Goal: Task Accomplishment & Management: Manage account settings

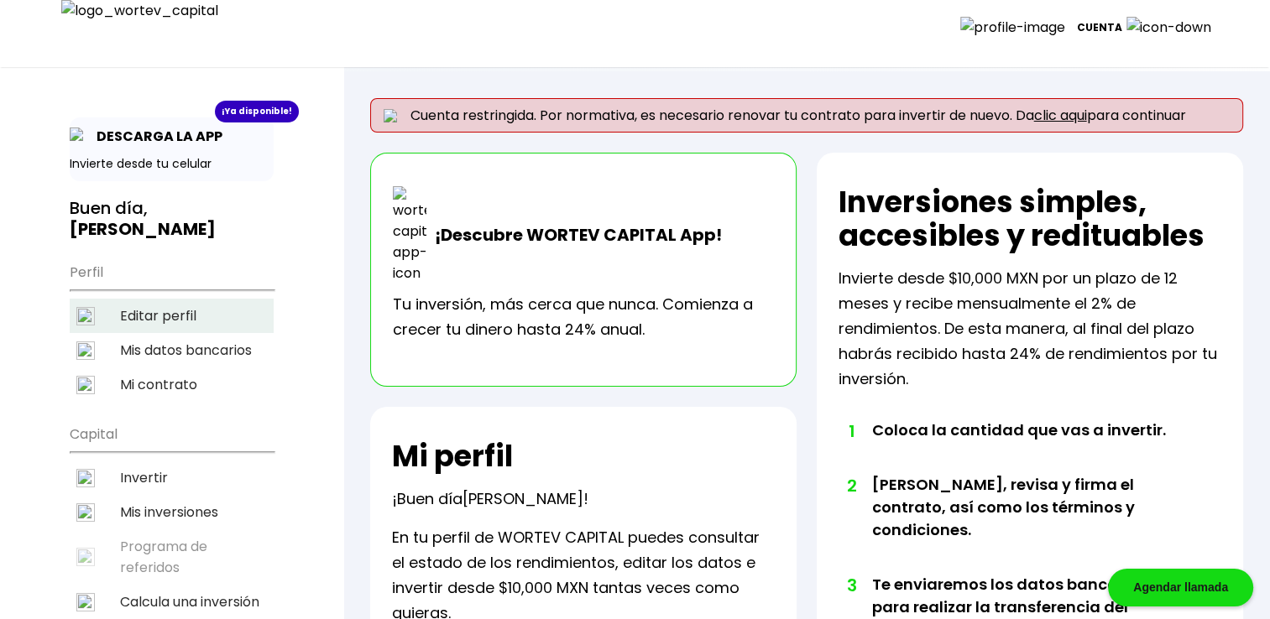
click at [168, 299] on li "Editar perfil" at bounding box center [172, 316] width 204 height 34
select select "Hombre"
select select "Secundaria"
select select "AG"
select select "BBVA Bancomer"
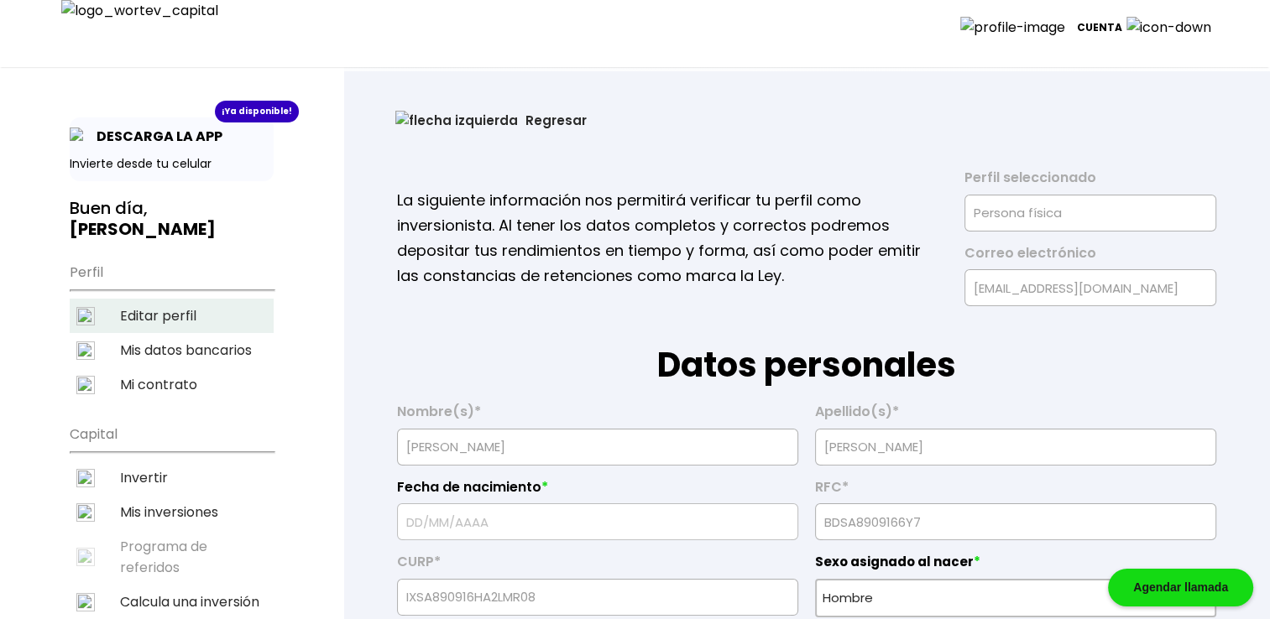
type input "[DATE]"
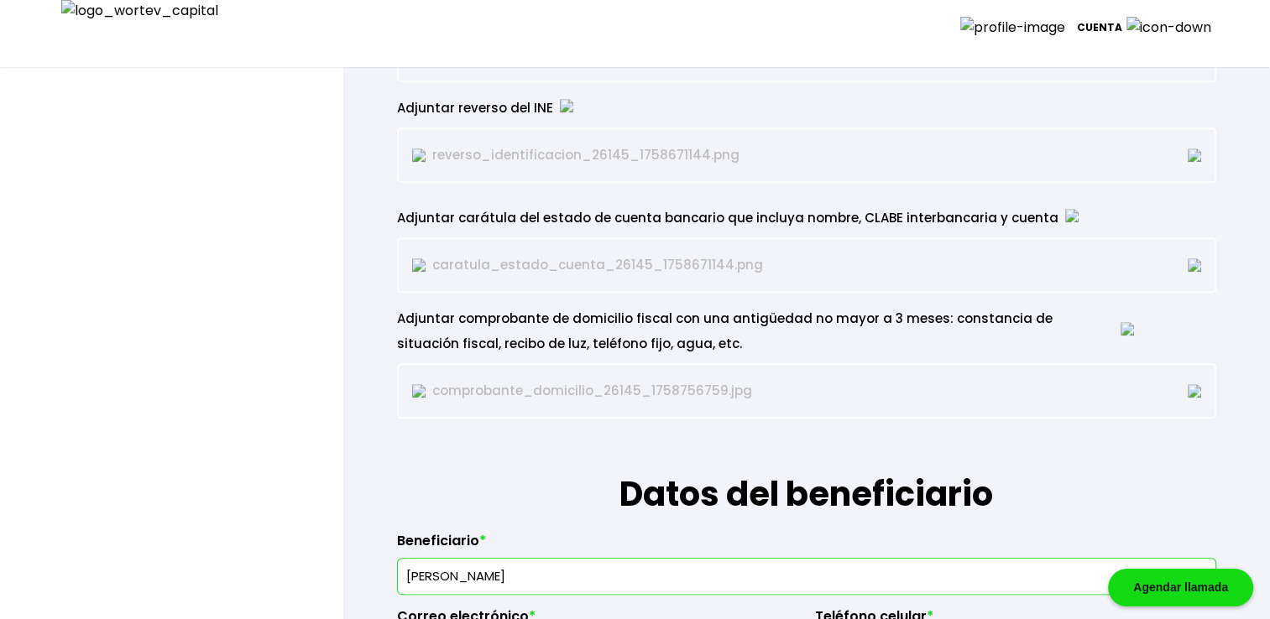
scroll to position [1595, 0]
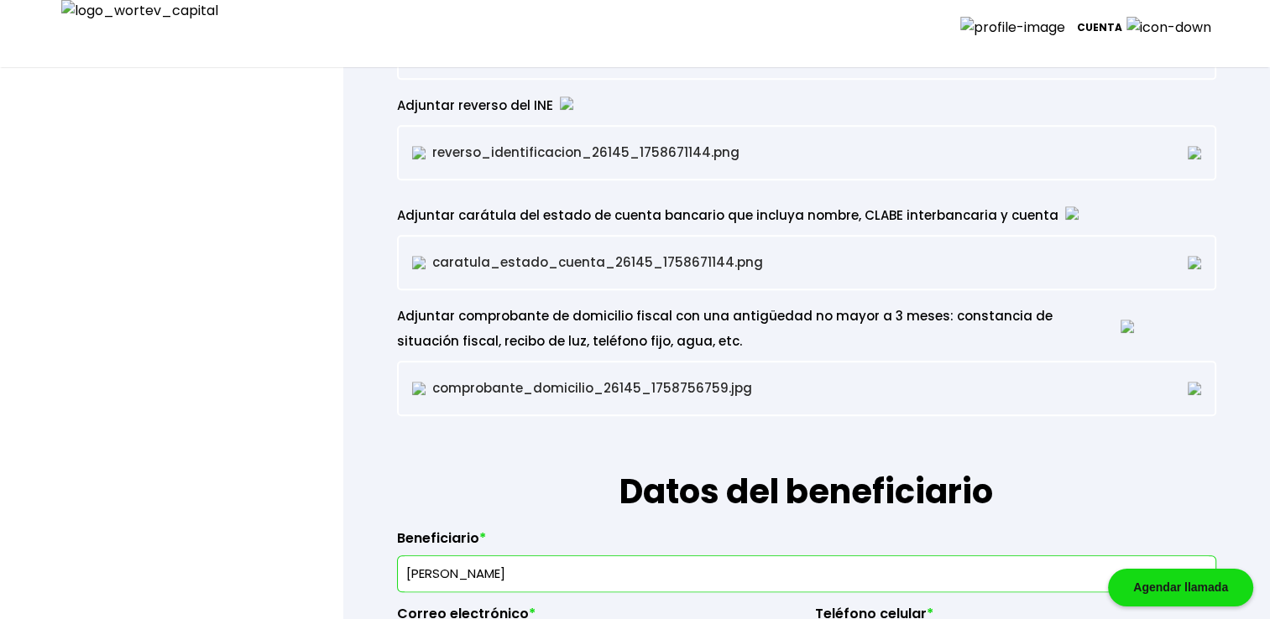
type input "65172"
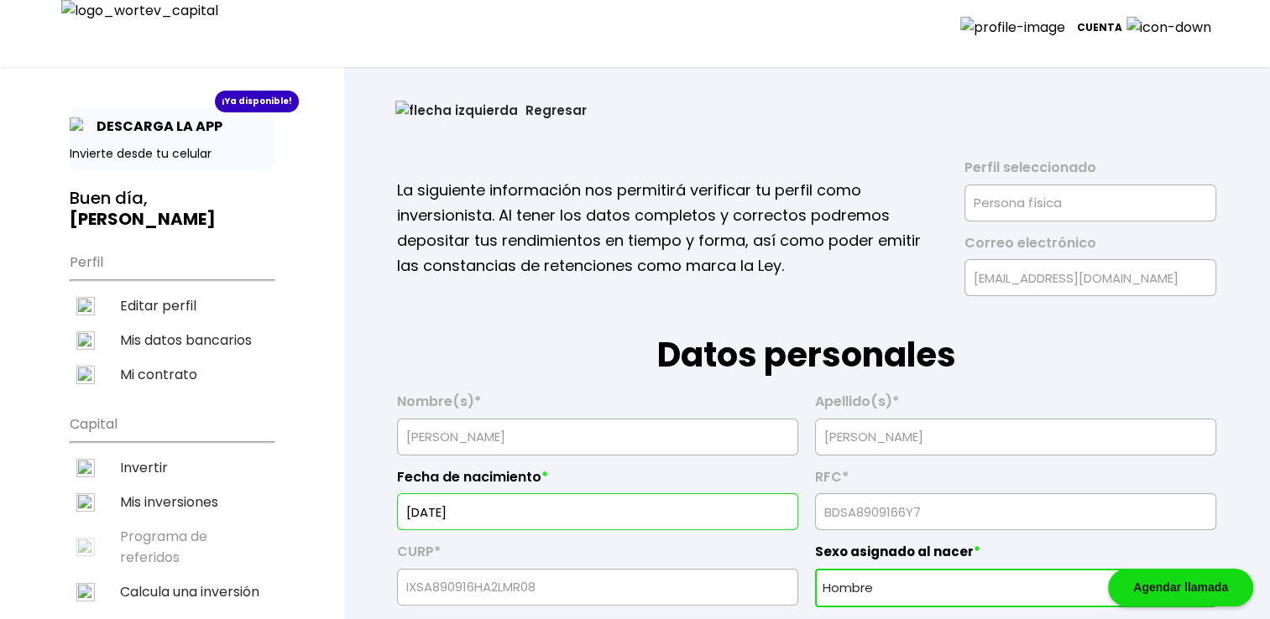
scroll to position [0, 0]
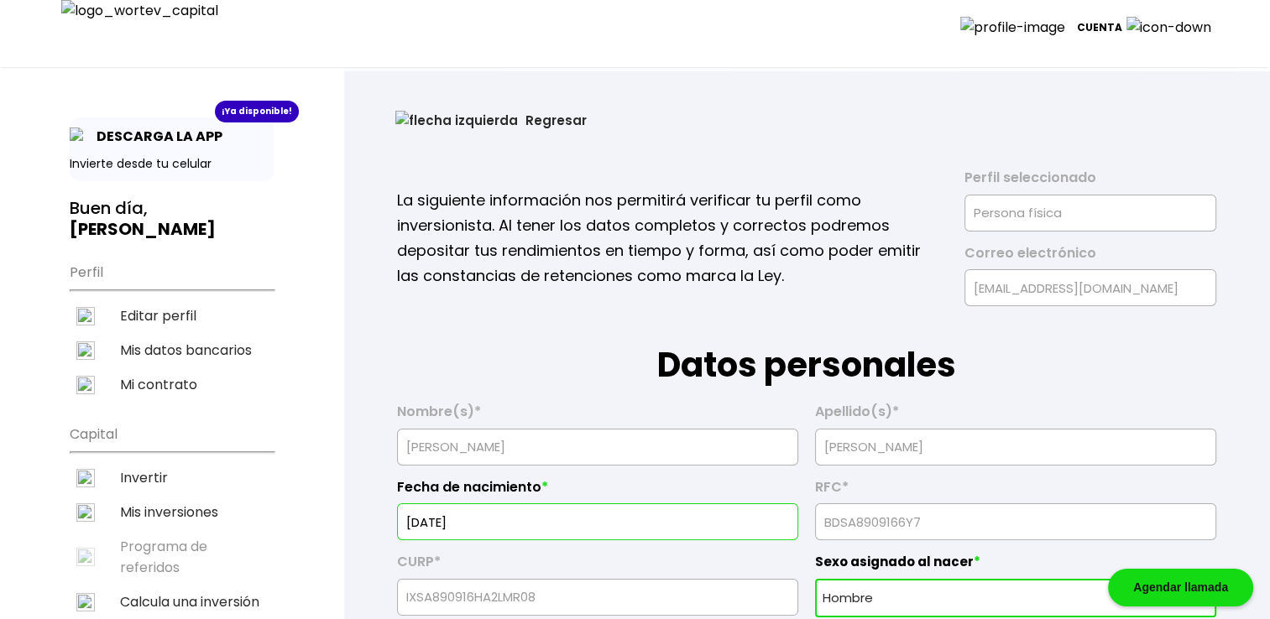
click at [446, 127] on button "Regresar" at bounding box center [491, 120] width 242 height 44
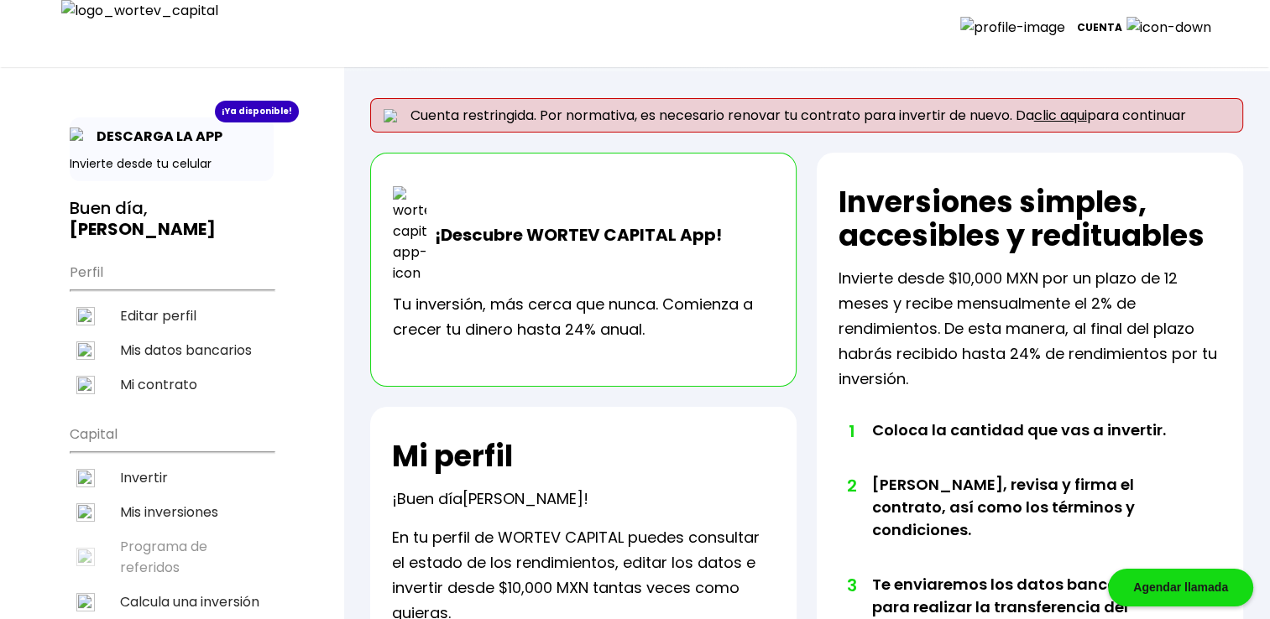
click at [170, 299] on li "Editar perfil" at bounding box center [172, 316] width 204 height 34
select select "Hombre"
select select "Secundaria"
select select "AG"
select select "BBVA Bancomer"
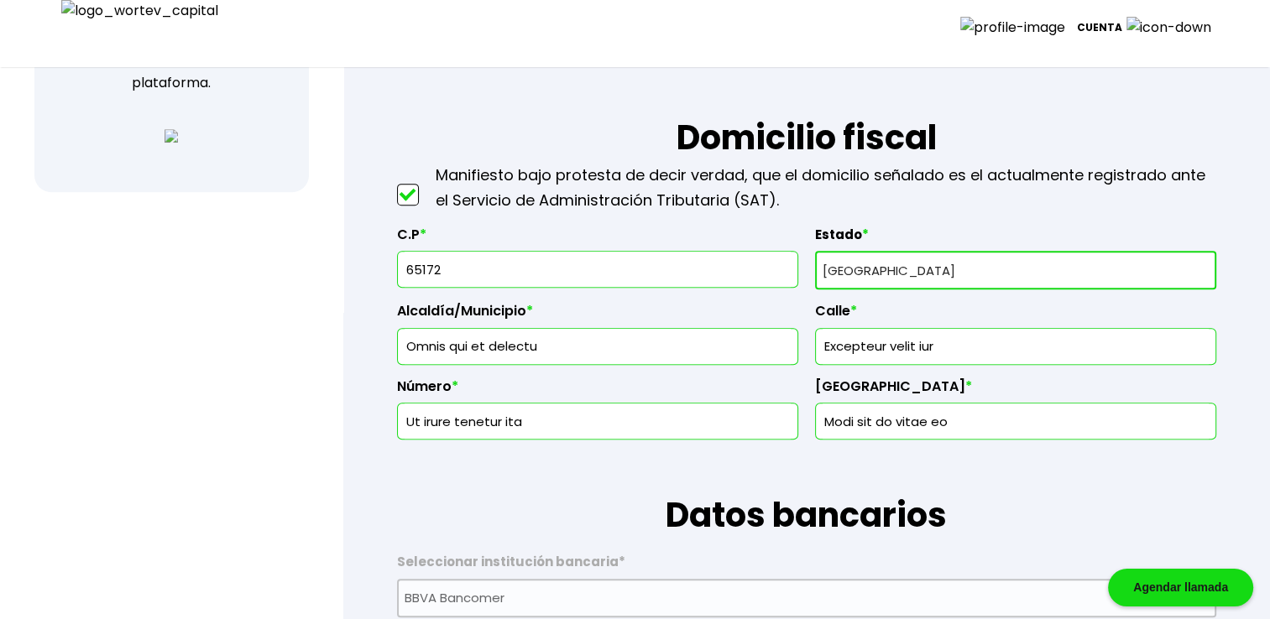
scroll to position [727, 0]
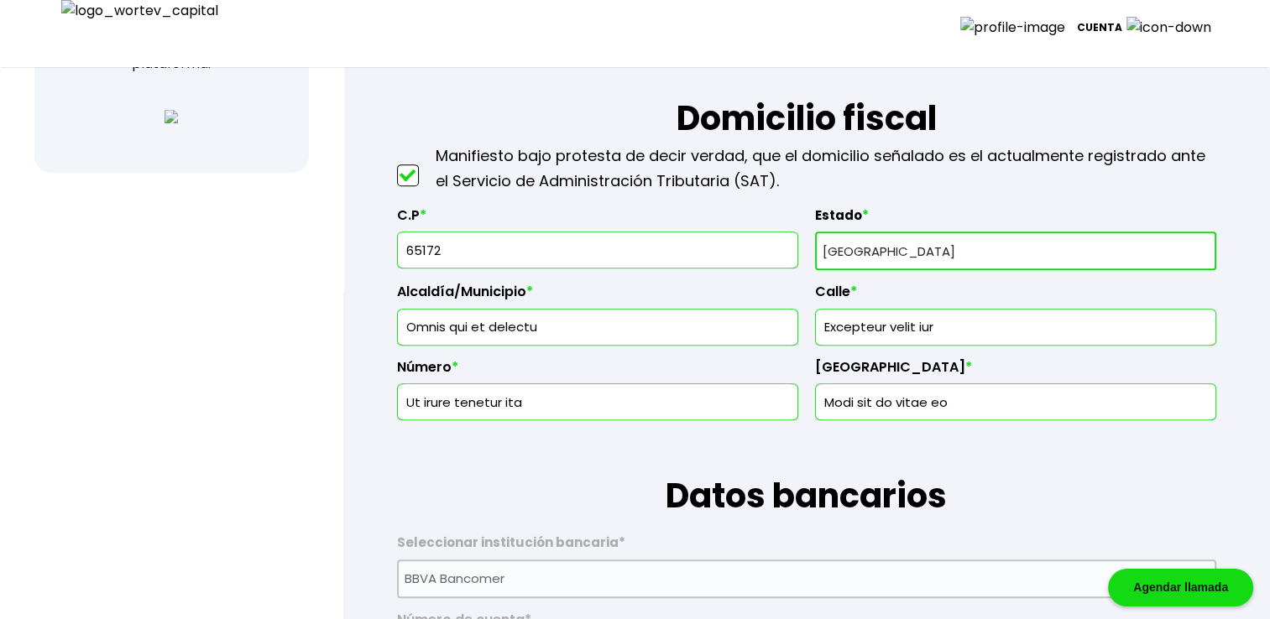
click at [580, 247] on input "65172" at bounding box center [598, 249] width 386 height 35
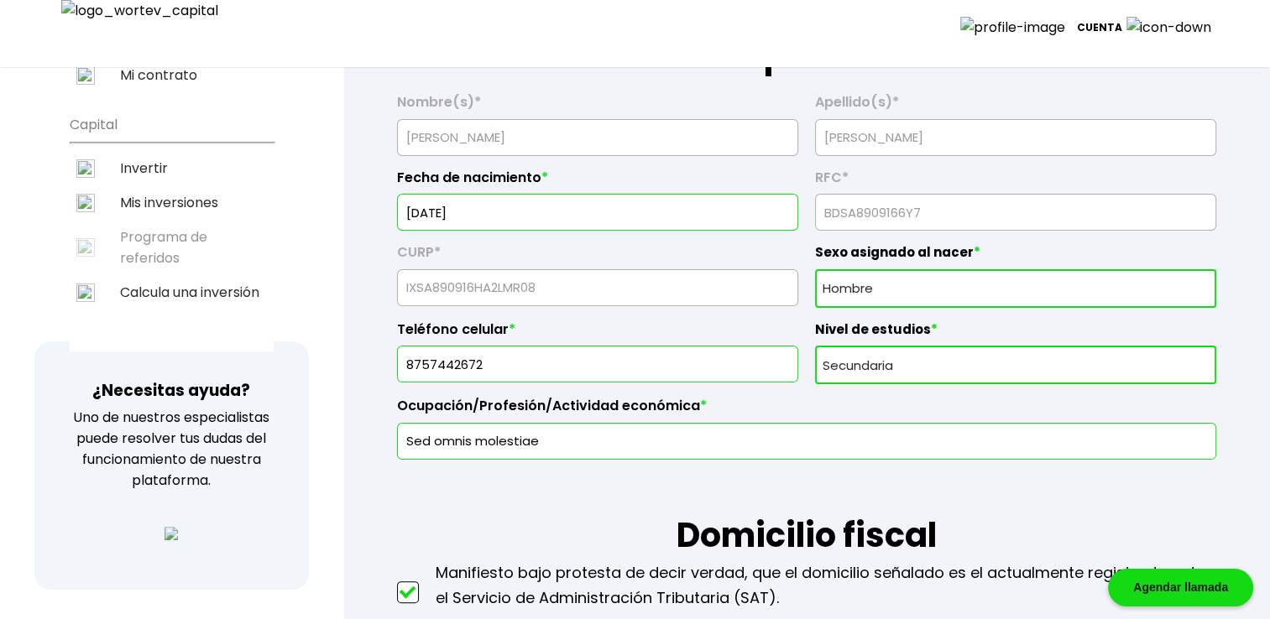
scroll to position [307, 0]
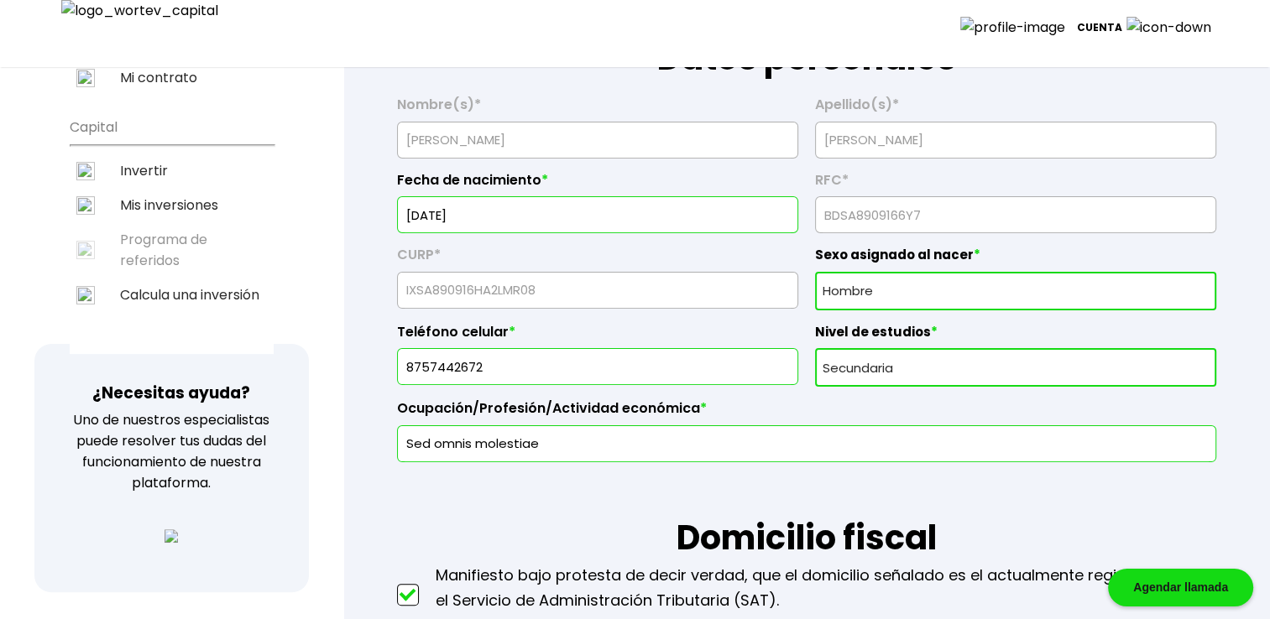
type input "65172"
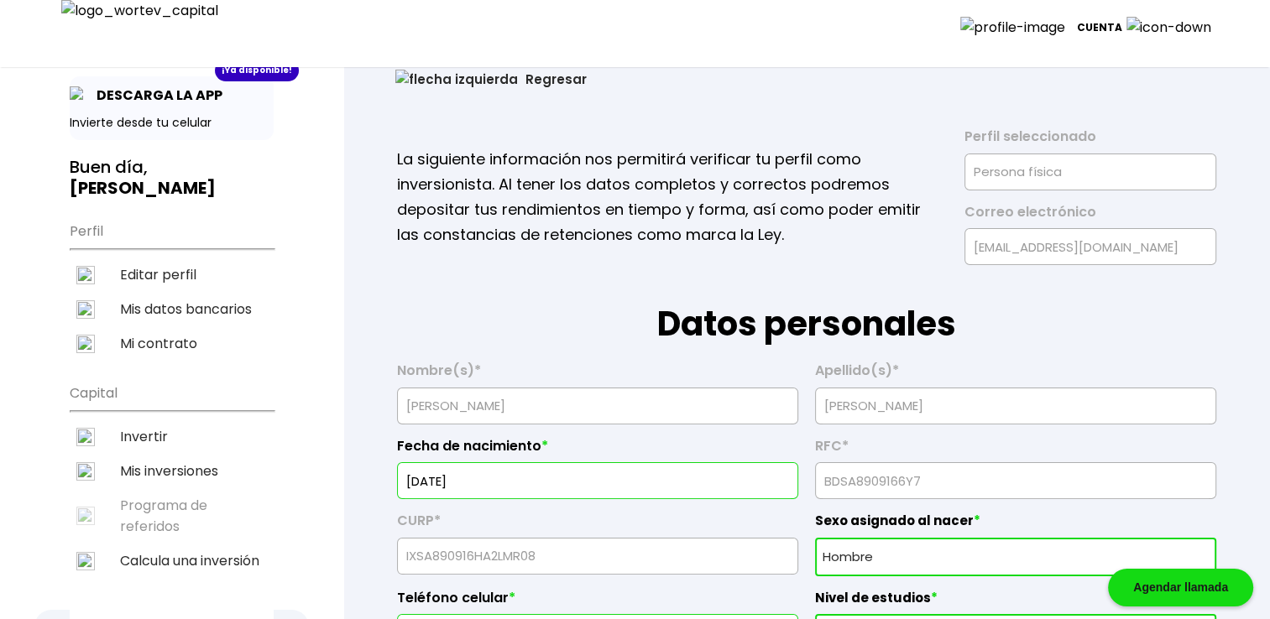
scroll to position [0, 0]
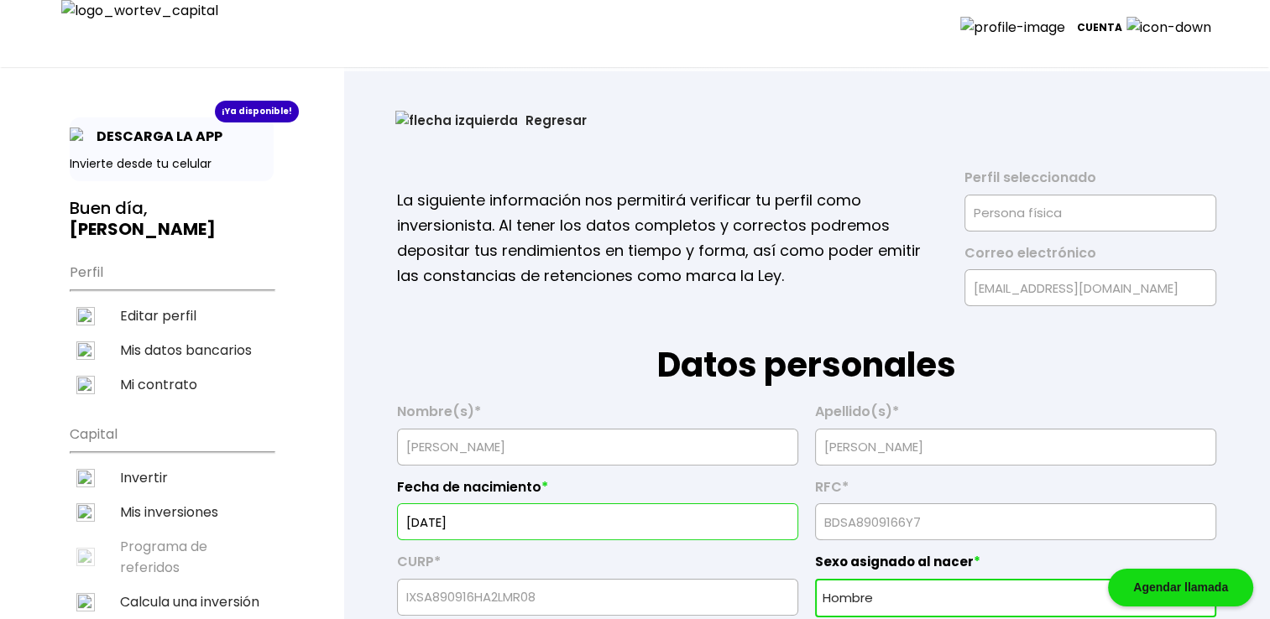
click at [428, 117] on button "Regresar" at bounding box center [491, 120] width 242 height 44
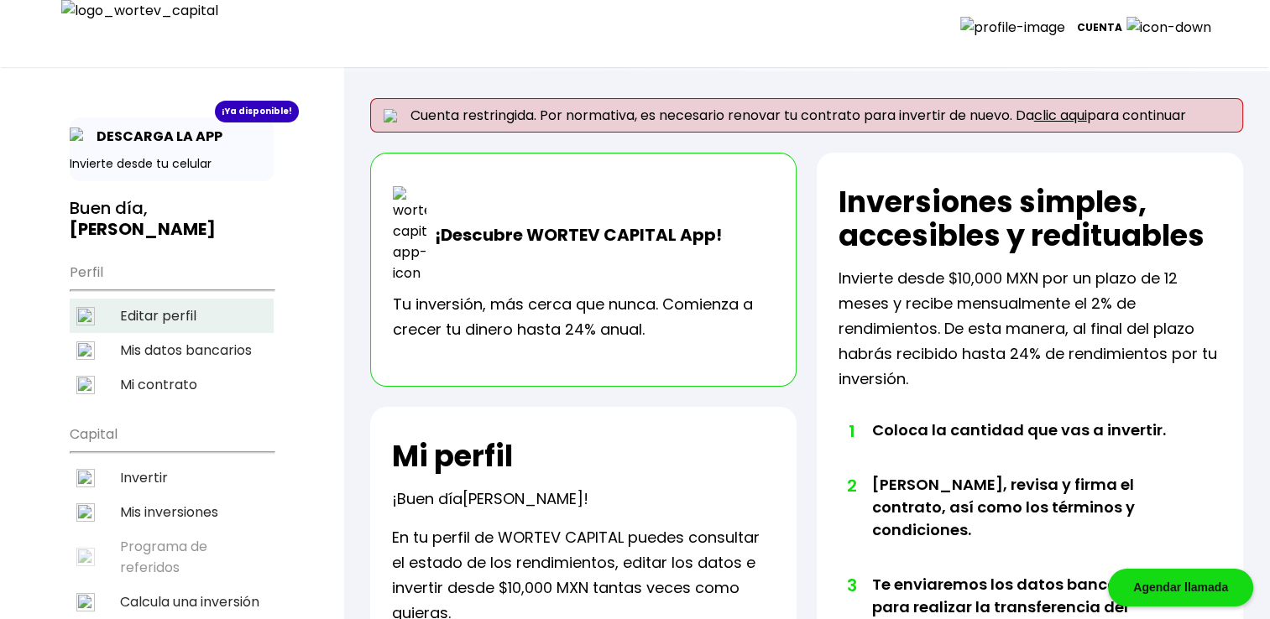
click at [182, 299] on li "Editar perfil" at bounding box center [172, 316] width 204 height 34
select select "Hombre"
select select "Secundaria"
select select "AG"
select select "BBVA Bancomer"
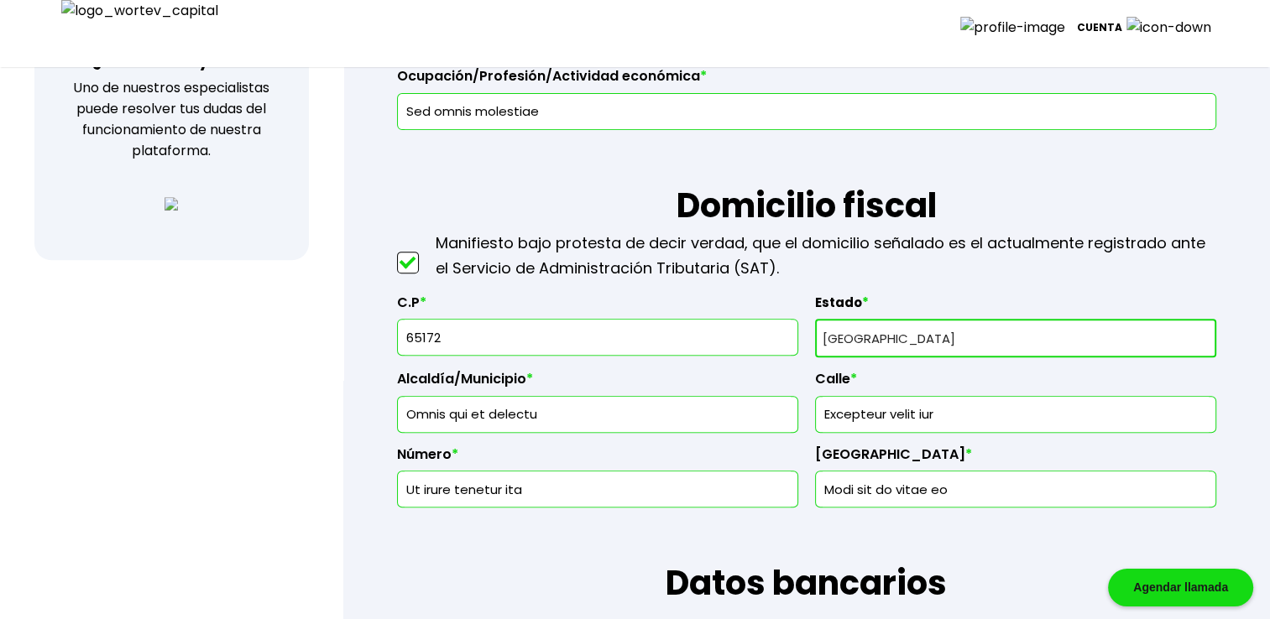
scroll to position [671, 0]
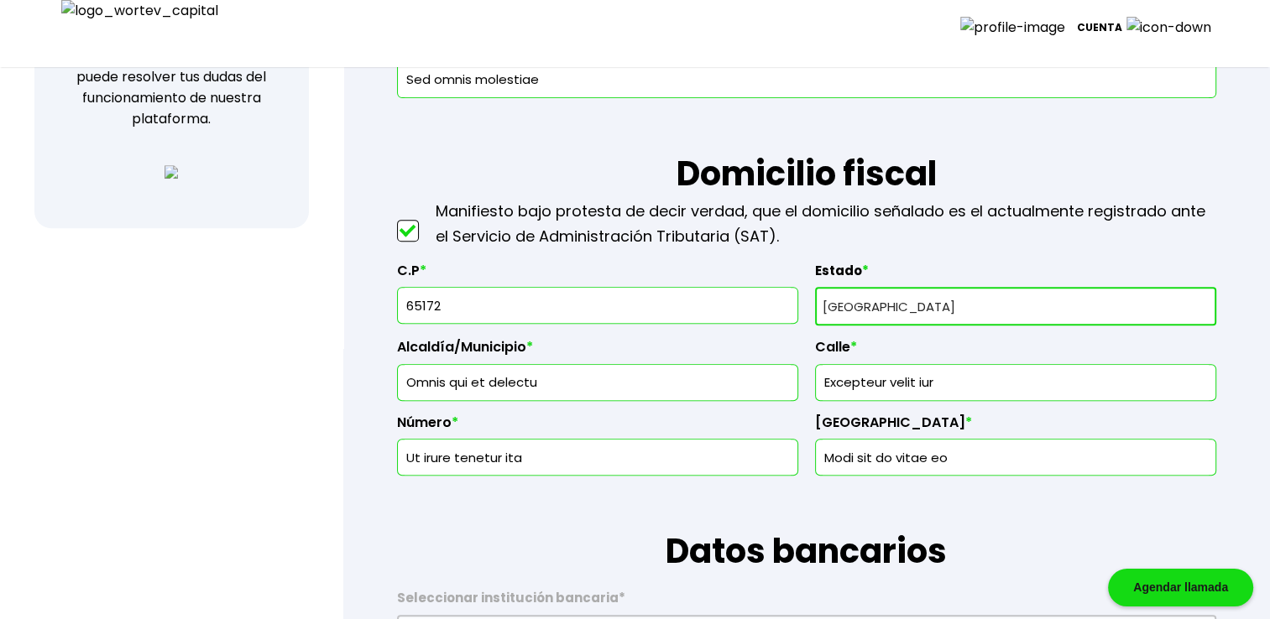
click at [537, 313] on input "65172" at bounding box center [598, 305] width 386 height 35
type input "651"
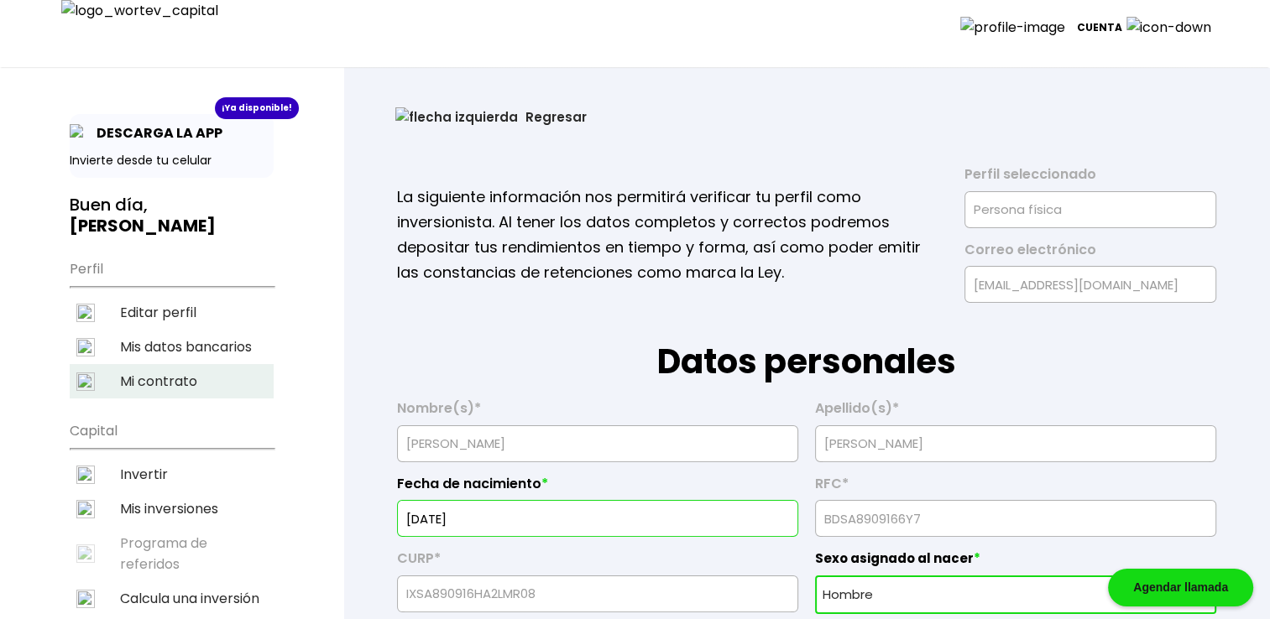
scroll to position [0, 0]
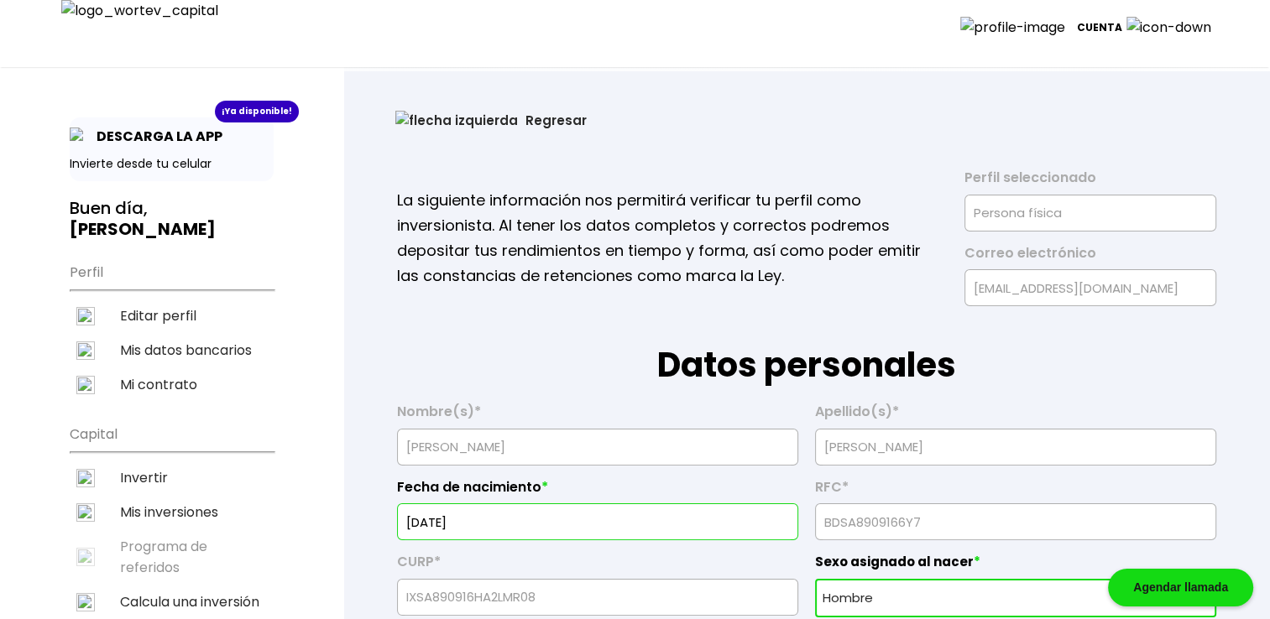
click at [460, 119] on button "Regresar" at bounding box center [491, 120] width 242 height 44
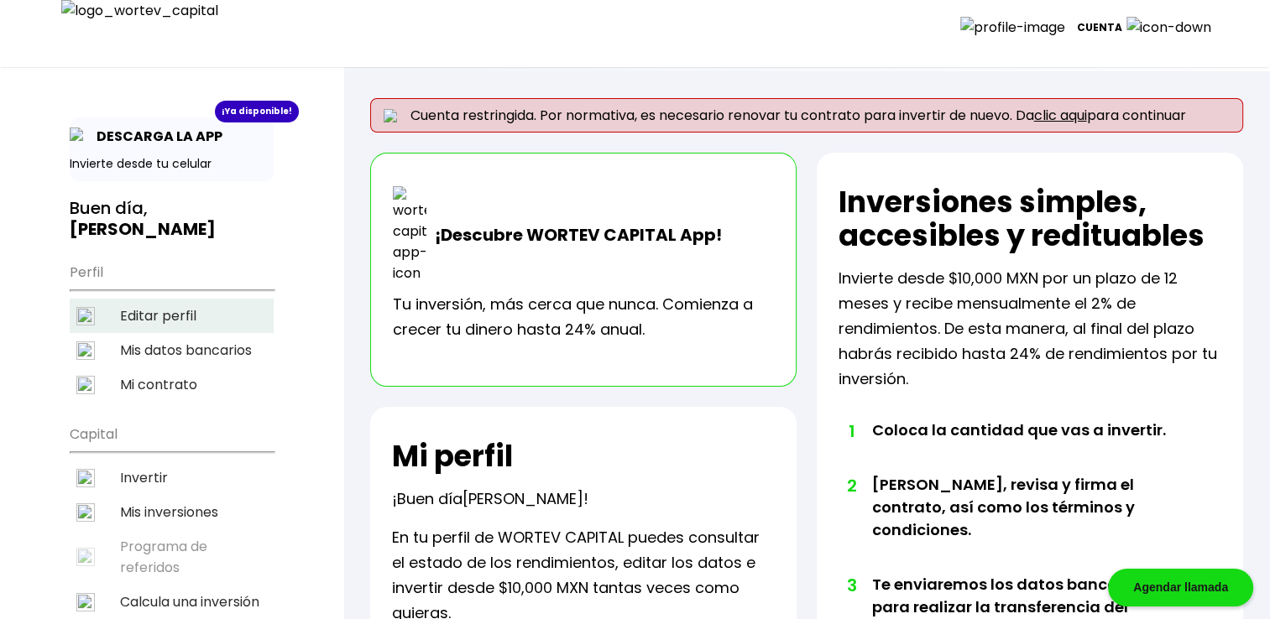
click at [185, 299] on li "Editar perfil" at bounding box center [172, 316] width 204 height 34
select select "Hombre"
select select "Secundaria"
select select "AG"
select select "BBVA Bancomer"
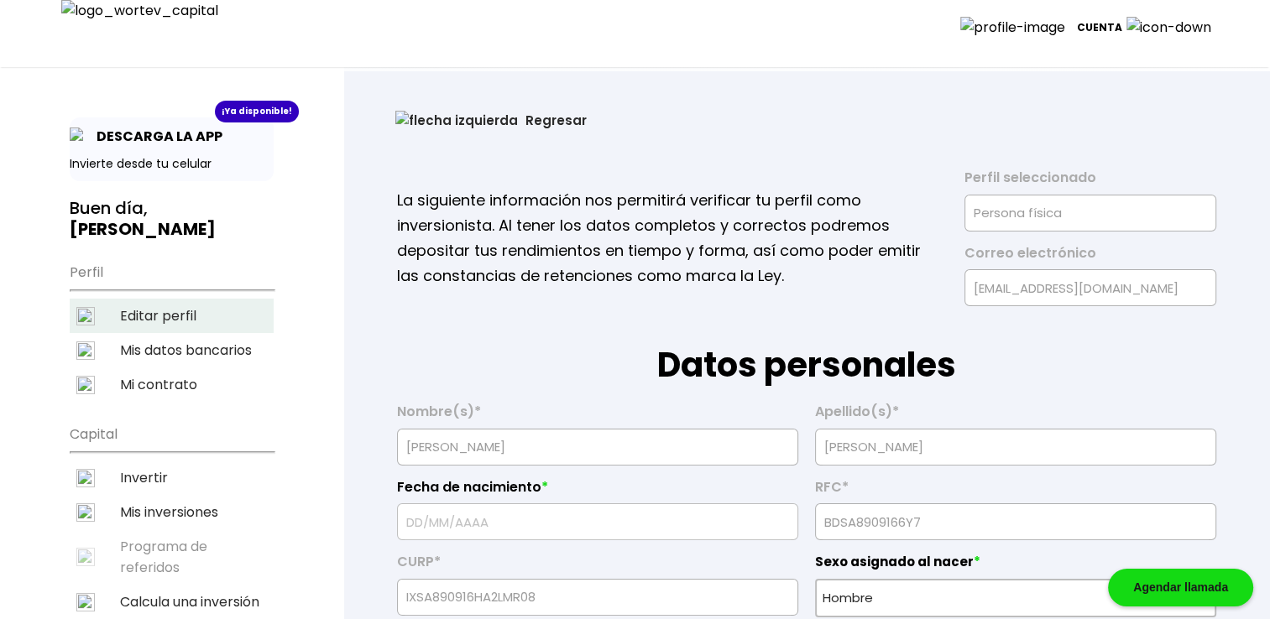
type input "16/09/1967"
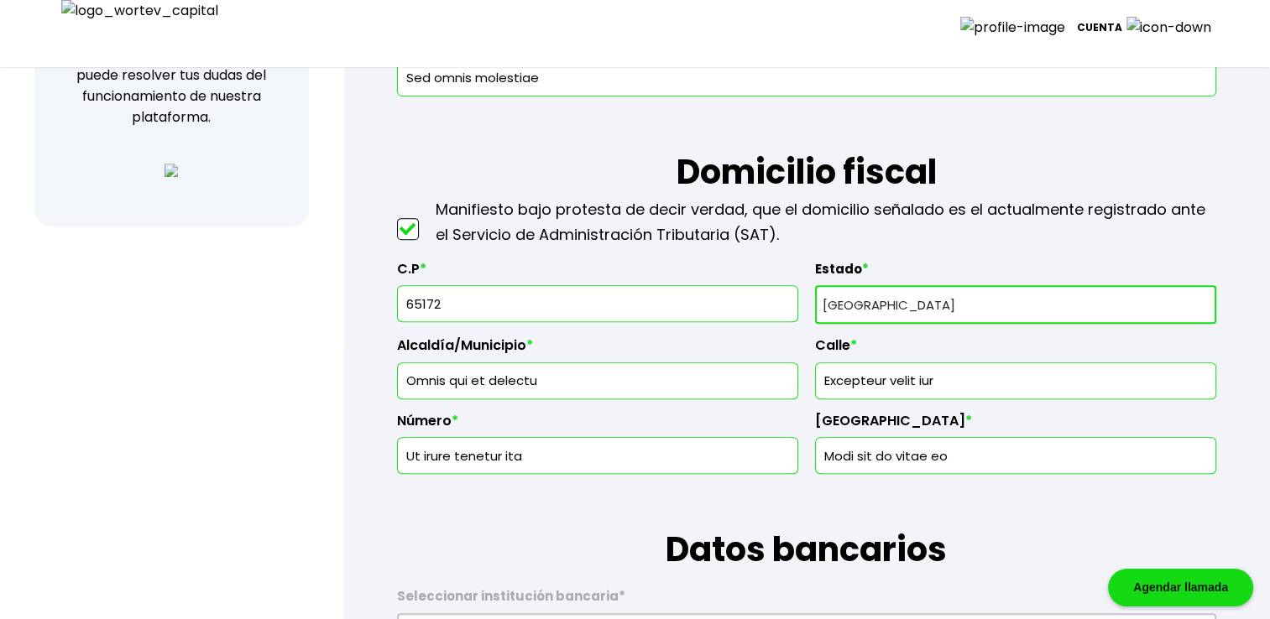
scroll to position [727, 0]
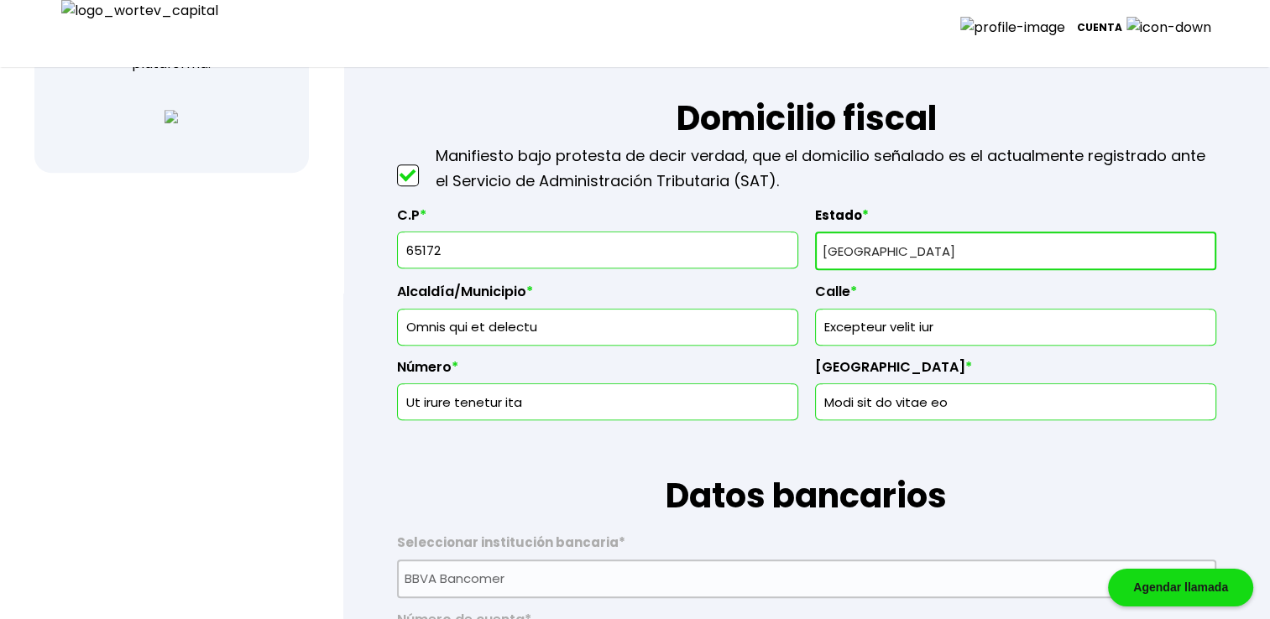
click at [482, 243] on input "65172" at bounding box center [598, 249] width 386 height 35
type input "65171"
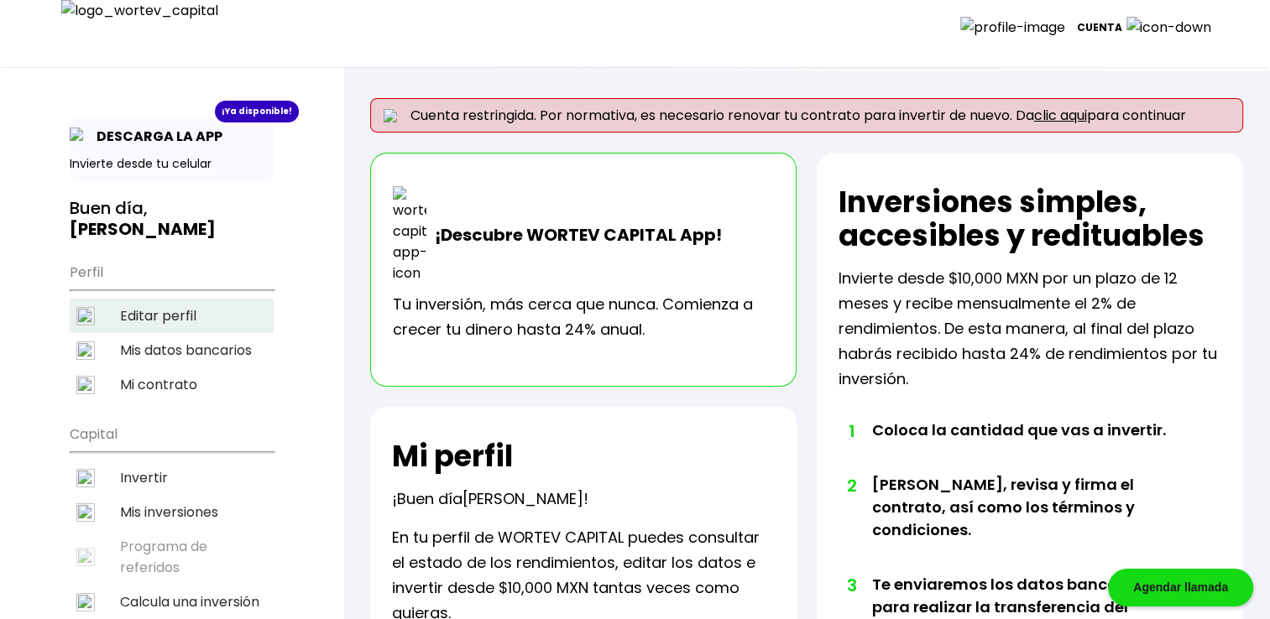
click at [146, 299] on li "Editar perfil" at bounding box center [172, 316] width 204 height 34
click at [211, 299] on li "Editar perfil" at bounding box center [172, 316] width 204 height 34
select select "Hombre"
select select "Secundaria"
select select "AG"
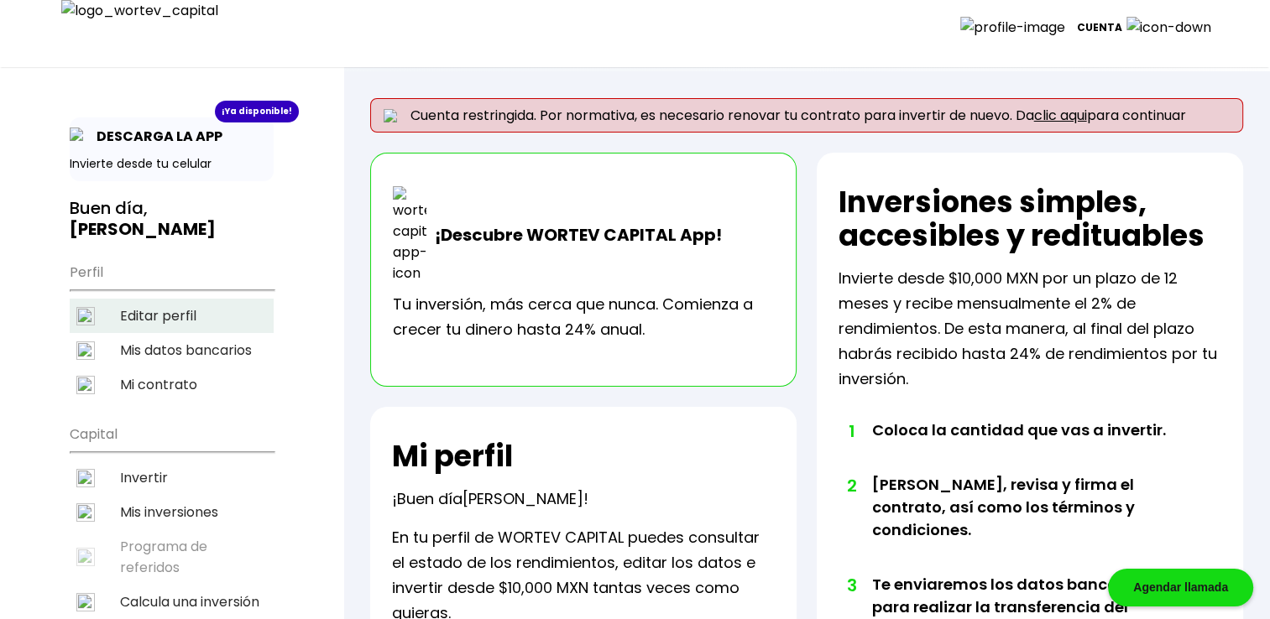
select select "BBVA Bancomer"
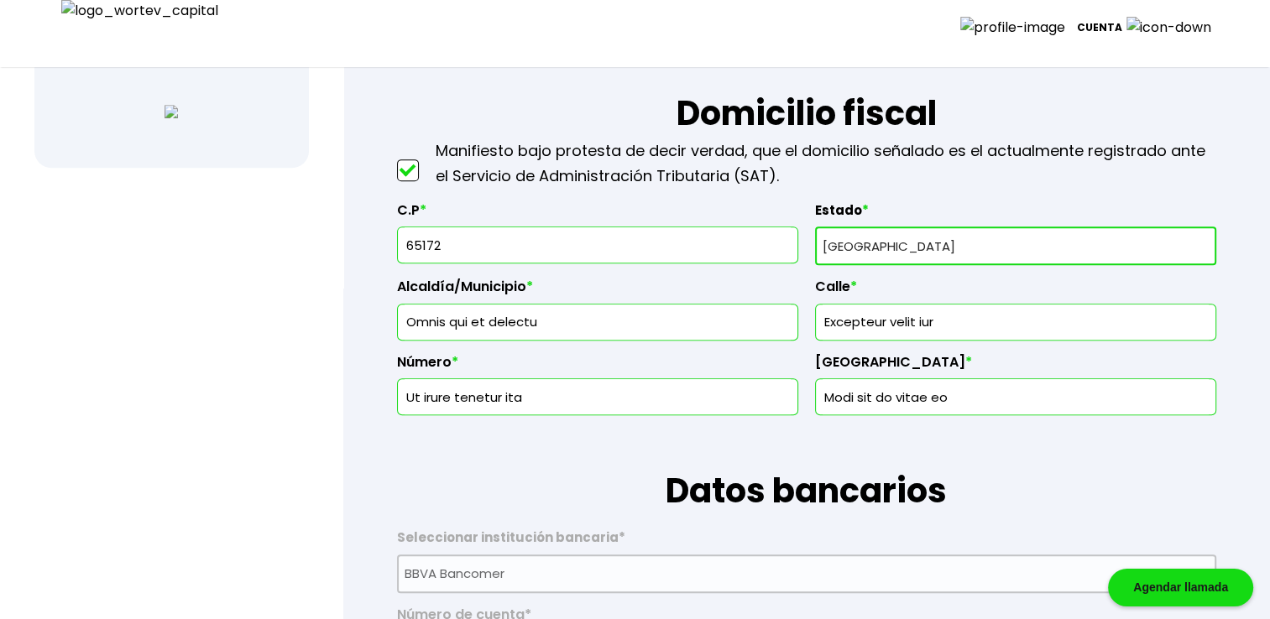
scroll to position [727, 0]
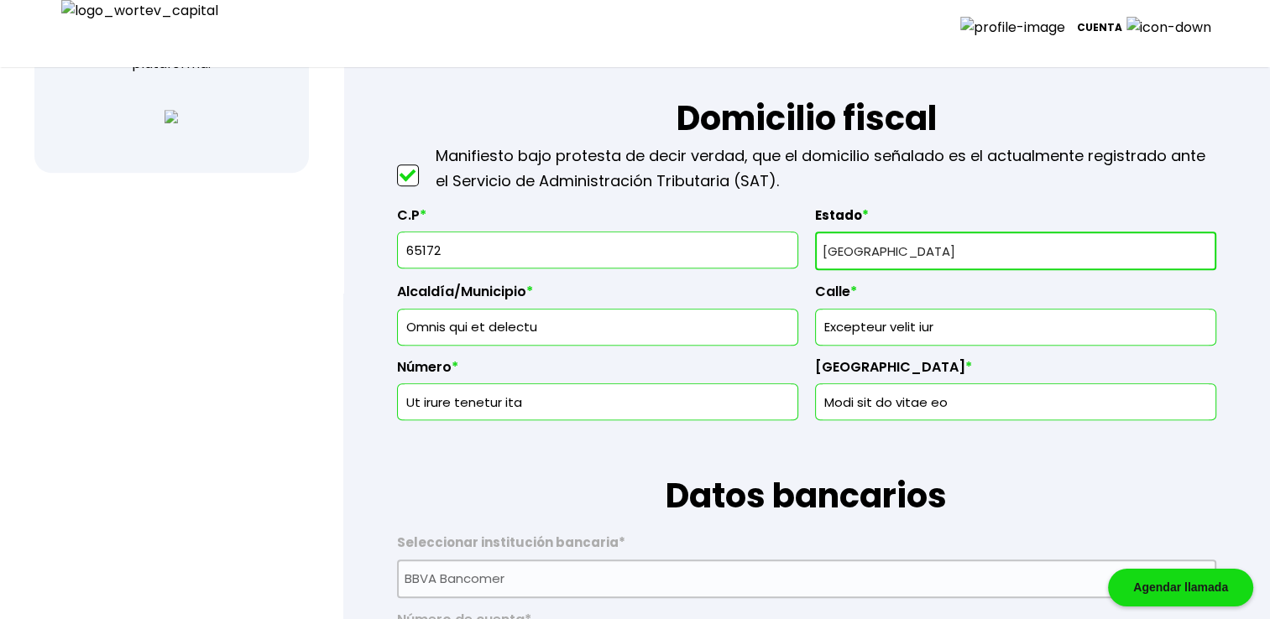
click at [464, 249] on input "65172" at bounding box center [598, 249] width 386 height 35
type input "65172"
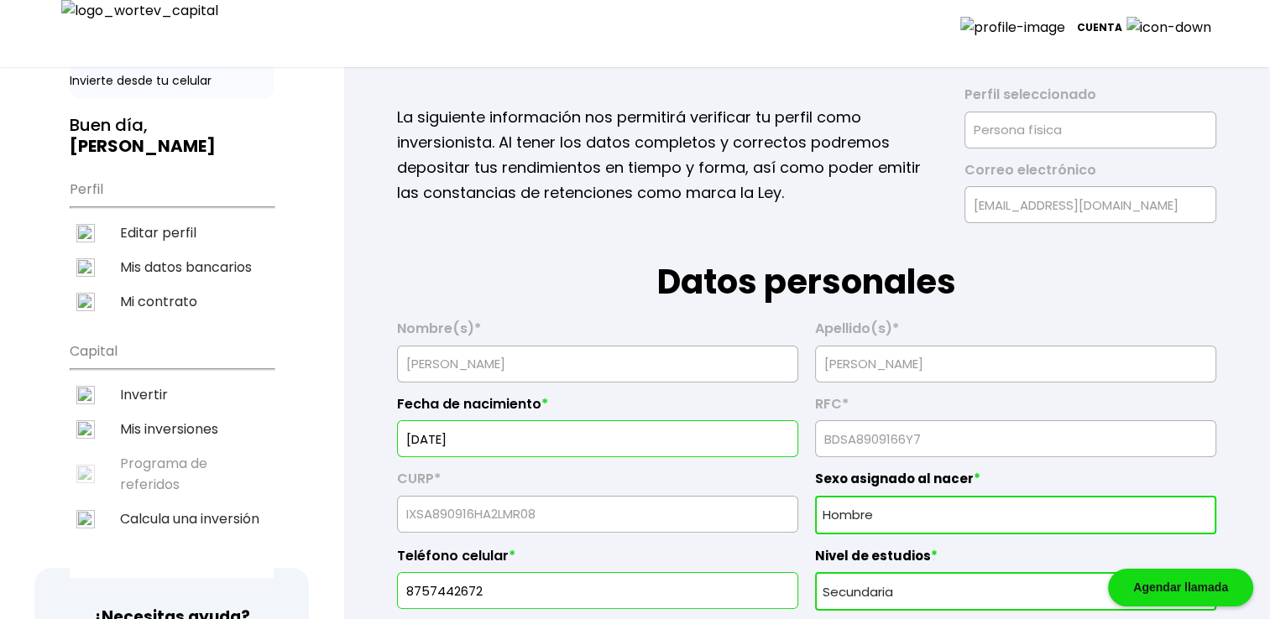
scroll to position [28, 0]
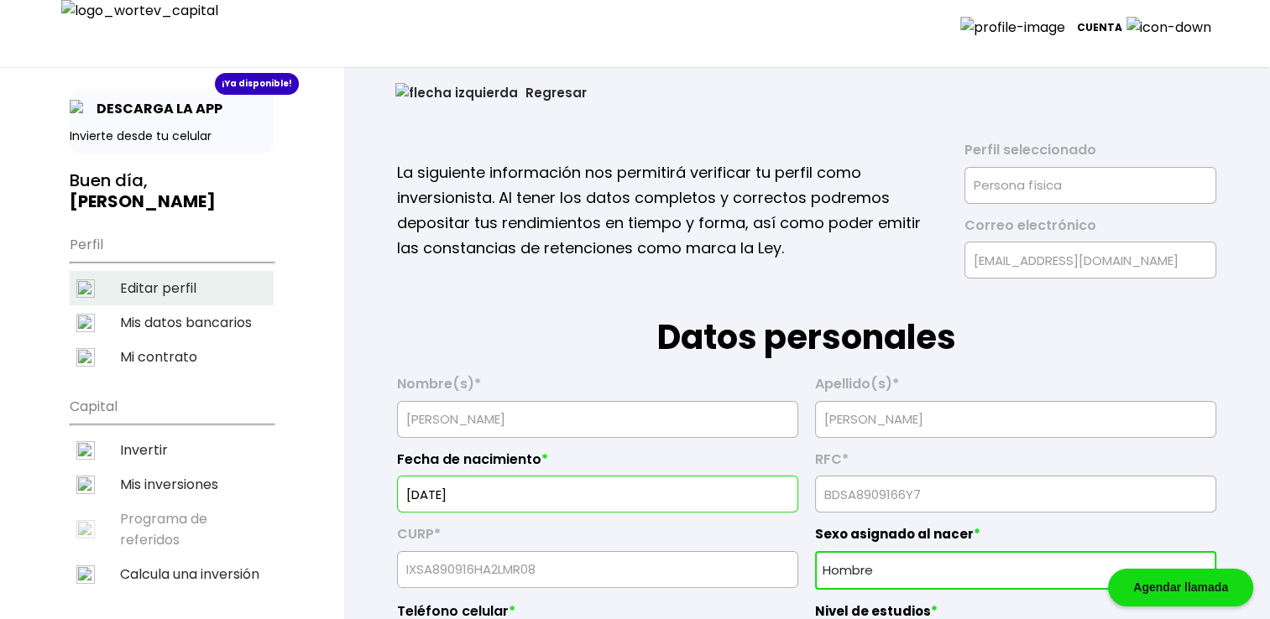
click at [191, 274] on li "Editar perfil" at bounding box center [172, 288] width 204 height 34
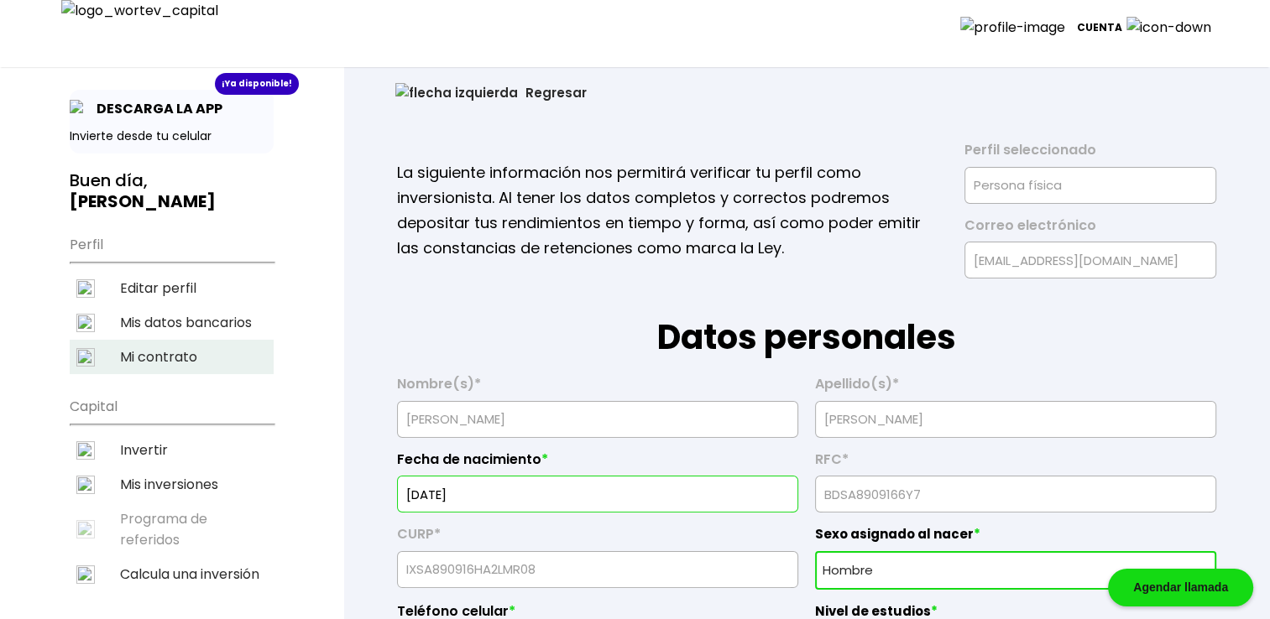
click at [175, 340] on li "Mi contrato" at bounding box center [172, 357] width 204 height 34
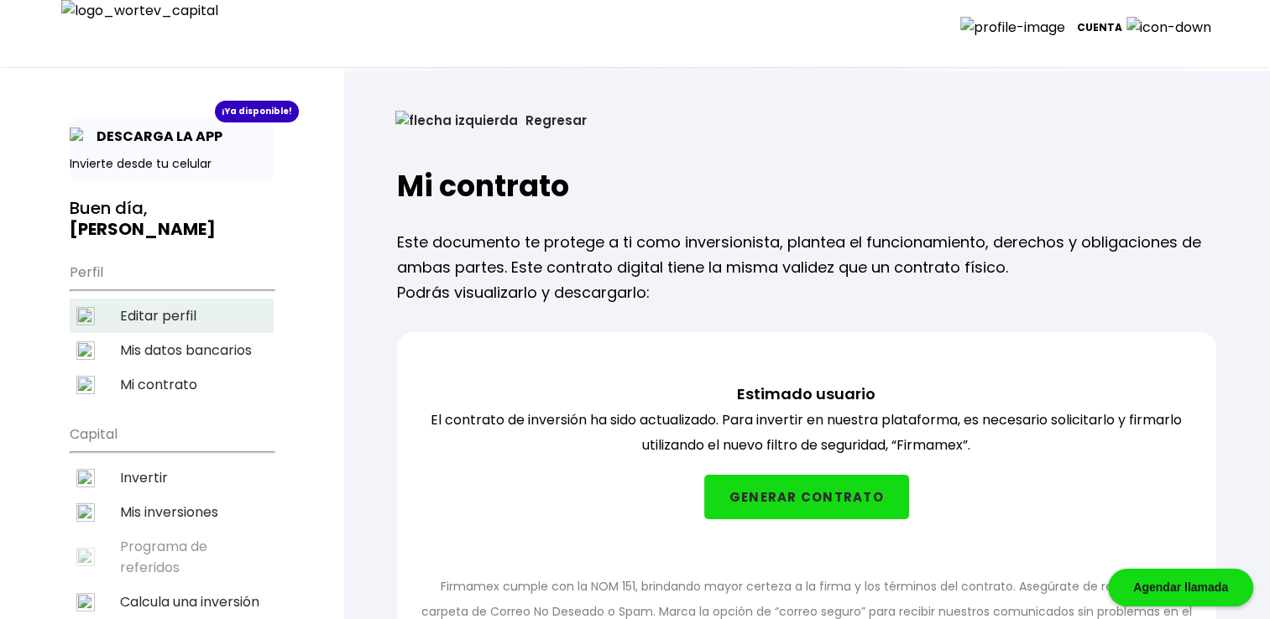
click at [197, 299] on li "Editar perfil" at bounding box center [172, 316] width 204 height 34
select select "Hombre"
select select "Secundaria"
select select "AG"
select select "BBVA Bancomer"
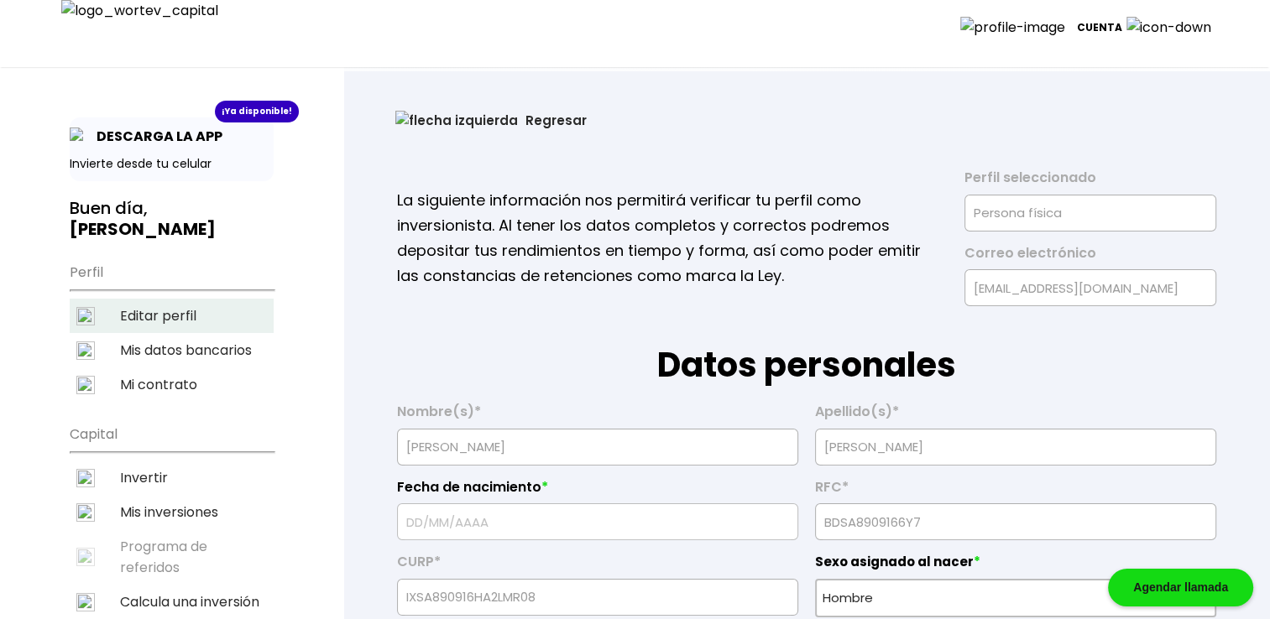
type input "16/09/1967"
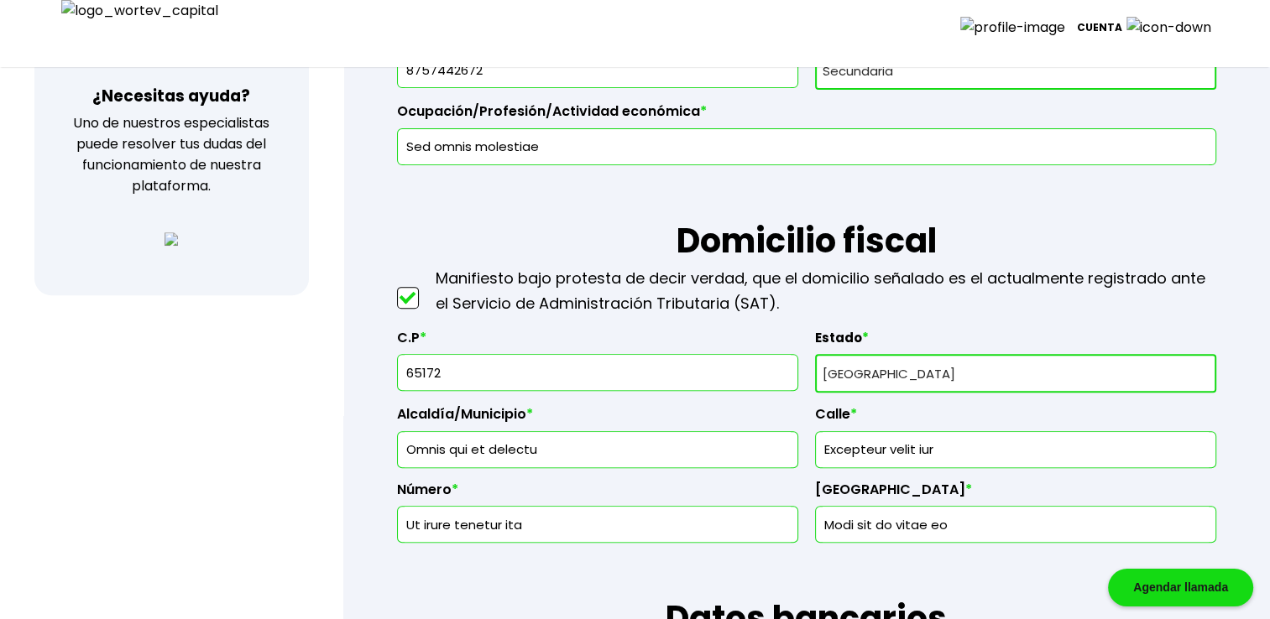
scroll to position [727, 0]
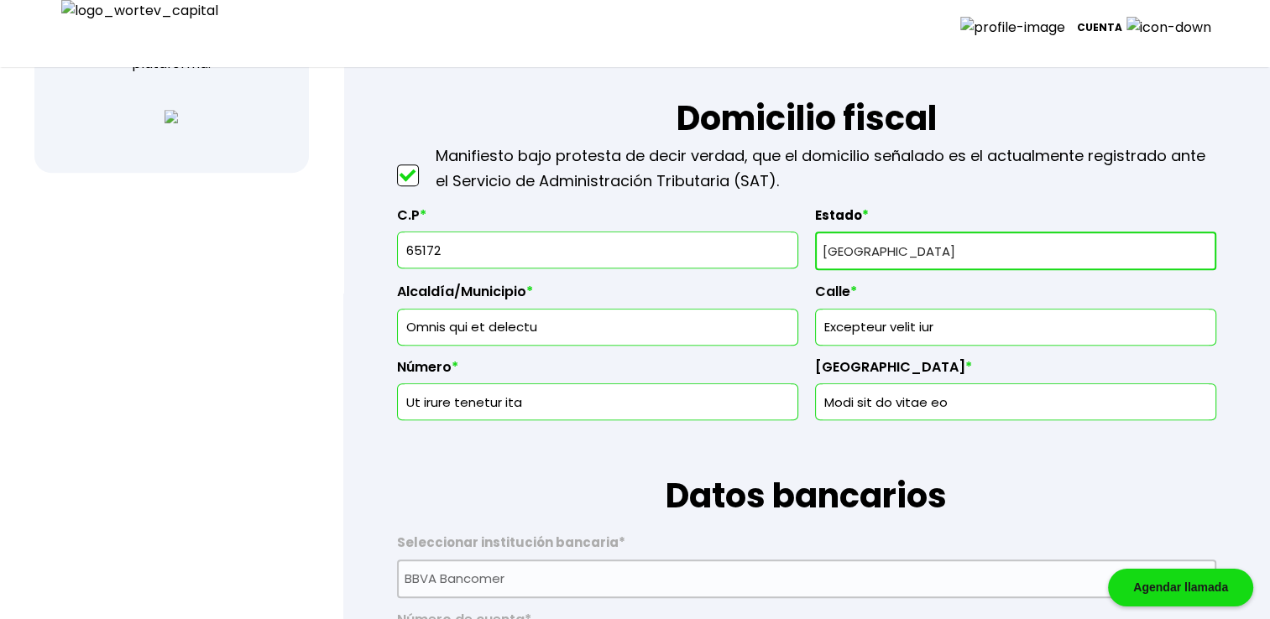
drag, startPoint x: 455, startPoint y: 240, endPoint x: 453, endPoint y: 227, distance: 13.5
click at [453, 238] on input "65172" at bounding box center [598, 249] width 386 height 35
type input "65199"
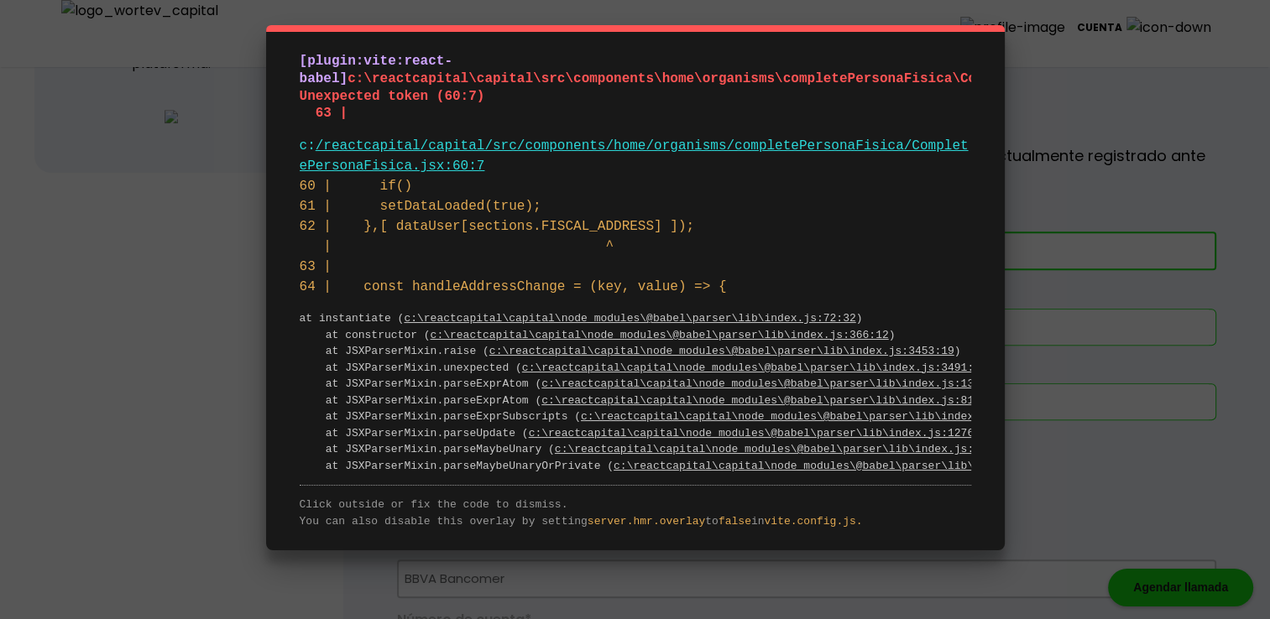
select select "Hombre"
select select "Secundaria"
select select "AG"
select select "BBVA Bancomer"
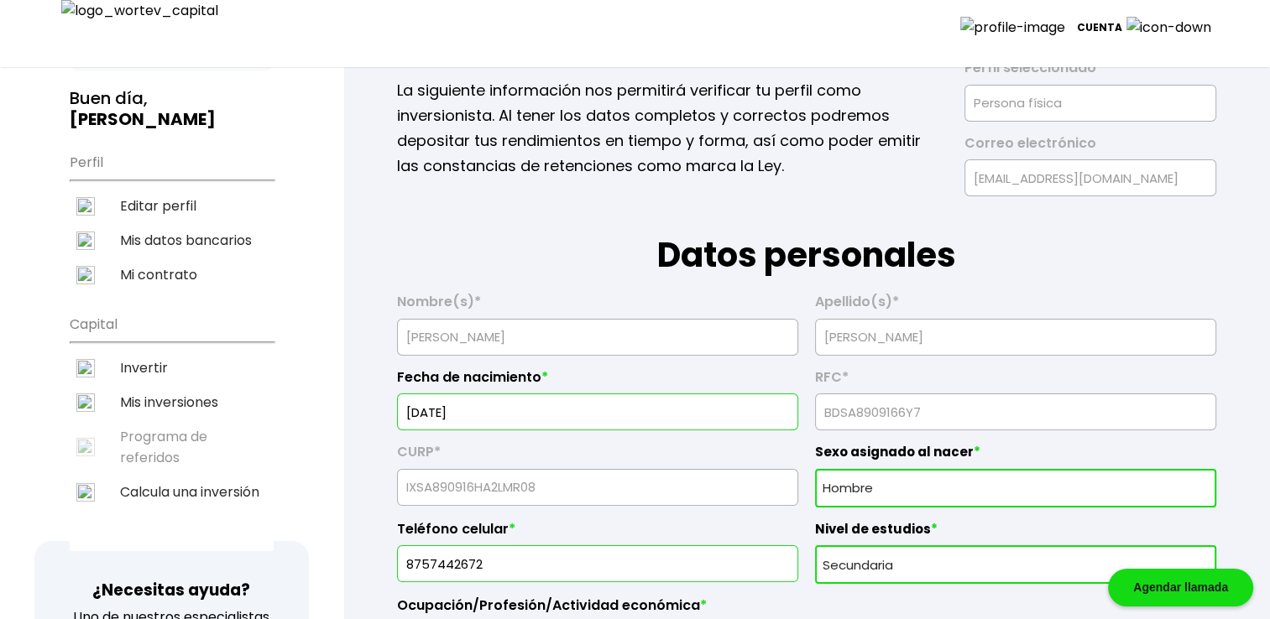
scroll to position [0, 0]
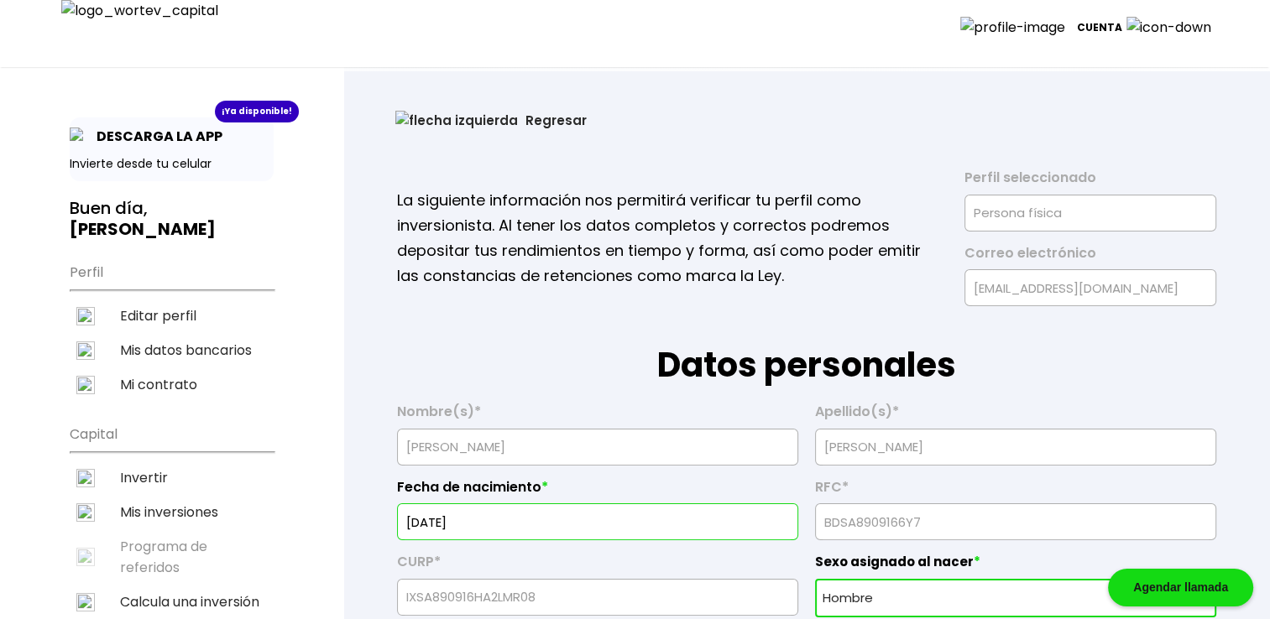
click at [440, 122] on button "Regresar" at bounding box center [491, 120] width 242 height 44
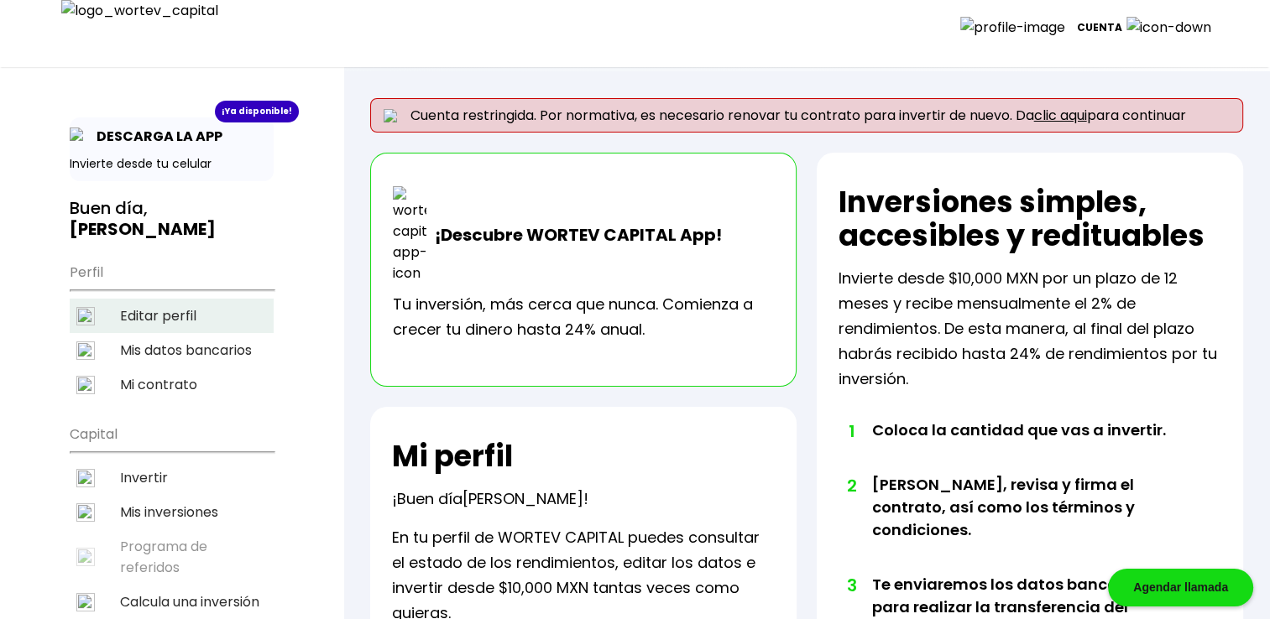
click at [123, 299] on li "Editar perfil" at bounding box center [172, 316] width 204 height 34
select select "Hombre"
select select "Secundaria"
select select "AG"
select select "BBVA Bancomer"
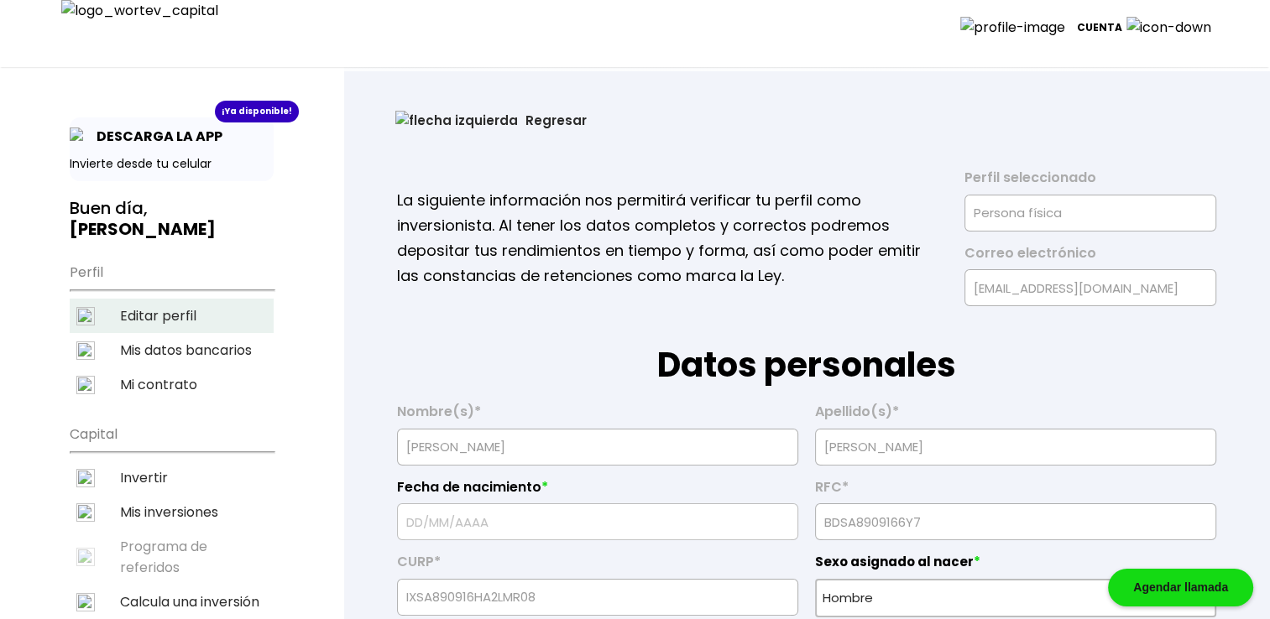
type input "16/09/1967"
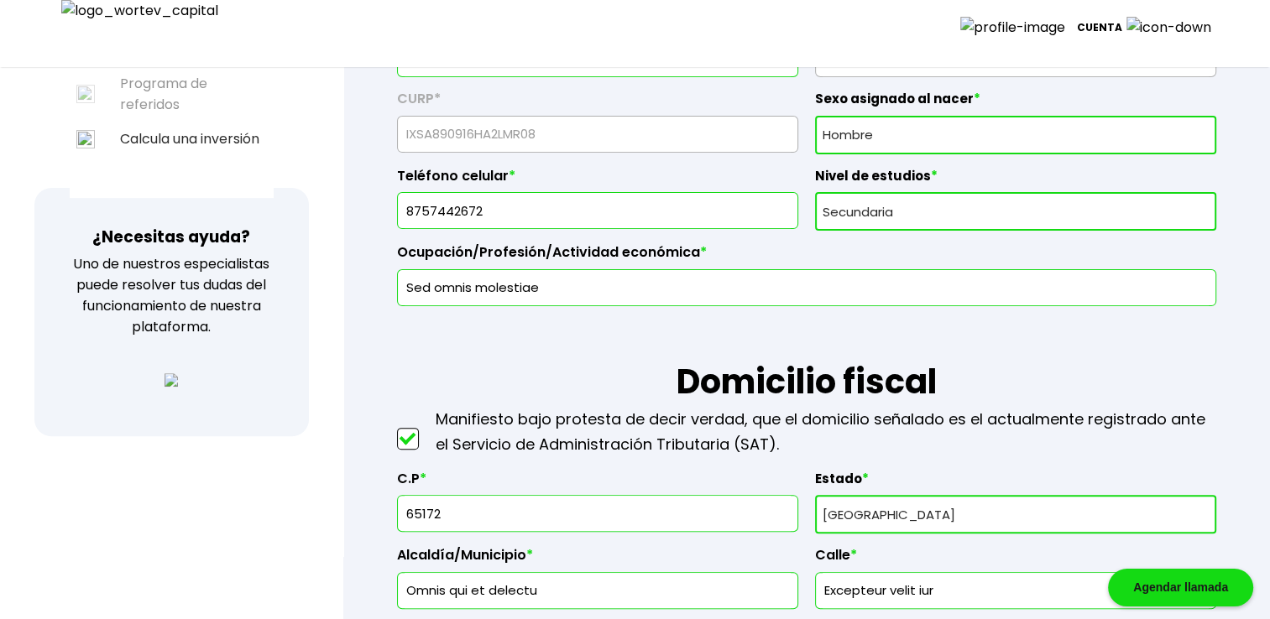
scroll to position [531, 0]
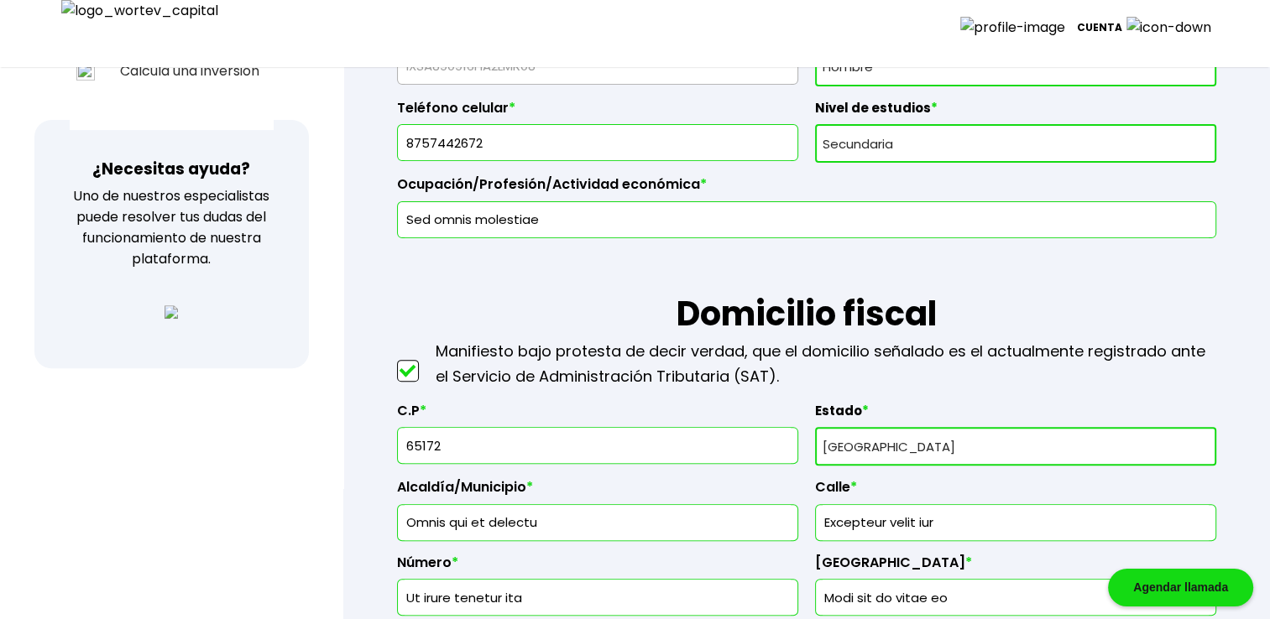
click at [540, 433] on input "65172" at bounding box center [598, 445] width 386 height 35
type input "65172"
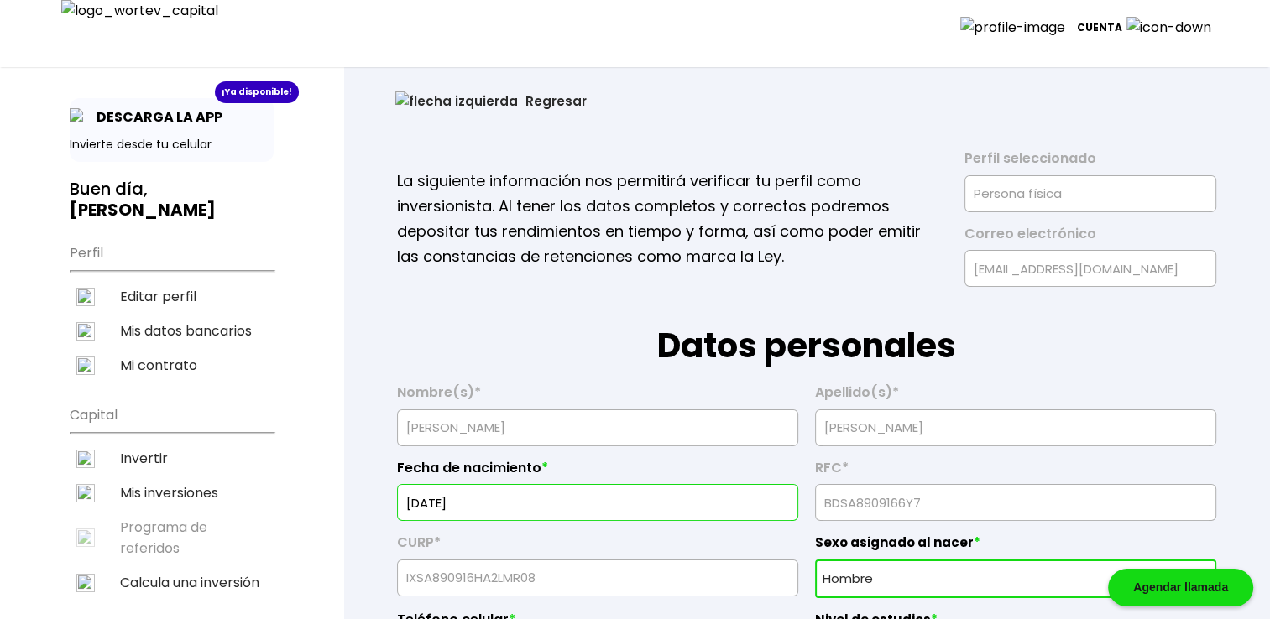
scroll to position [0, 0]
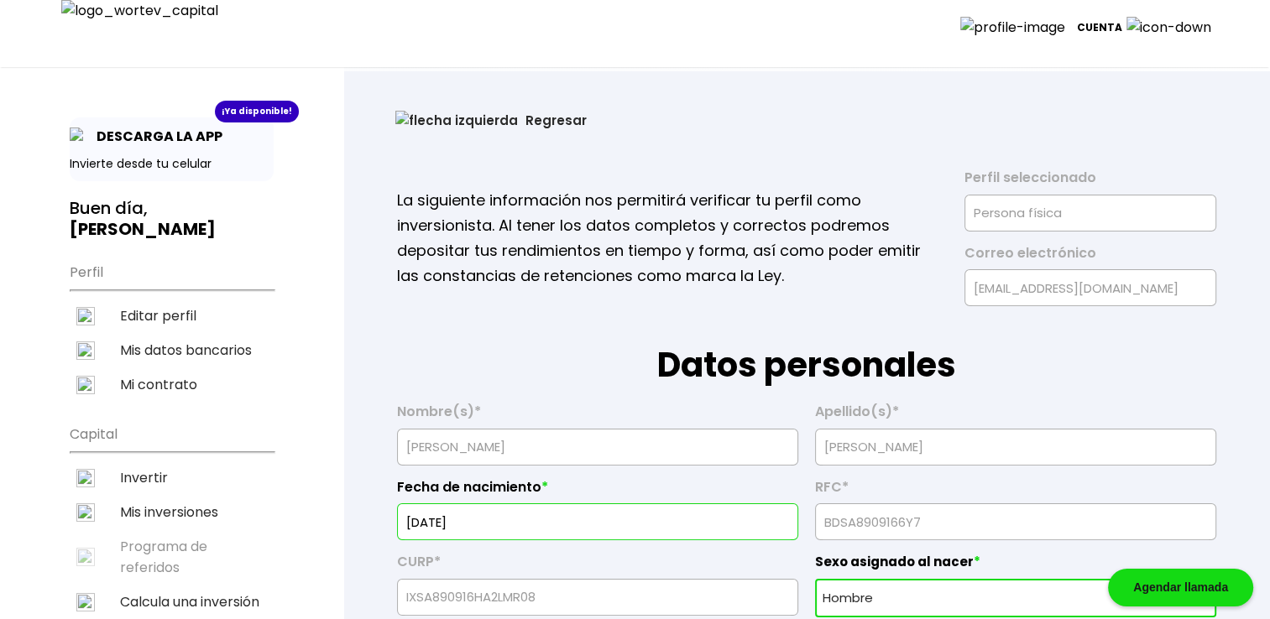
click at [416, 125] on button "Regresar" at bounding box center [491, 120] width 242 height 44
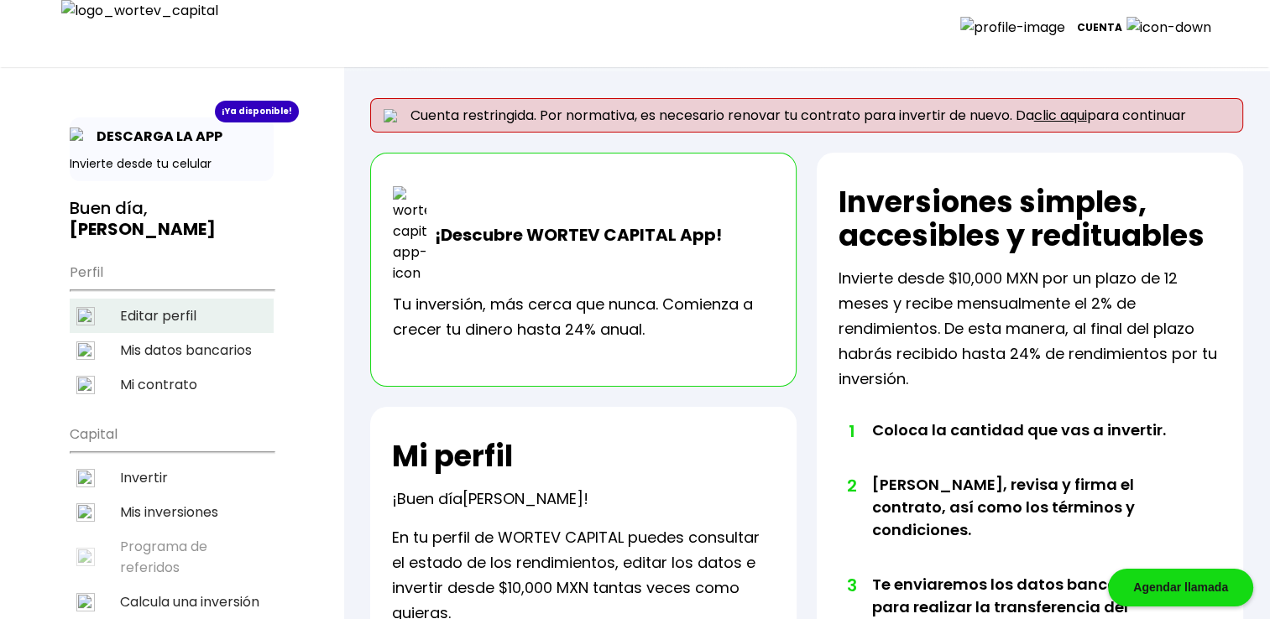
click at [171, 300] on li "Editar perfil" at bounding box center [172, 316] width 204 height 34
select select "Hombre"
select select "Secundaria"
select select "AG"
select select "BBVA Bancomer"
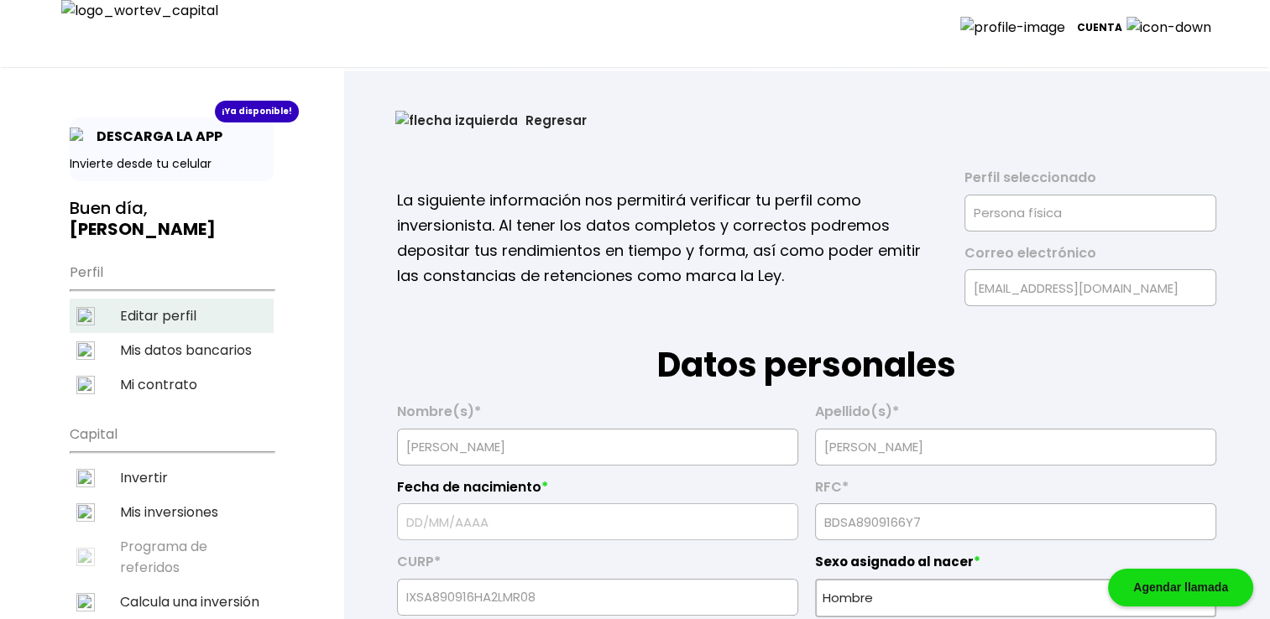
type input "16/09/1967"
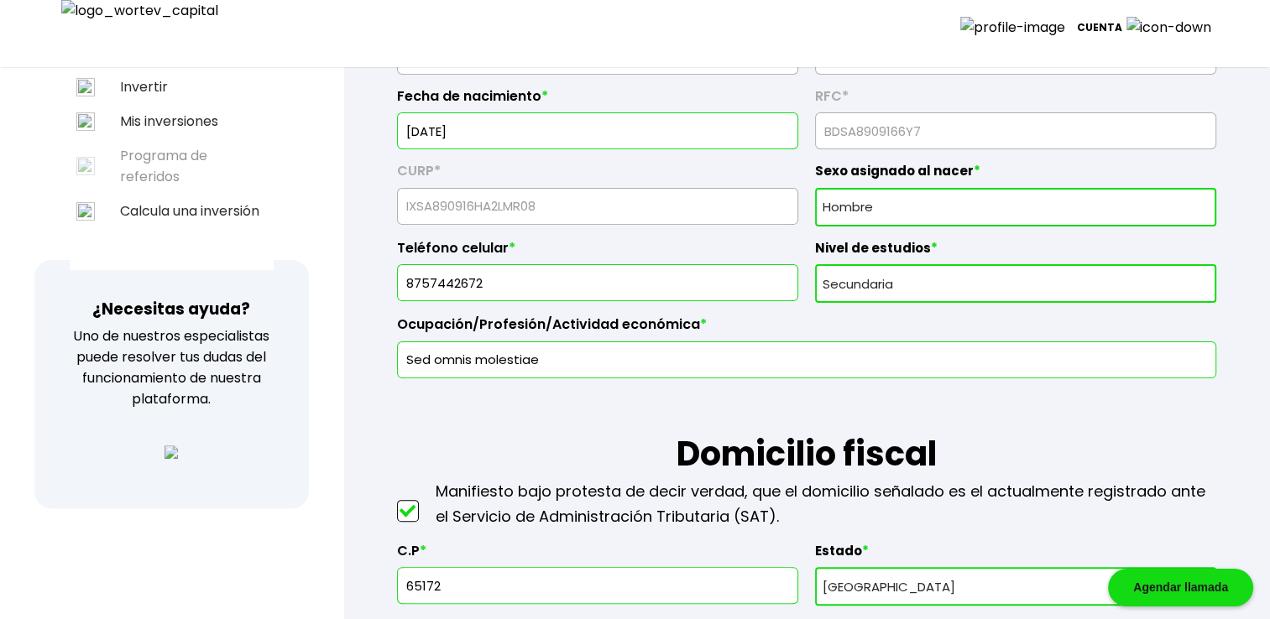
scroll to position [420, 0]
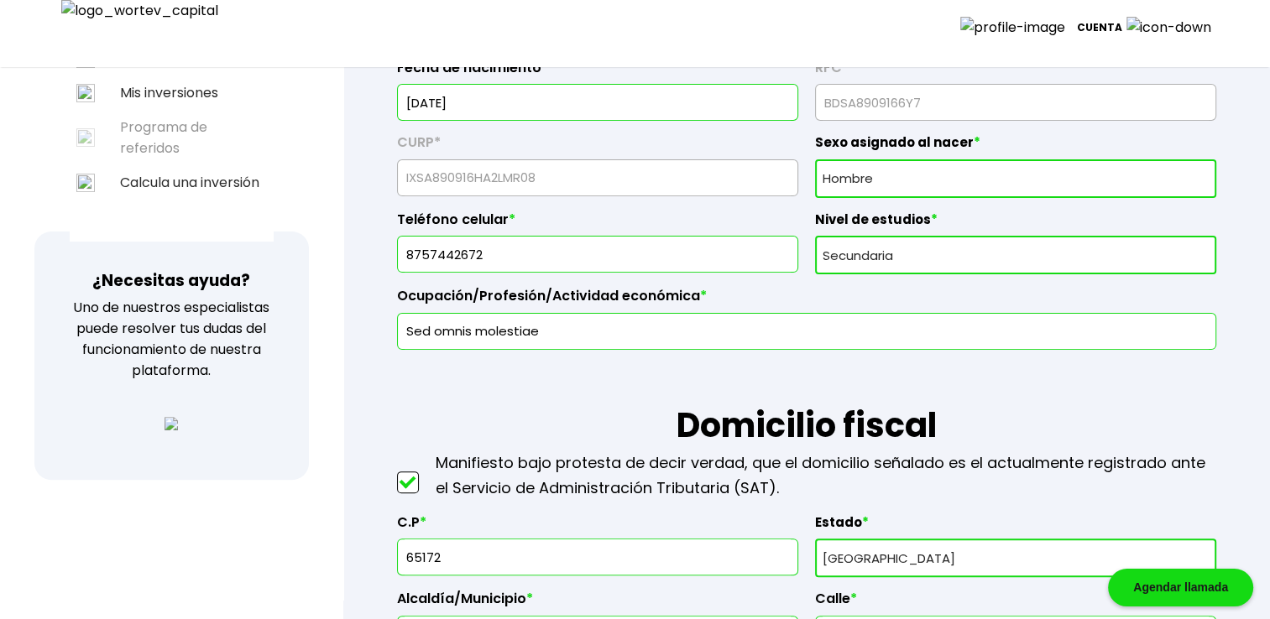
click at [490, 554] on input "65172" at bounding box center [598, 557] width 386 height 35
type input "65171"
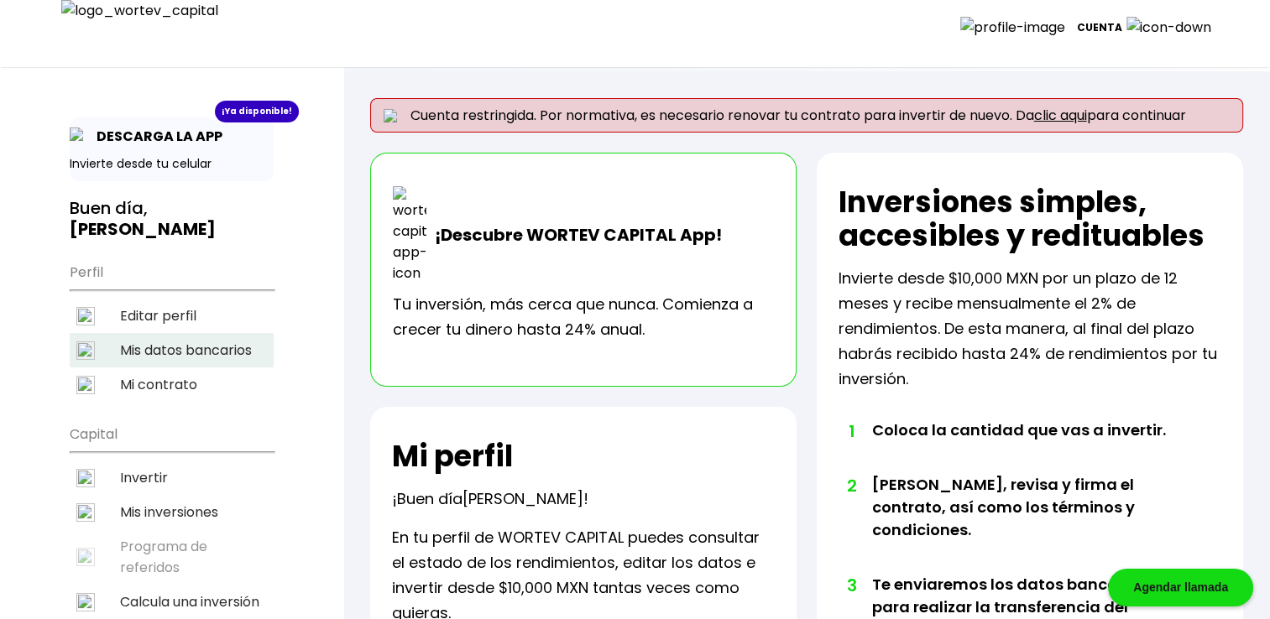
click at [179, 333] on li "Mis datos bancarios" at bounding box center [172, 350] width 204 height 34
select select "BBVA Bancomer"
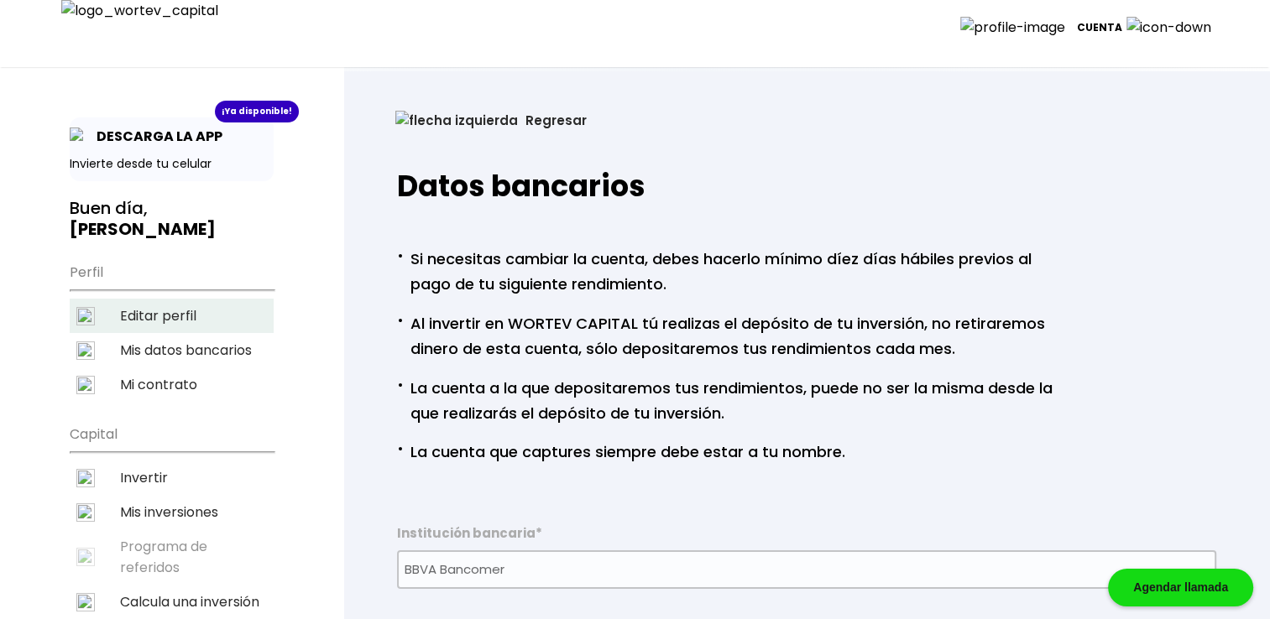
click at [210, 299] on li "Editar perfil" at bounding box center [172, 316] width 204 height 34
select select "Hombre"
select select "Secundaria"
select select "AG"
select select "BBVA Bancomer"
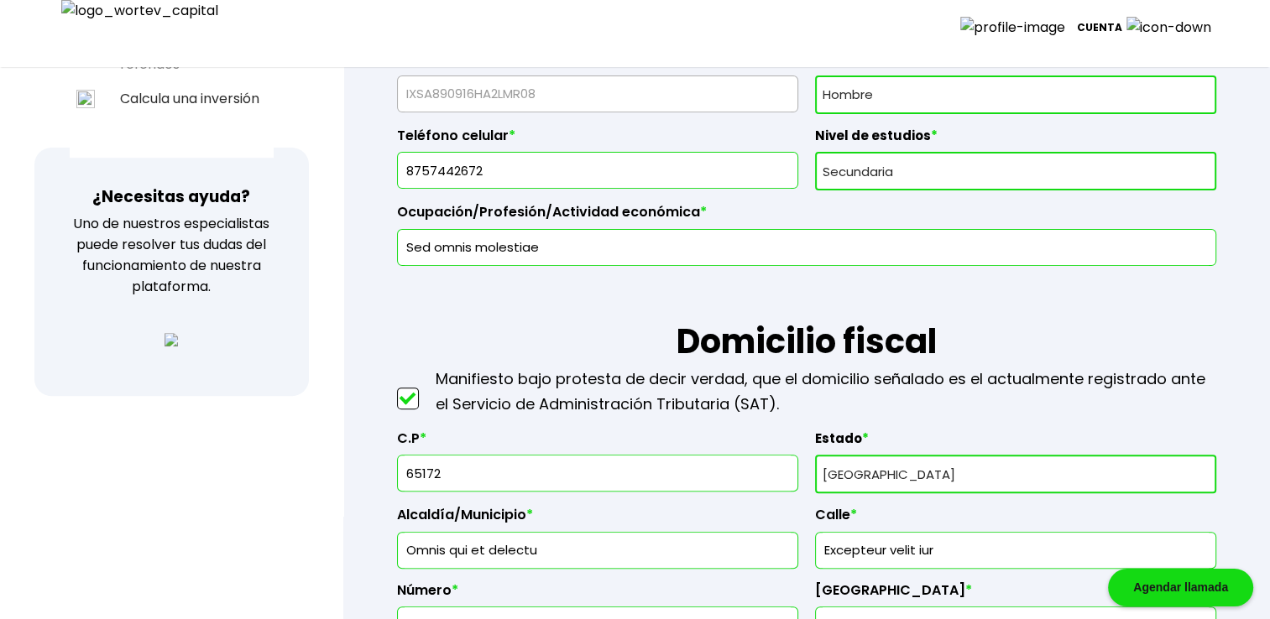
scroll to position [783, 0]
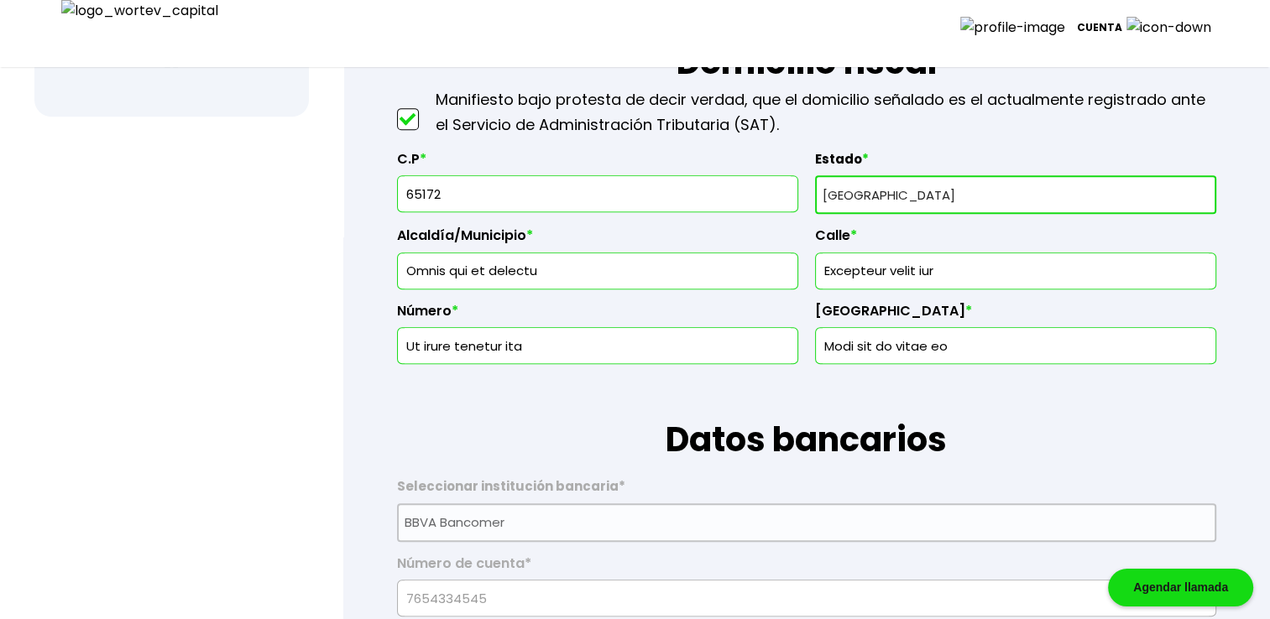
click at [446, 187] on input "65172" at bounding box center [598, 193] width 386 height 35
type input "65172"
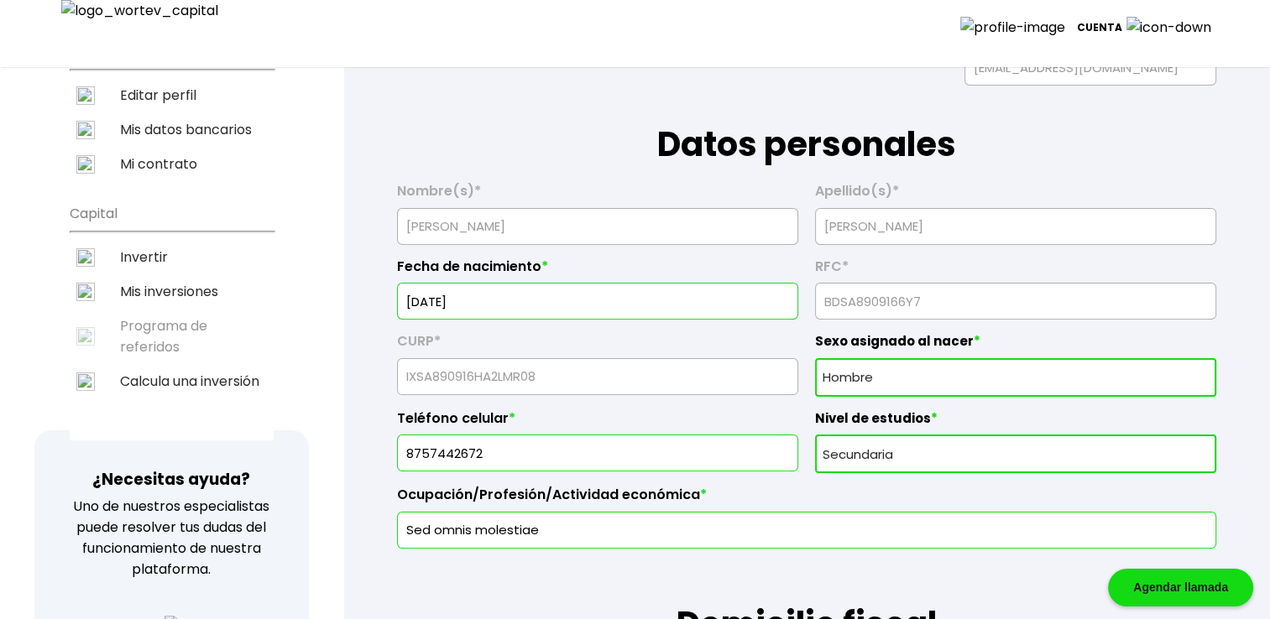
scroll to position [0, 0]
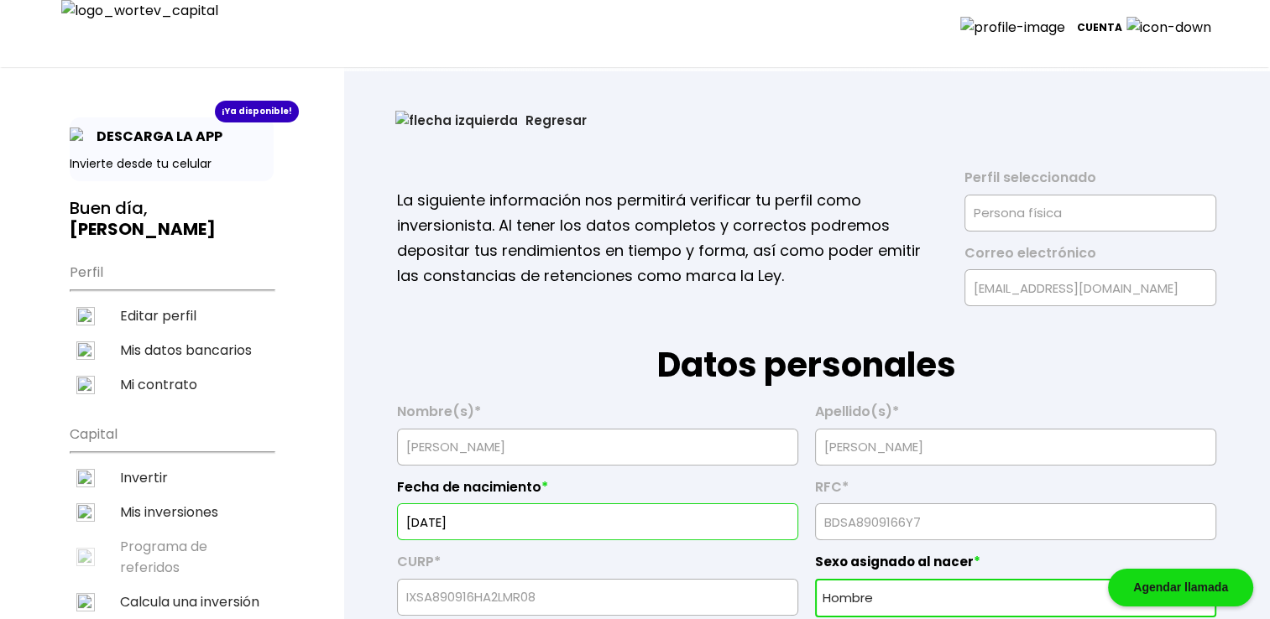
click at [430, 100] on button "Regresar" at bounding box center [491, 120] width 242 height 44
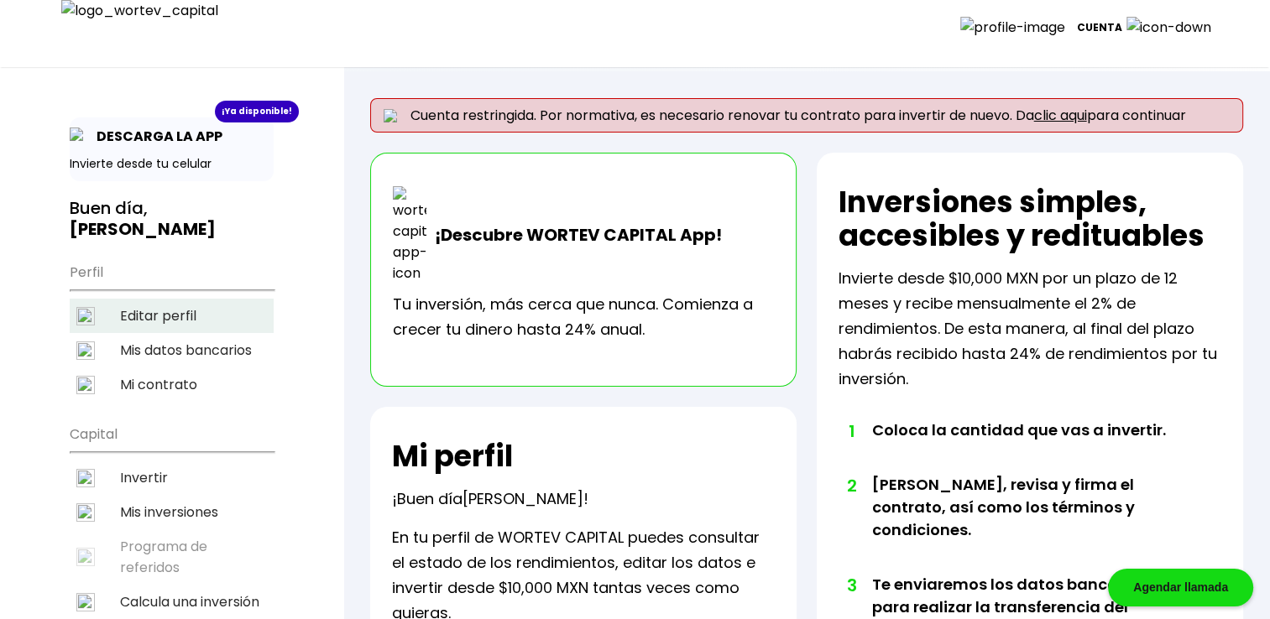
click at [176, 299] on li "Editar perfil" at bounding box center [172, 316] width 204 height 34
select select "Hombre"
select select "Secundaria"
select select "AG"
select select "BBVA Bancomer"
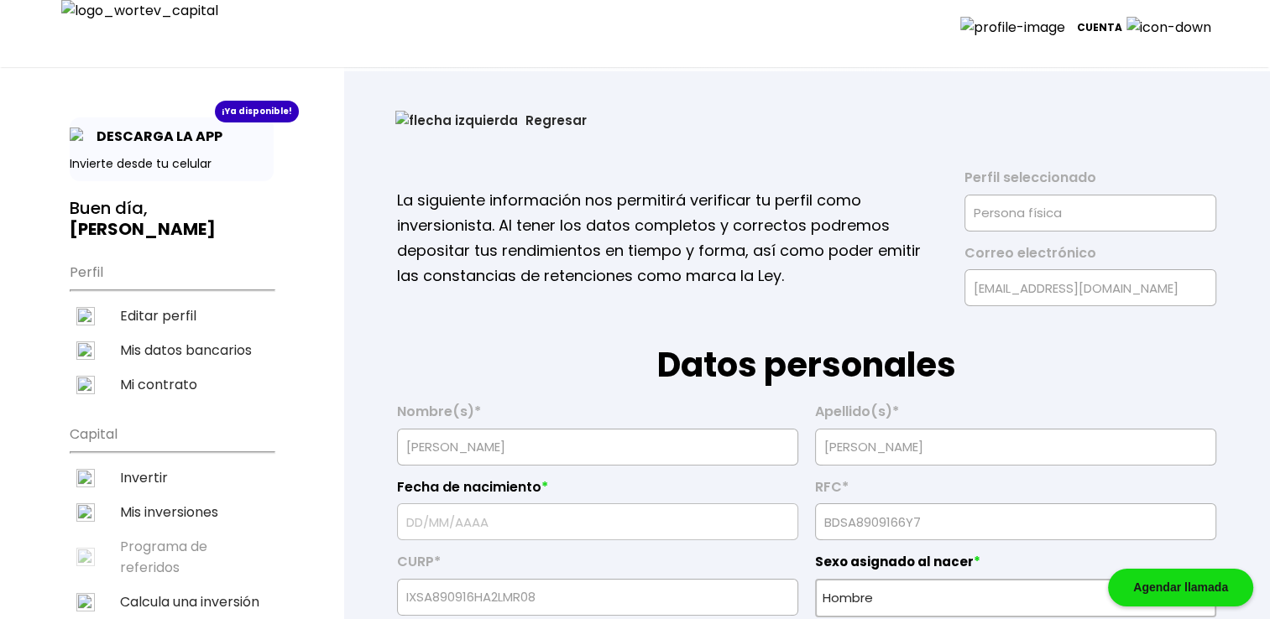
type input "16/09/1967"
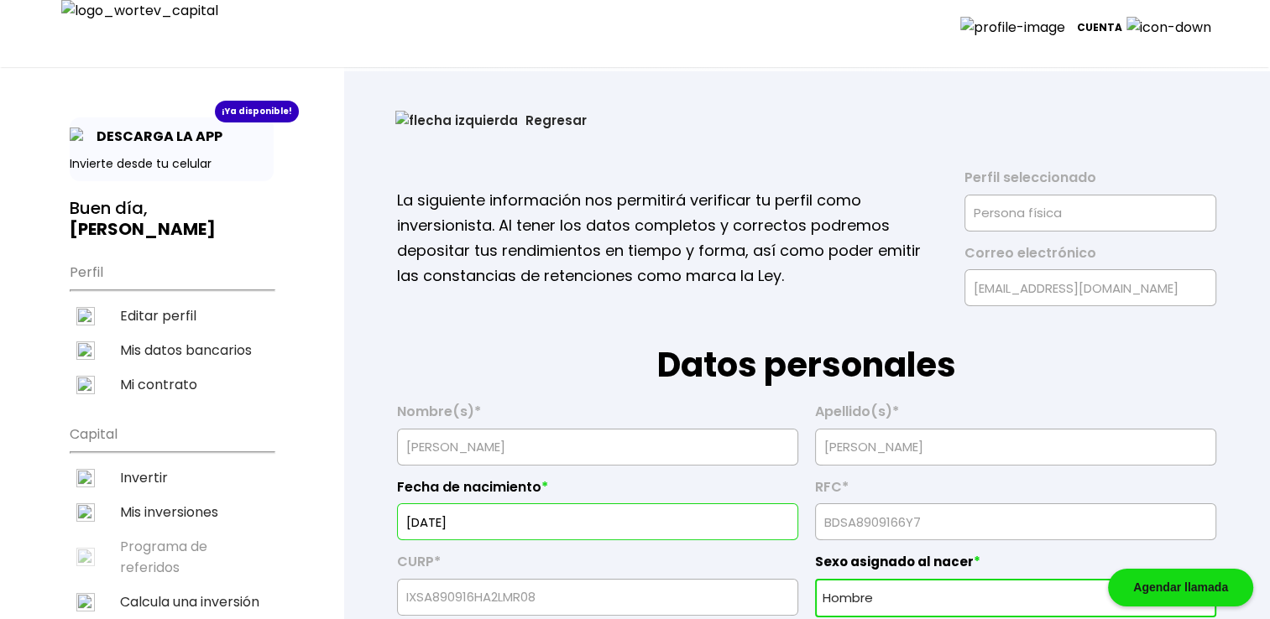
click at [436, 121] on button "Regresar" at bounding box center [491, 120] width 242 height 44
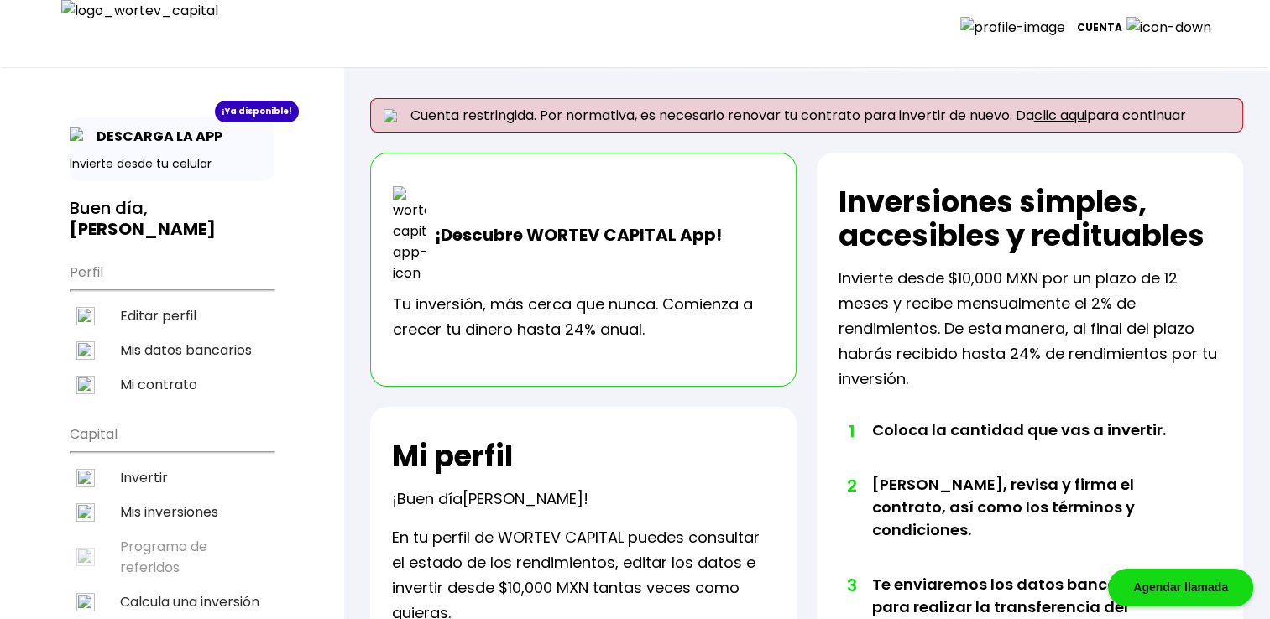
click at [191, 299] on li "Editar perfil" at bounding box center [172, 316] width 204 height 34
select select "Hombre"
select select "Secundaria"
select select "AG"
select select "BBVA Bancomer"
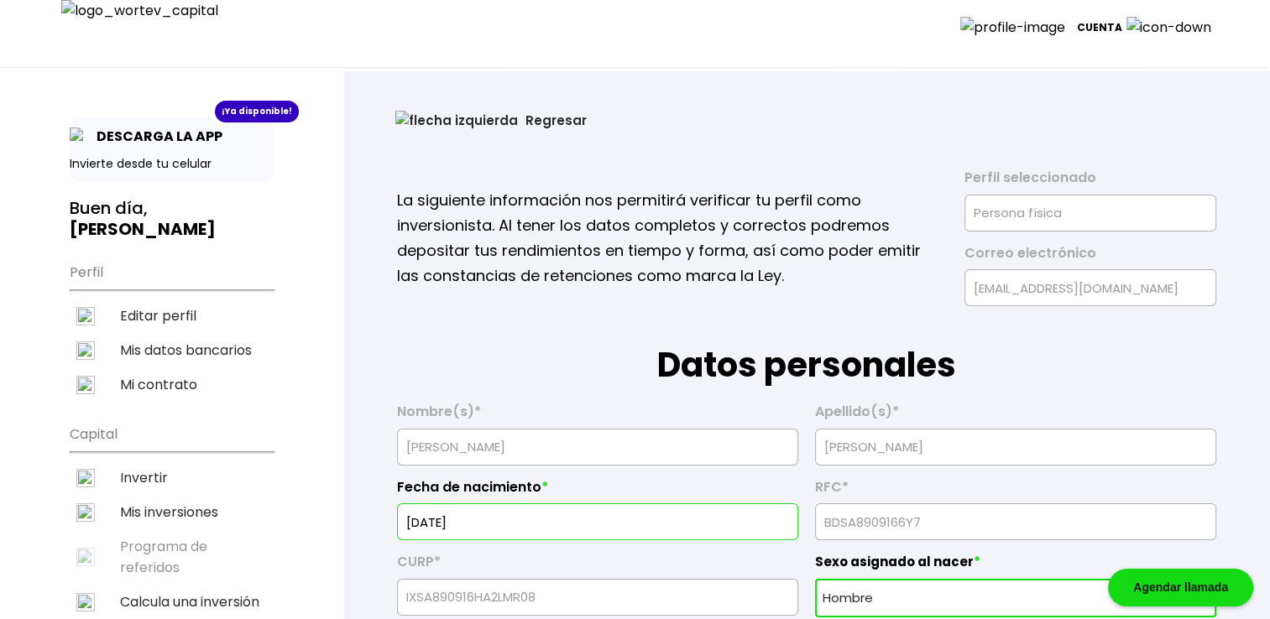
click at [426, 132] on button "Regresar" at bounding box center [491, 120] width 242 height 44
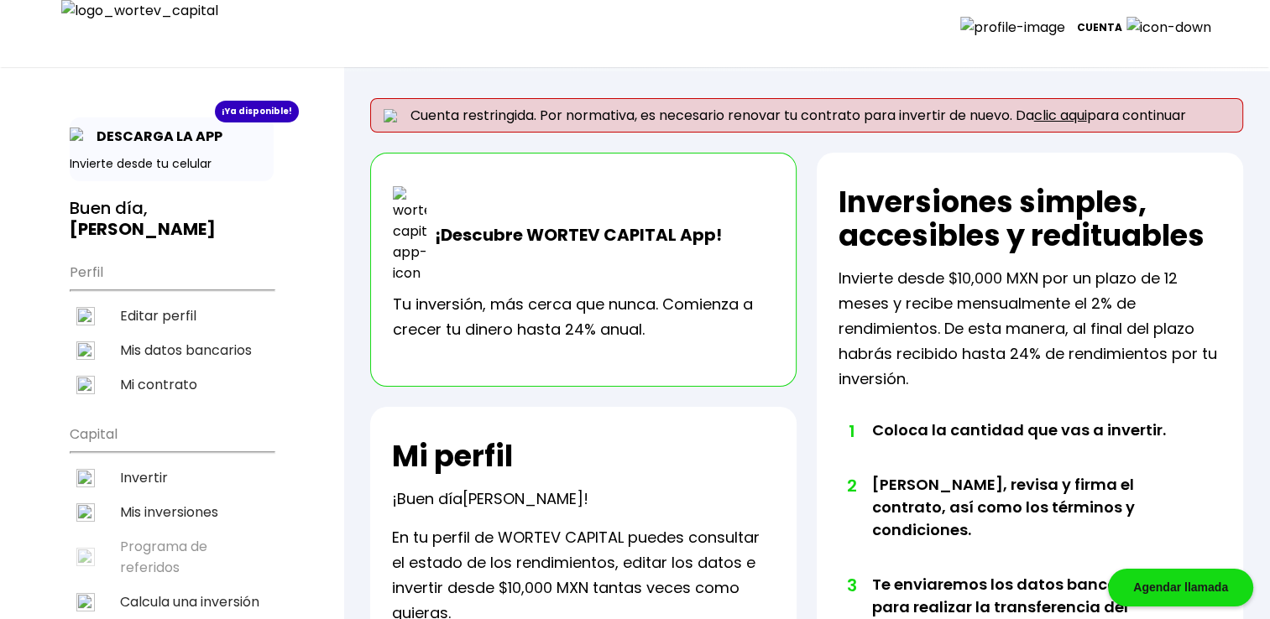
click at [198, 304] on li "Editar perfil" at bounding box center [172, 316] width 204 height 34
select select "Hombre"
select select "Secundaria"
select select "AG"
select select "BBVA Bancomer"
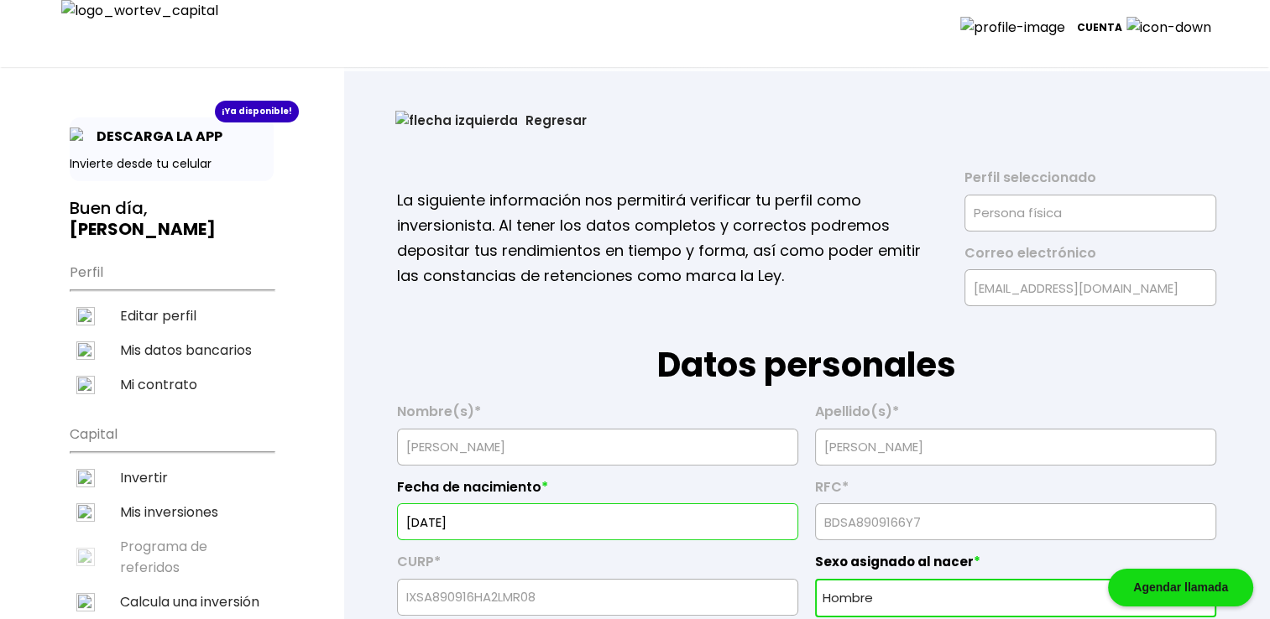
click at [459, 123] on button "Regresar" at bounding box center [491, 120] width 242 height 44
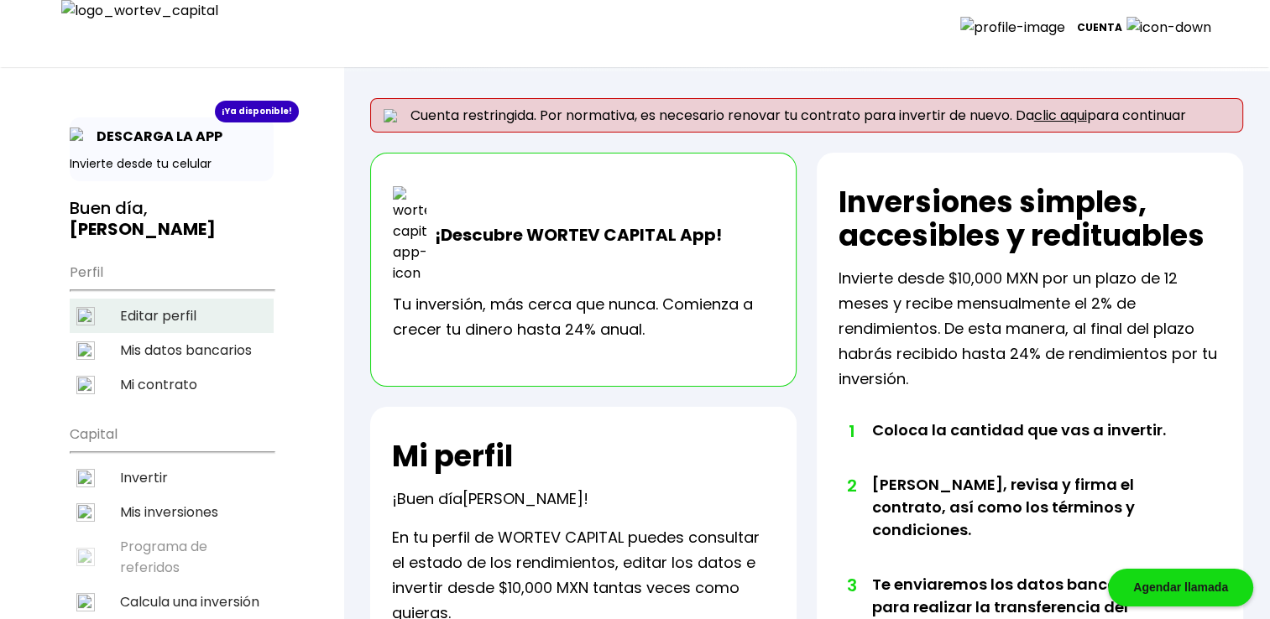
click at [164, 299] on li "Editar perfil" at bounding box center [172, 316] width 204 height 34
select select "Hombre"
select select "Secundaria"
select select "AG"
select select "BBVA Bancomer"
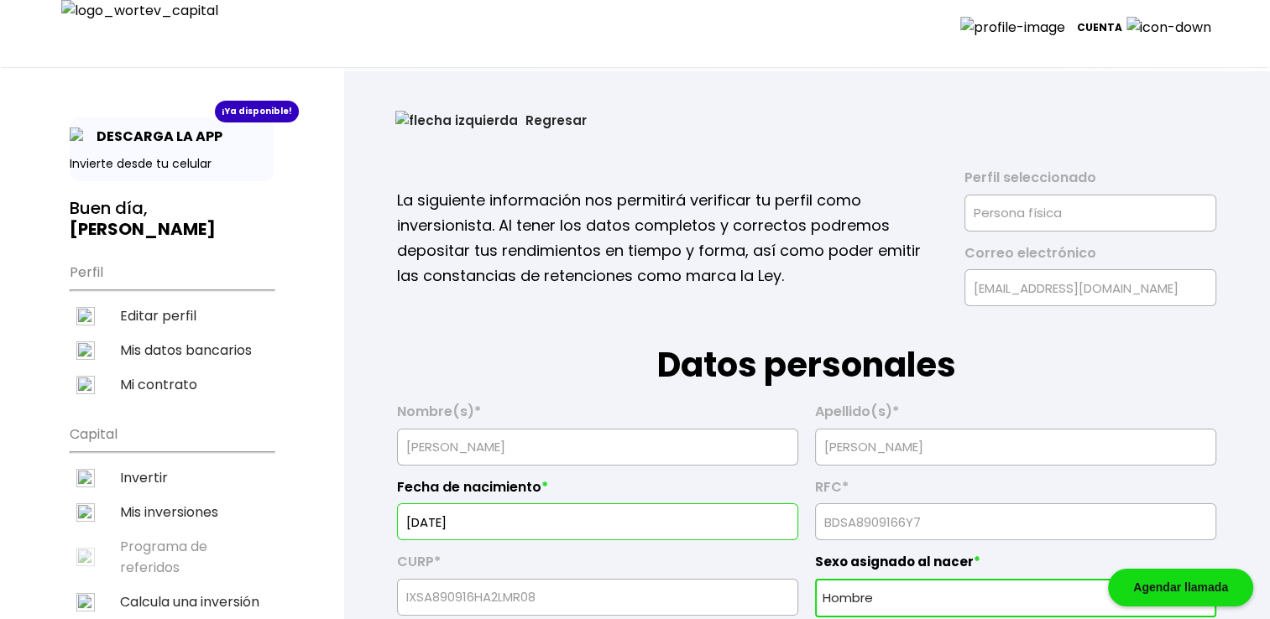
click at [413, 115] on button "Regresar" at bounding box center [491, 120] width 242 height 44
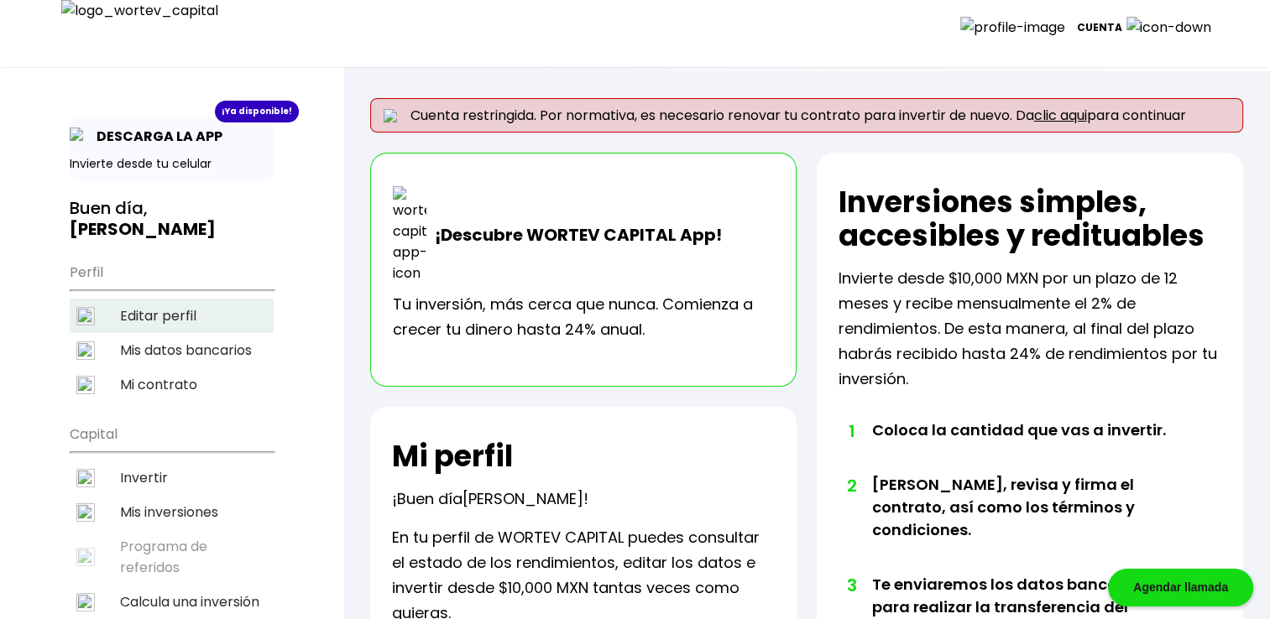
click at [147, 299] on li "Editar perfil" at bounding box center [172, 316] width 204 height 34
select select "Hombre"
select select "Secundaria"
select select "AG"
select select "BBVA Bancomer"
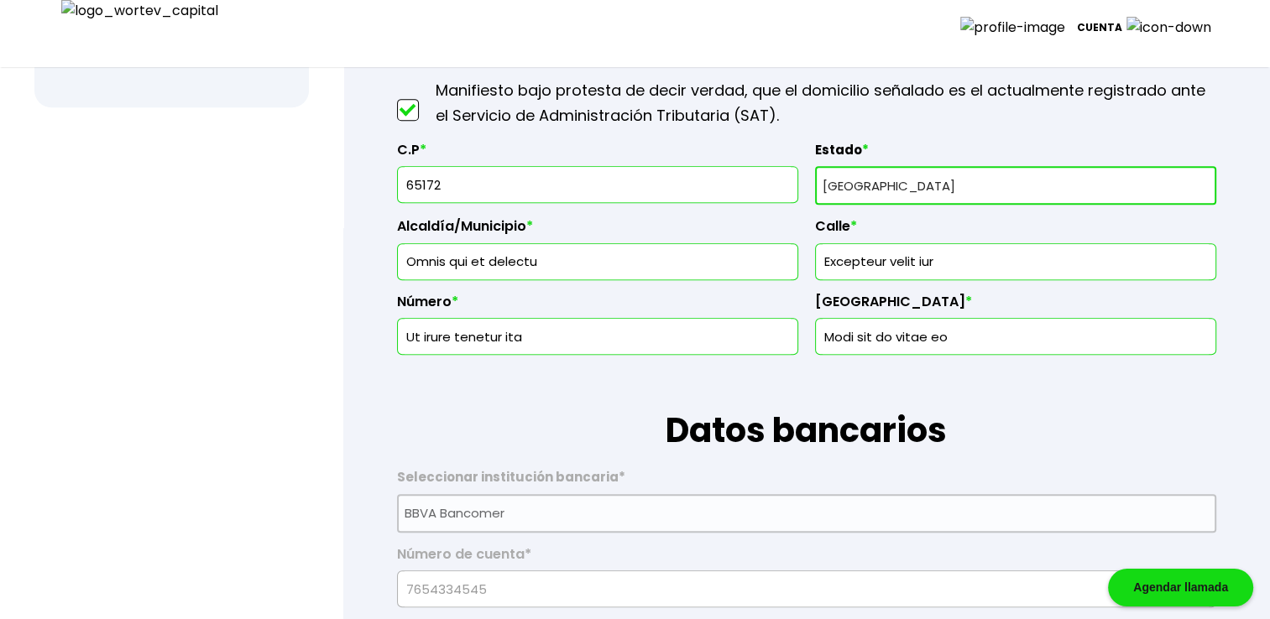
scroll to position [783, 0]
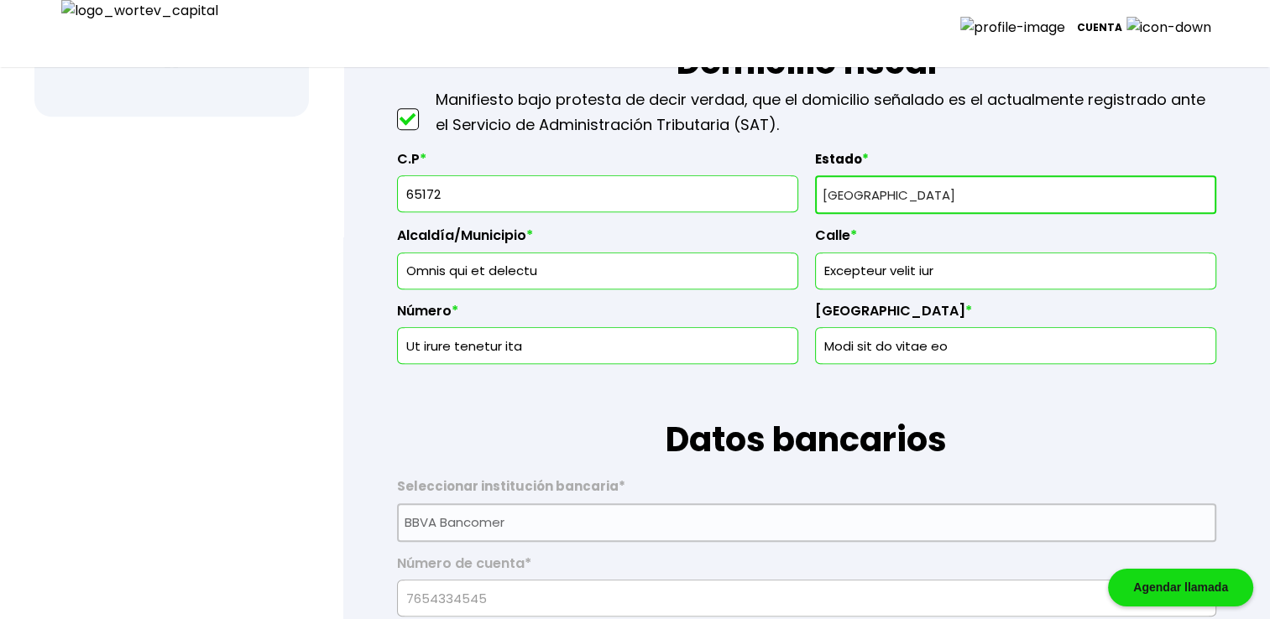
click at [473, 172] on label "C.P *" at bounding box center [597, 163] width 401 height 25
click at [473, 188] on input "65172" at bounding box center [598, 193] width 386 height 35
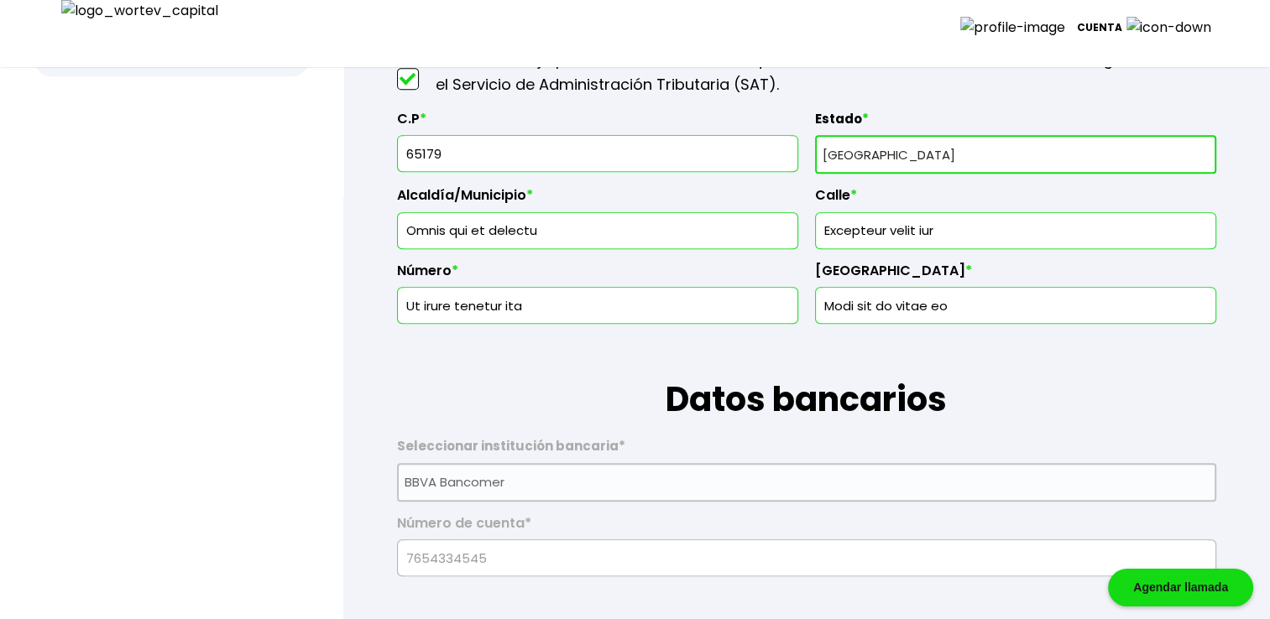
scroll to position [755, 0]
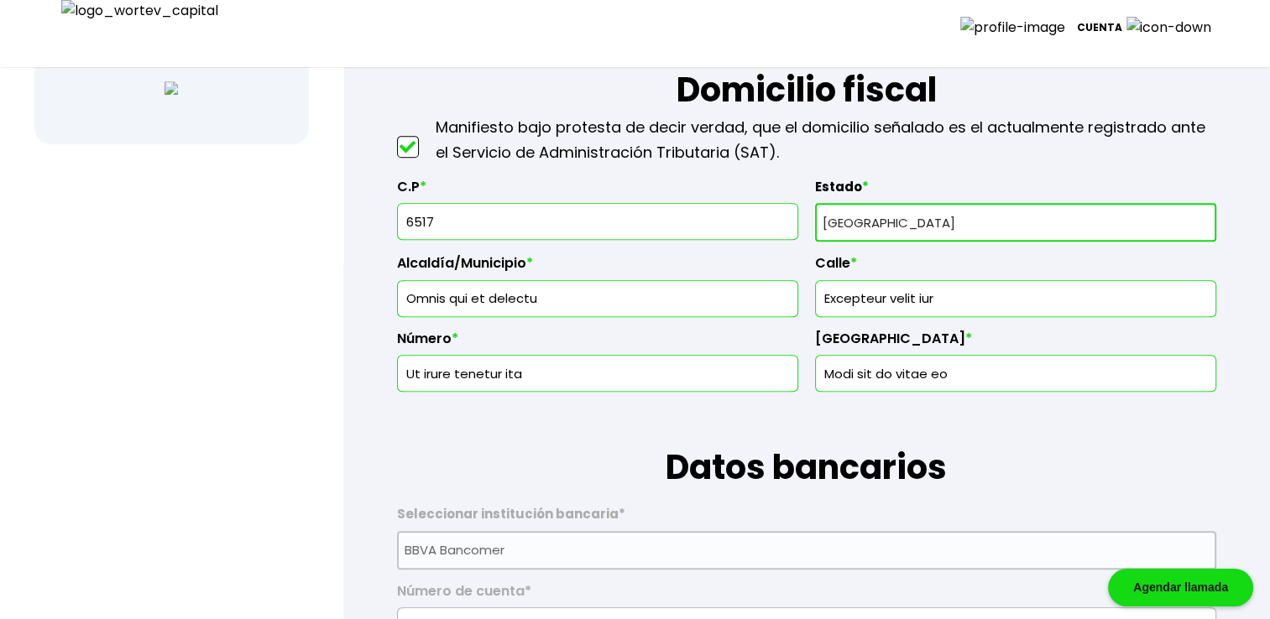
type input "65172"
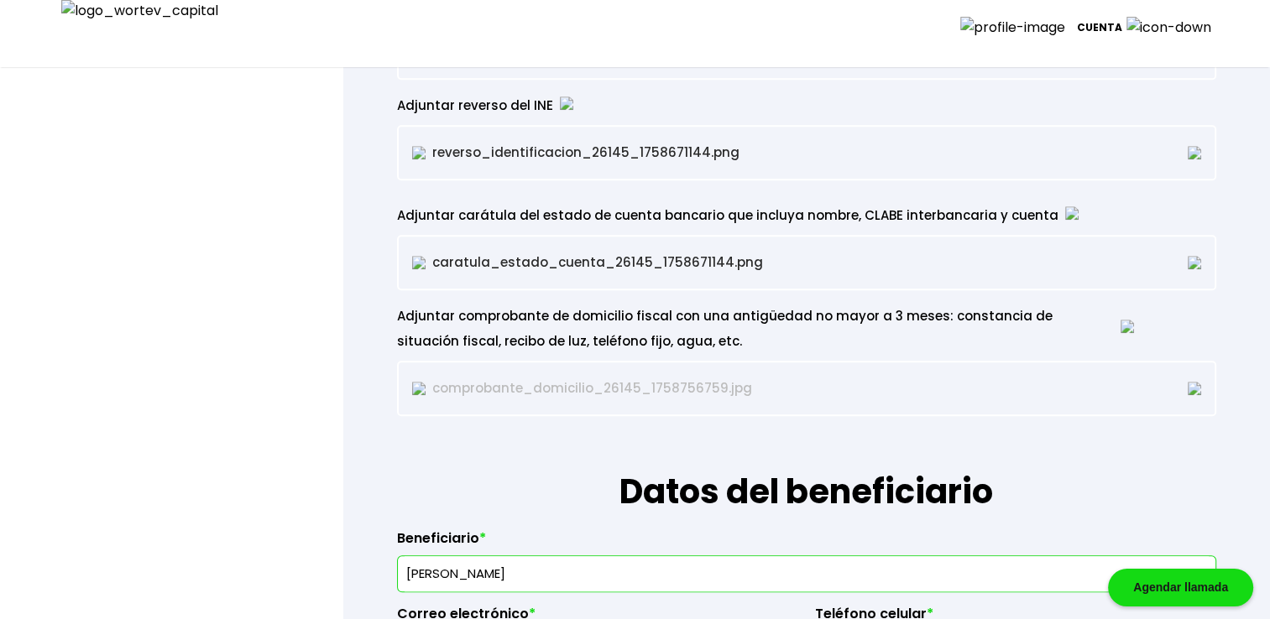
scroll to position [0, 0]
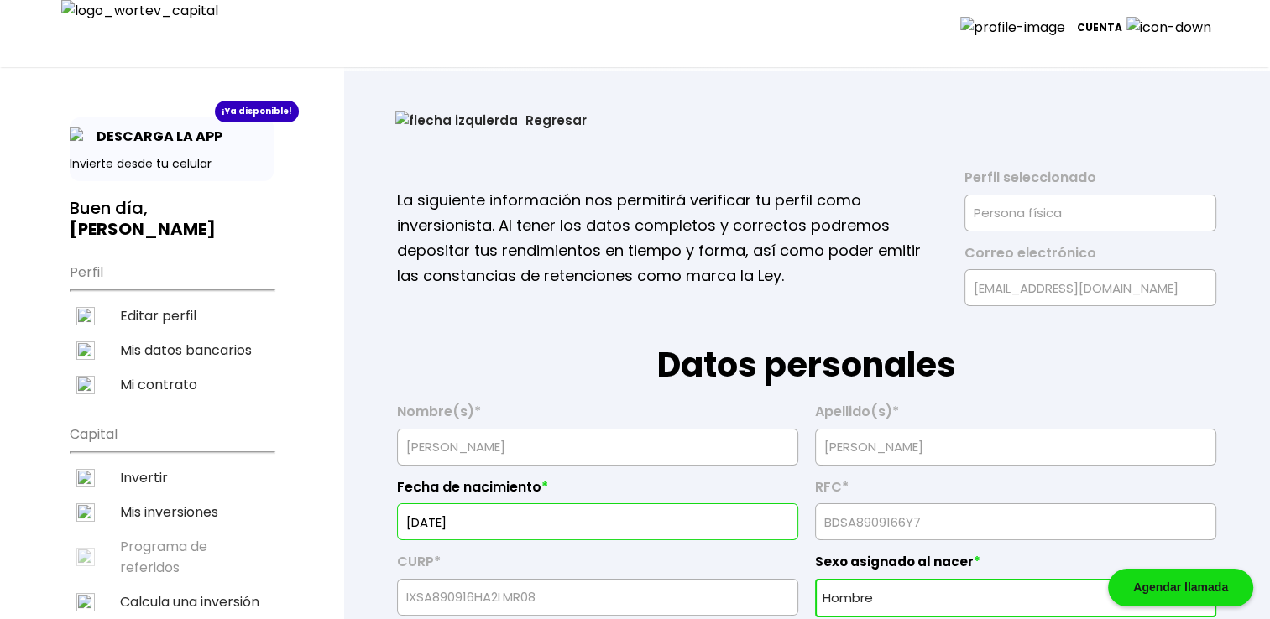
click at [463, 130] on button "Regresar" at bounding box center [491, 120] width 242 height 44
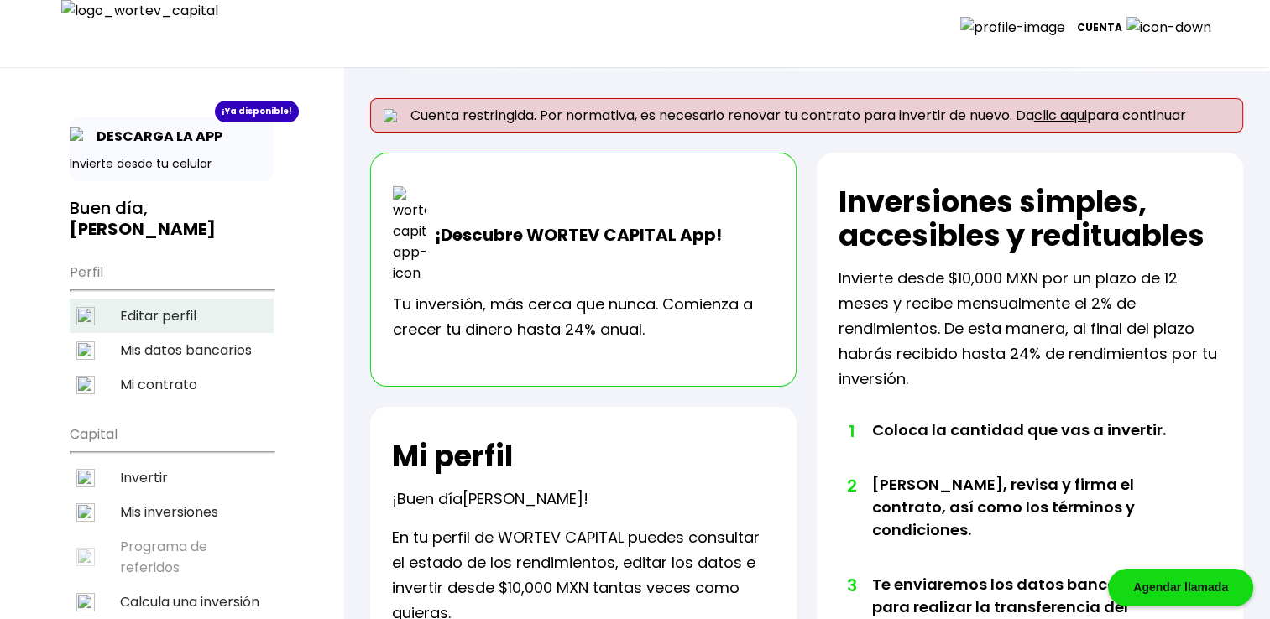
click at [188, 304] on li "Editar perfil" at bounding box center [172, 316] width 204 height 34
select select "Hombre"
select select "Secundaria"
select select "AG"
select select "BBVA Bancomer"
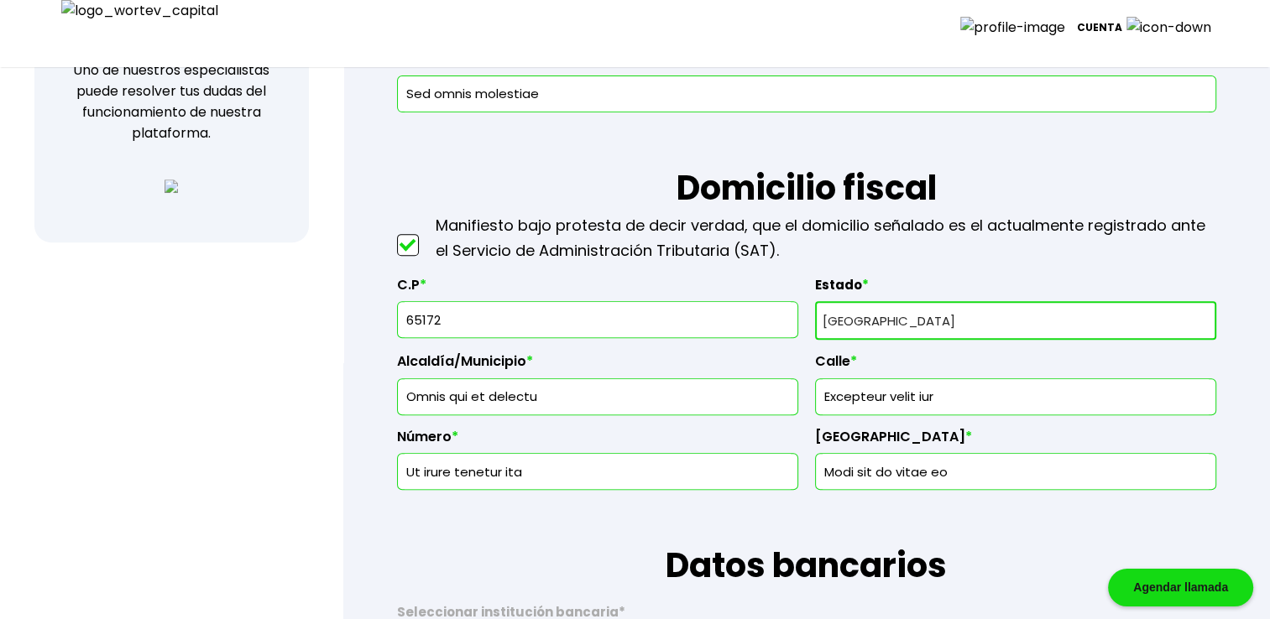
scroll to position [587, 0]
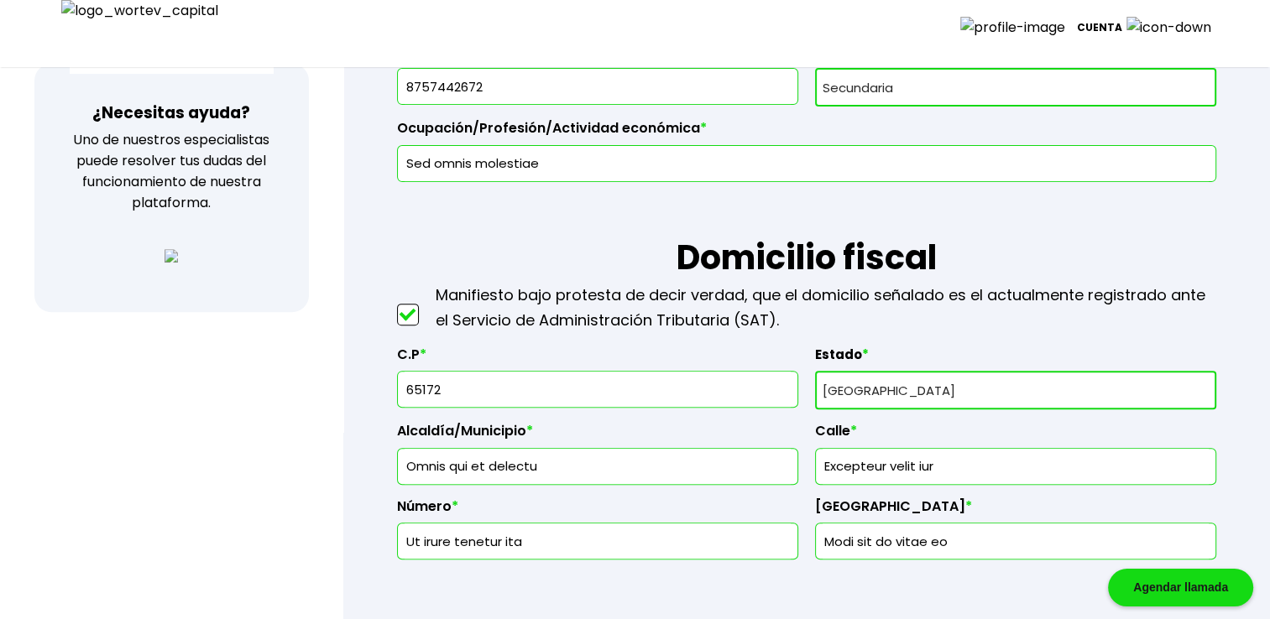
drag, startPoint x: 485, startPoint y: 390, endPoint x: 478, endPoint y: 381, distance: 11.9
click at [481, 388] on input "65172" at bounding box center [598, 389] width 386 height 35
type input "6"
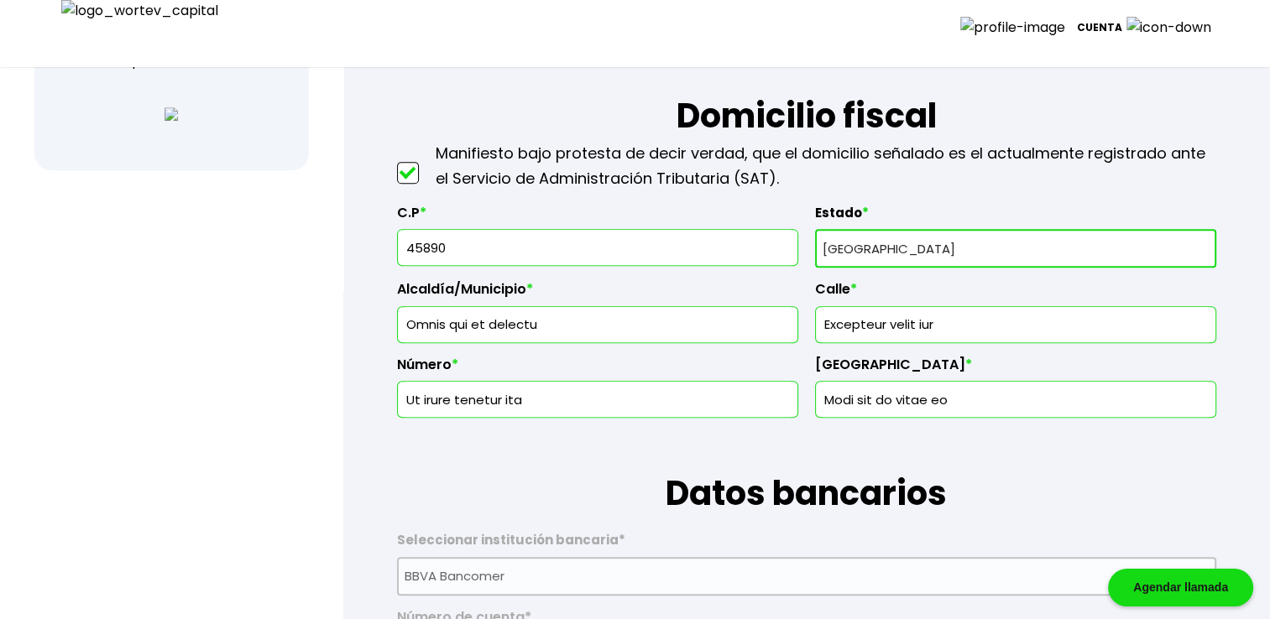
scroll to position [727, 0]
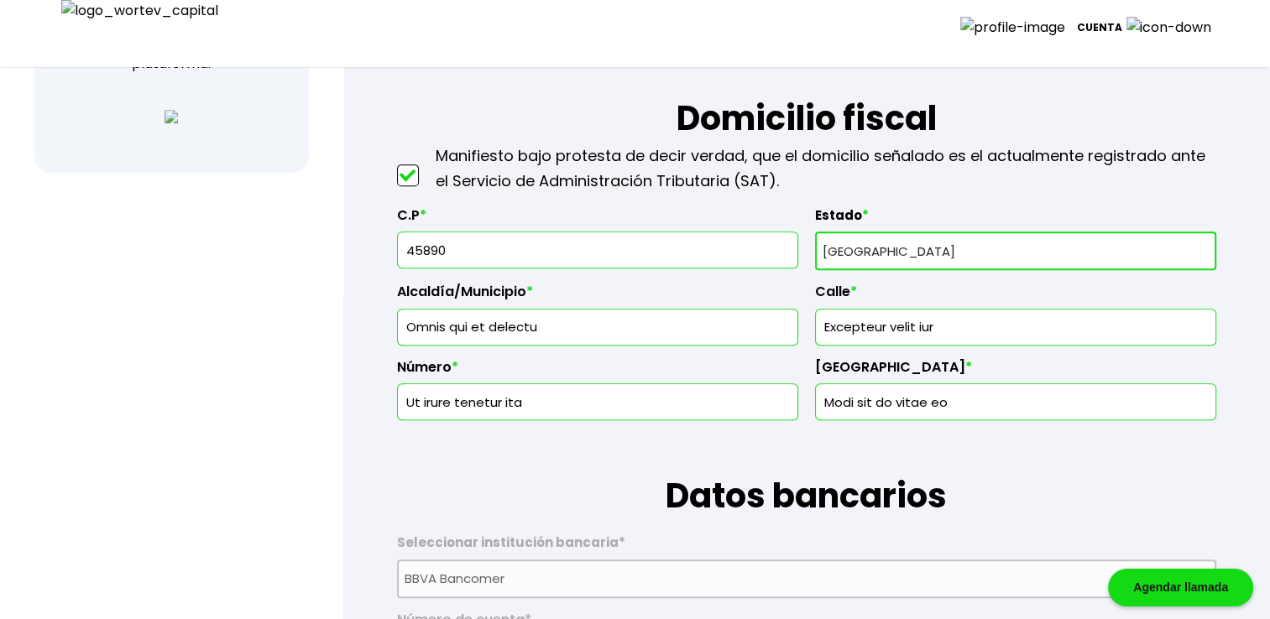
type input "45890"
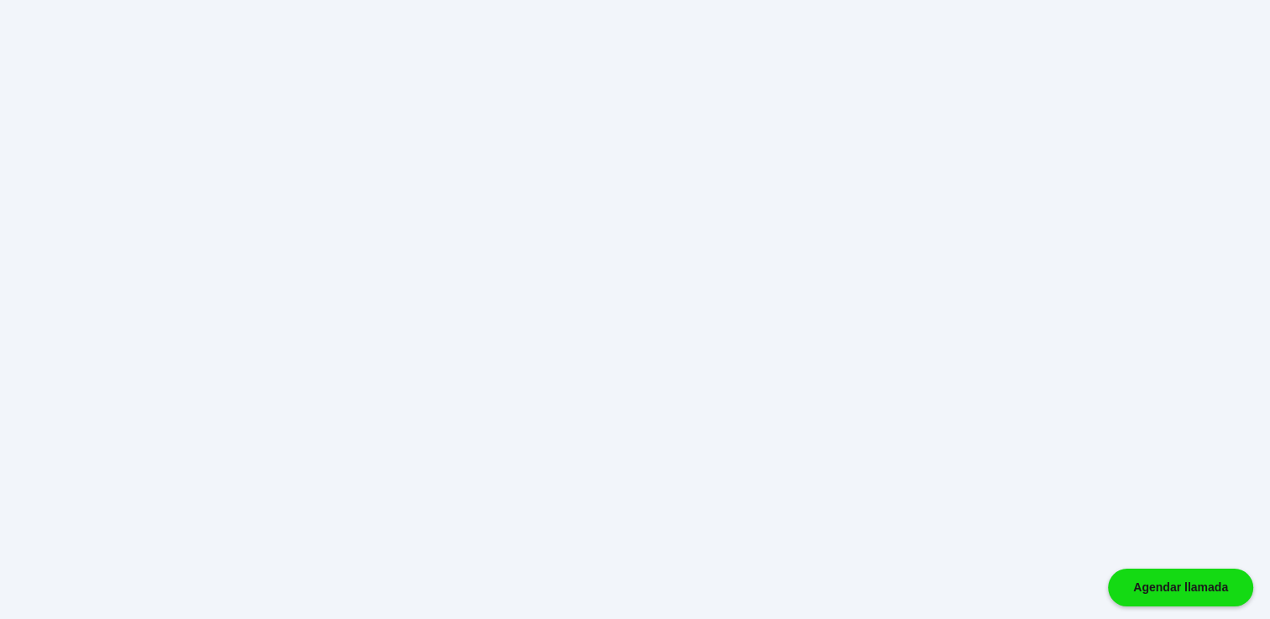
scroll to position [0, 0]
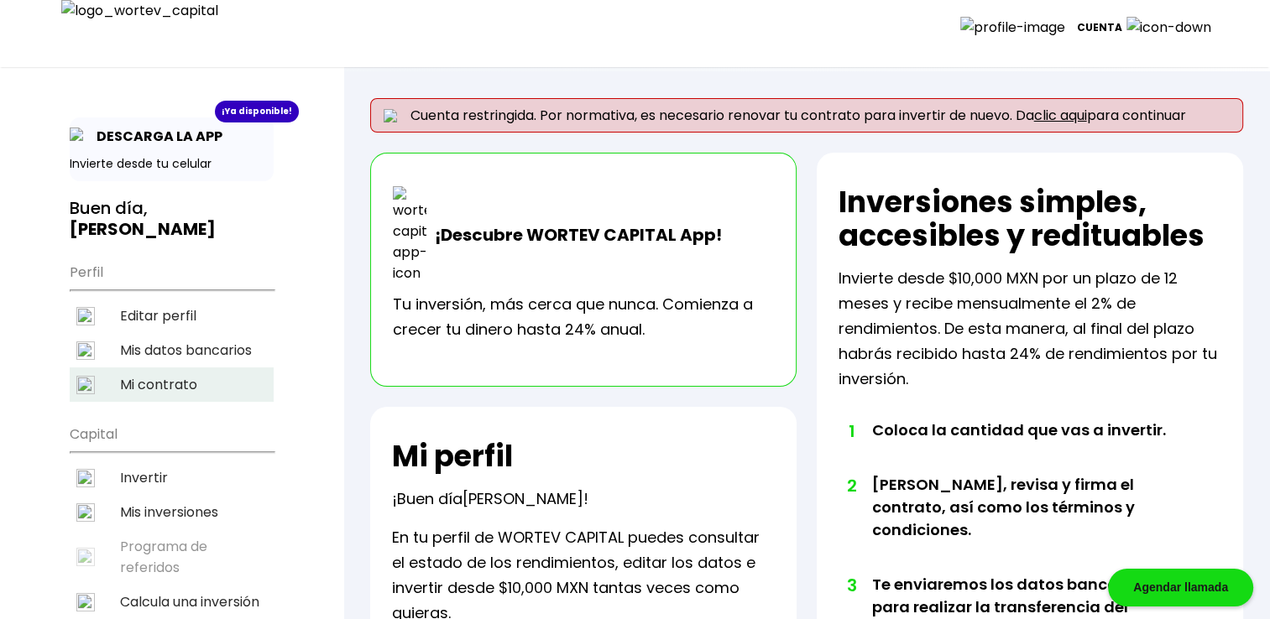
click at [151, 368] on li "Mi contrato" at bounding box center [172, 385] width 204 height 34
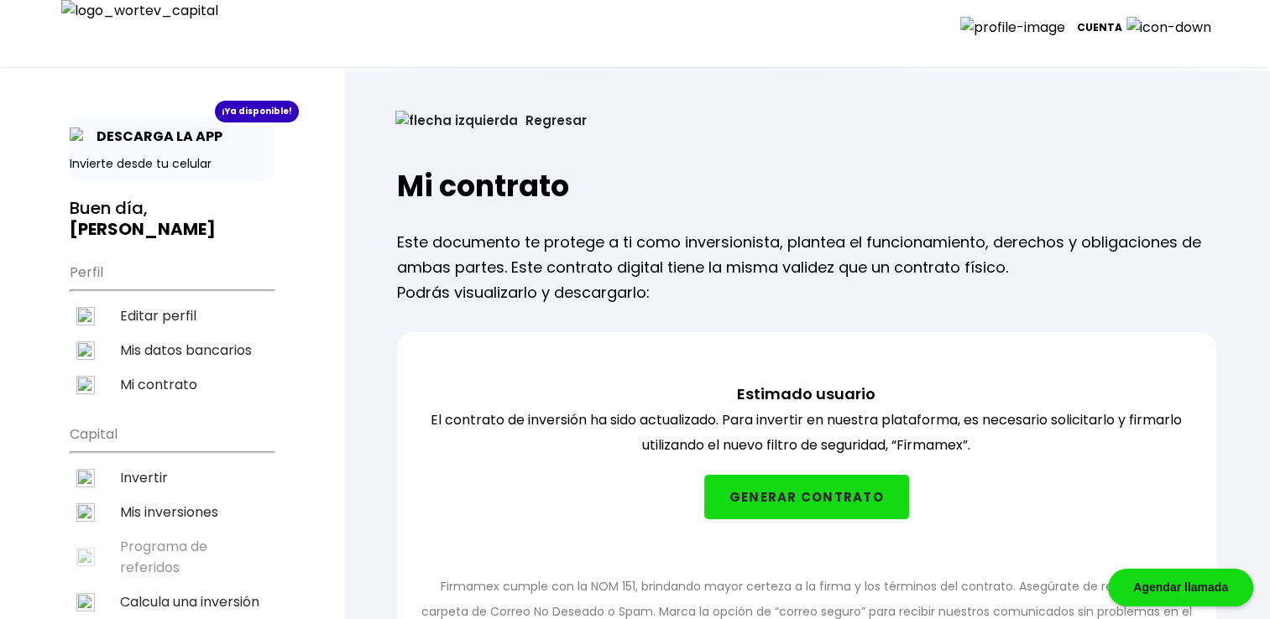
click at [161, 300] on li "Editar perfil" at bounding box center [172, 316] width 204 height 34
select select "Hombre"
select select "Secundaria"
select select "AG"
select select "BBVA Bancomer"
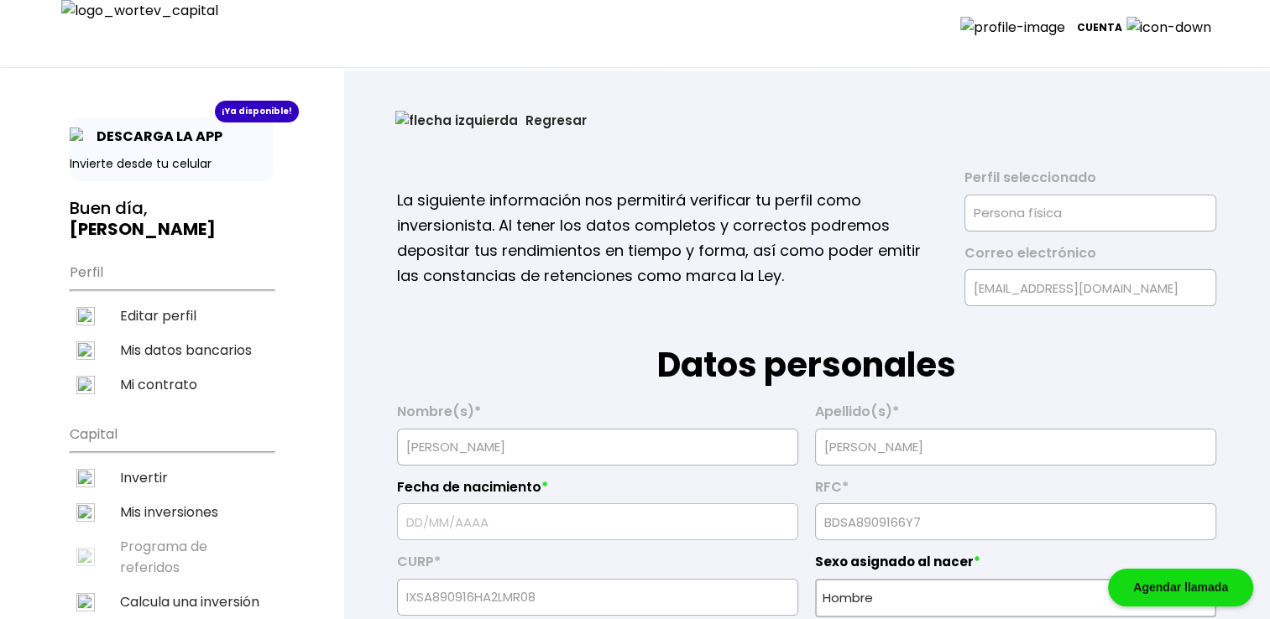
type input "16/09/1967"
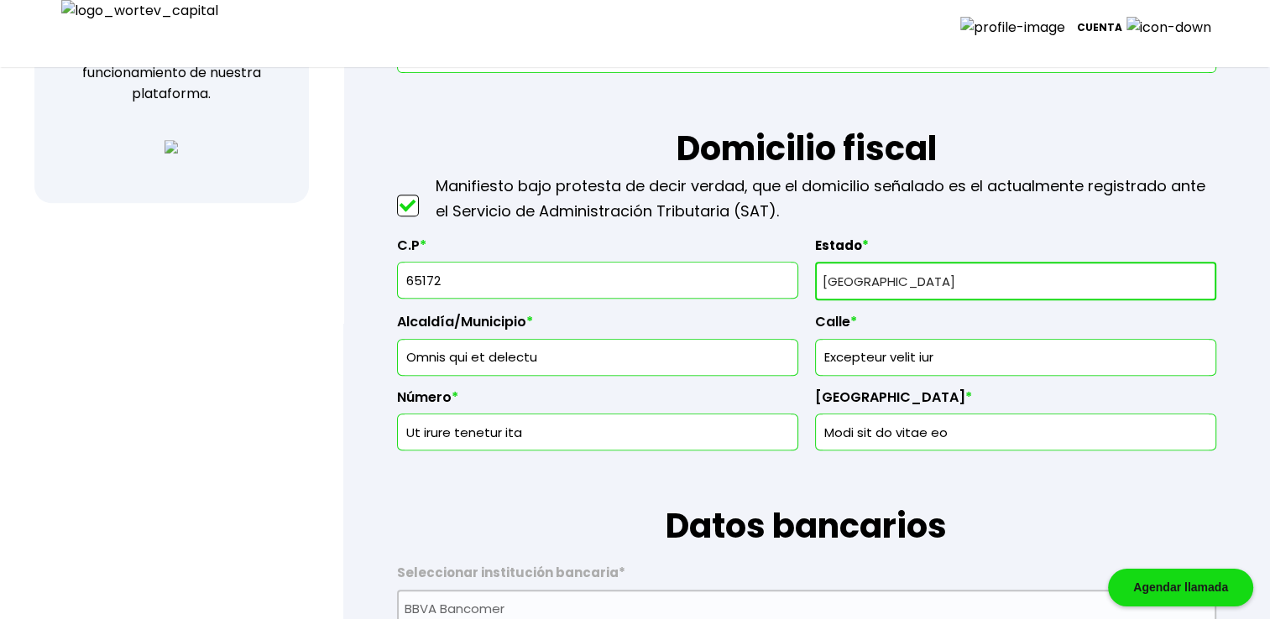
scroll to position [671, 0]
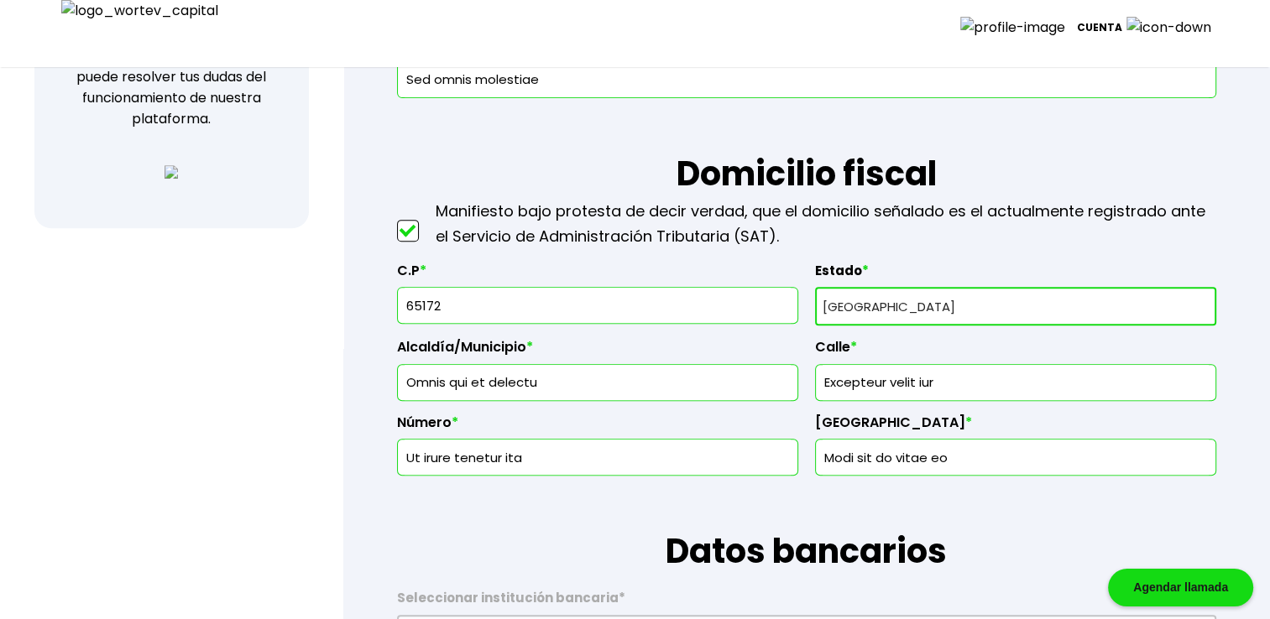
click at [890, 314] on select "Selecciona tu estado Aguascalientes Baja California Baja California Sur Campech…" at bounding box center [1015, 306] width 401 height 39
select select "GT"
click at [815, 287] on select "Selecciona tu estado Aguascalientes Baja California Baja California Sur Campech…" at bounding box center [1015, 306] width 401 height 39
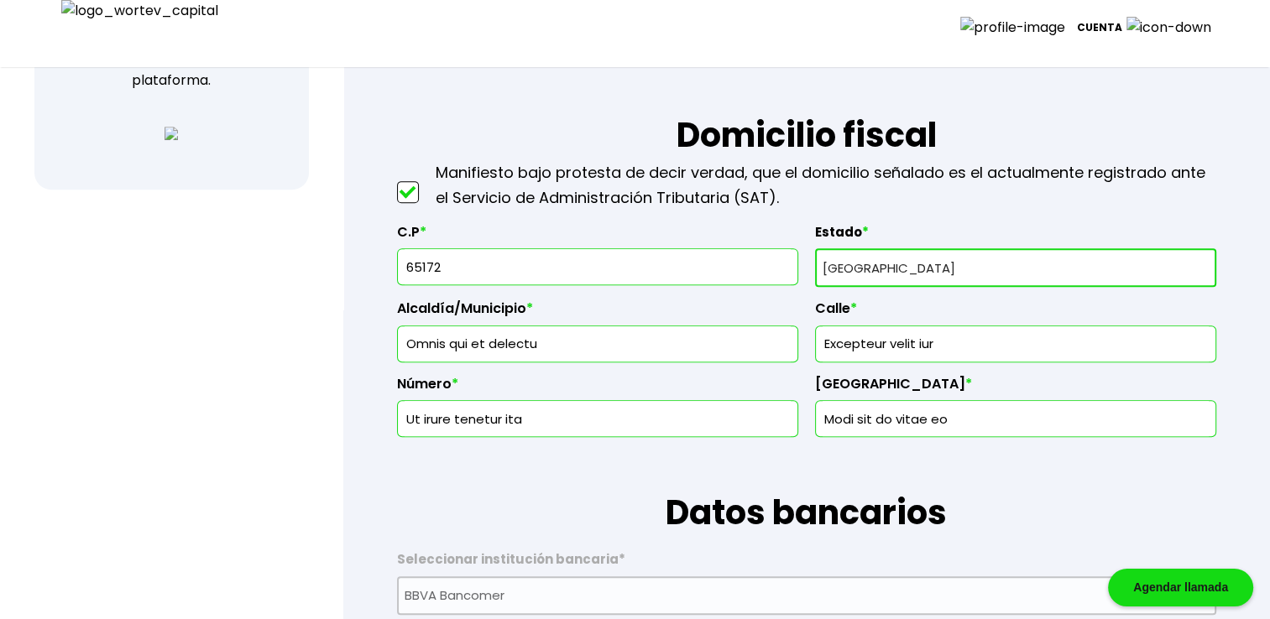
scroll to position [615, 0]
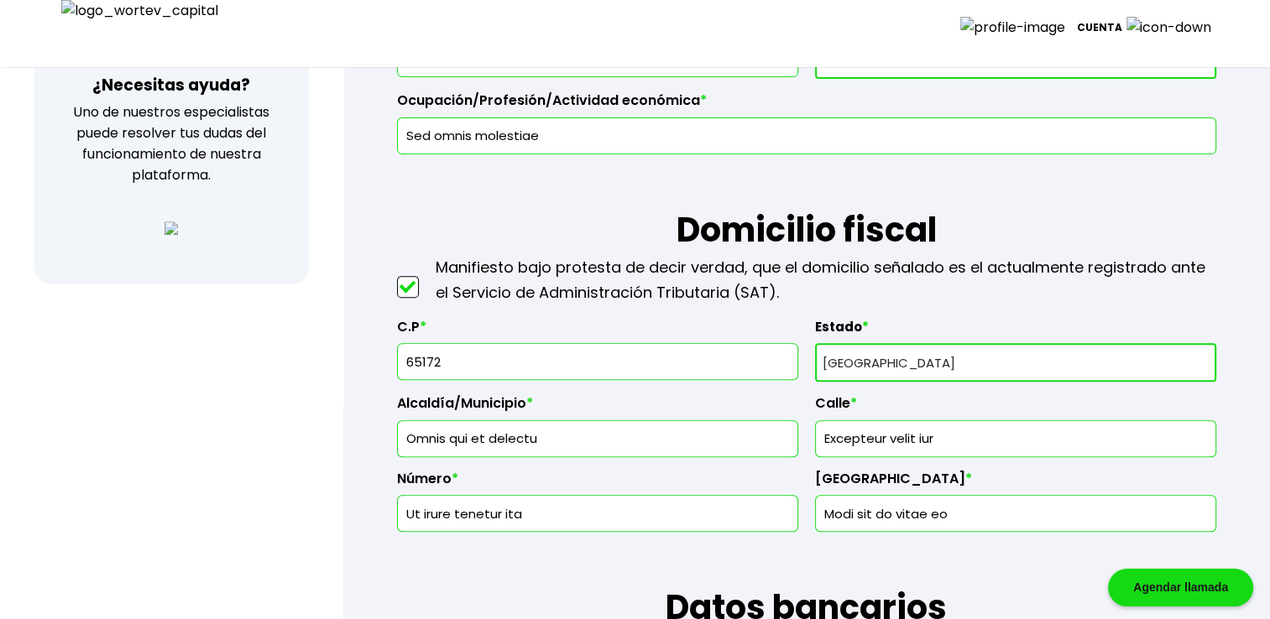
click at [661, 358] on input "65172" at bounding box center [598, 361] width 386 height 35
click at [679, 311] on div "C.P * 65171" at bounding box center [597, 343] width 401 height 77
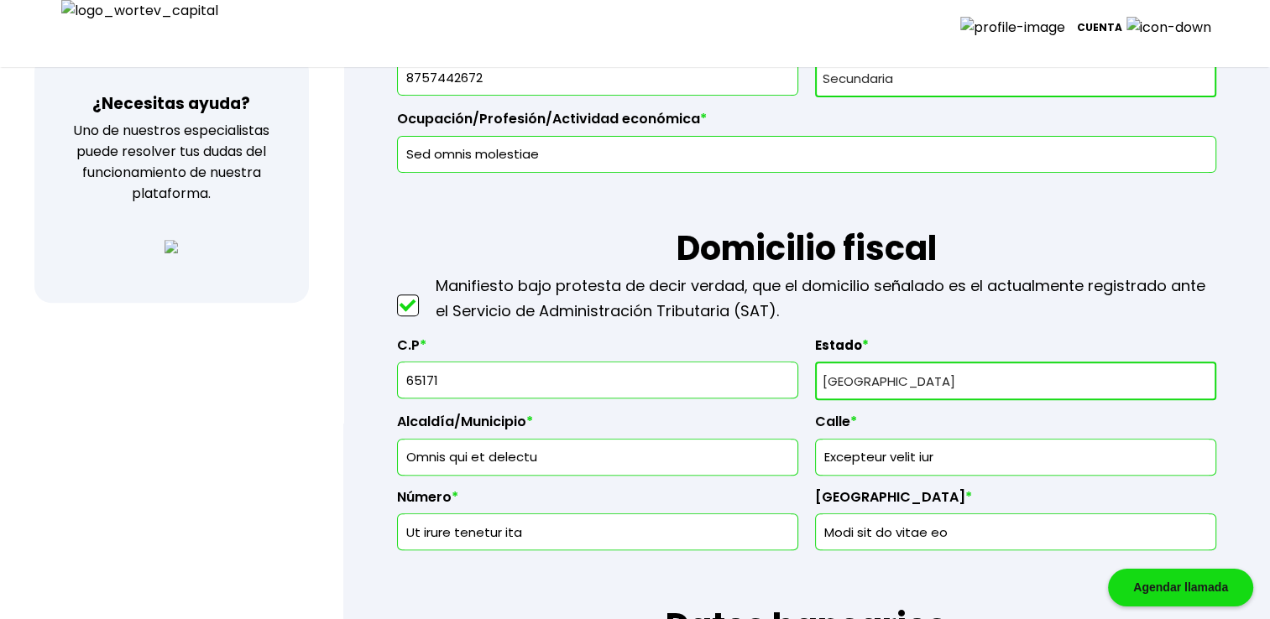
scroll to position [511, 0]
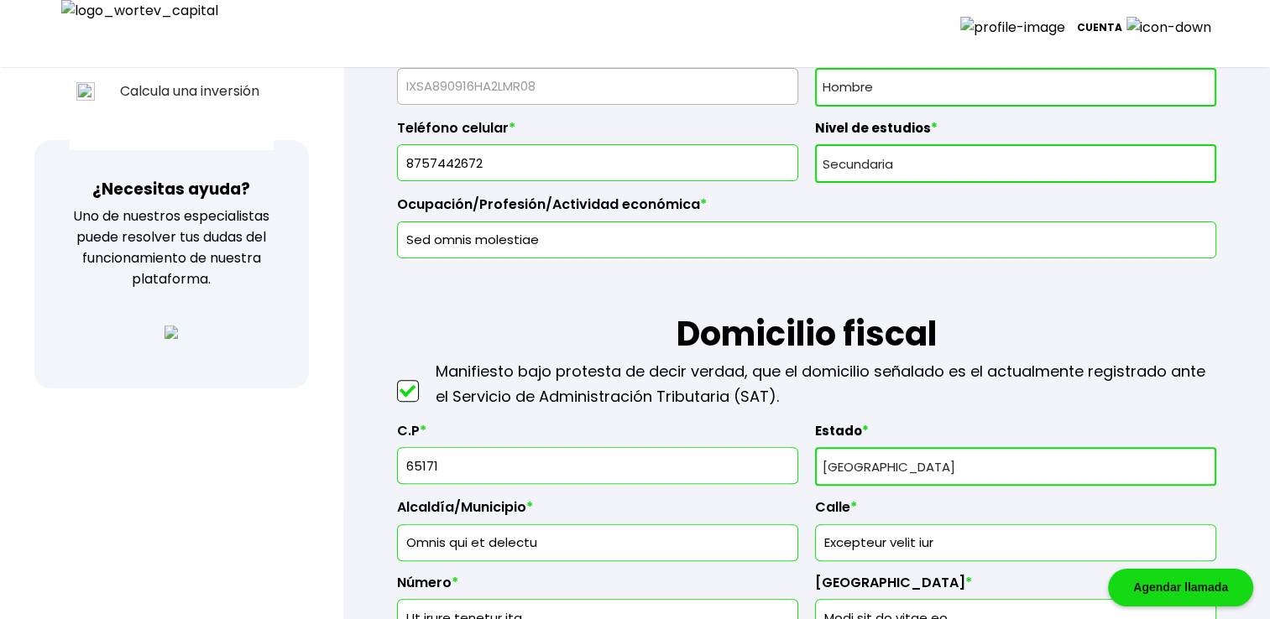
type input "65172"
select select "AG"
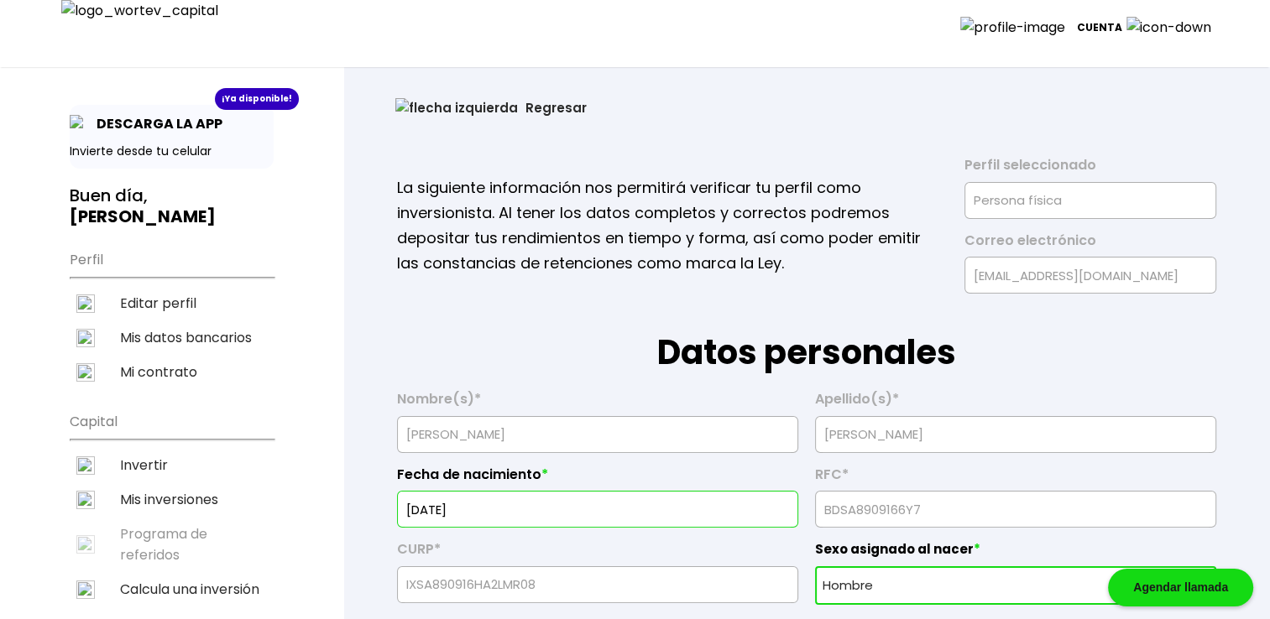
scroll to position [8, 0]
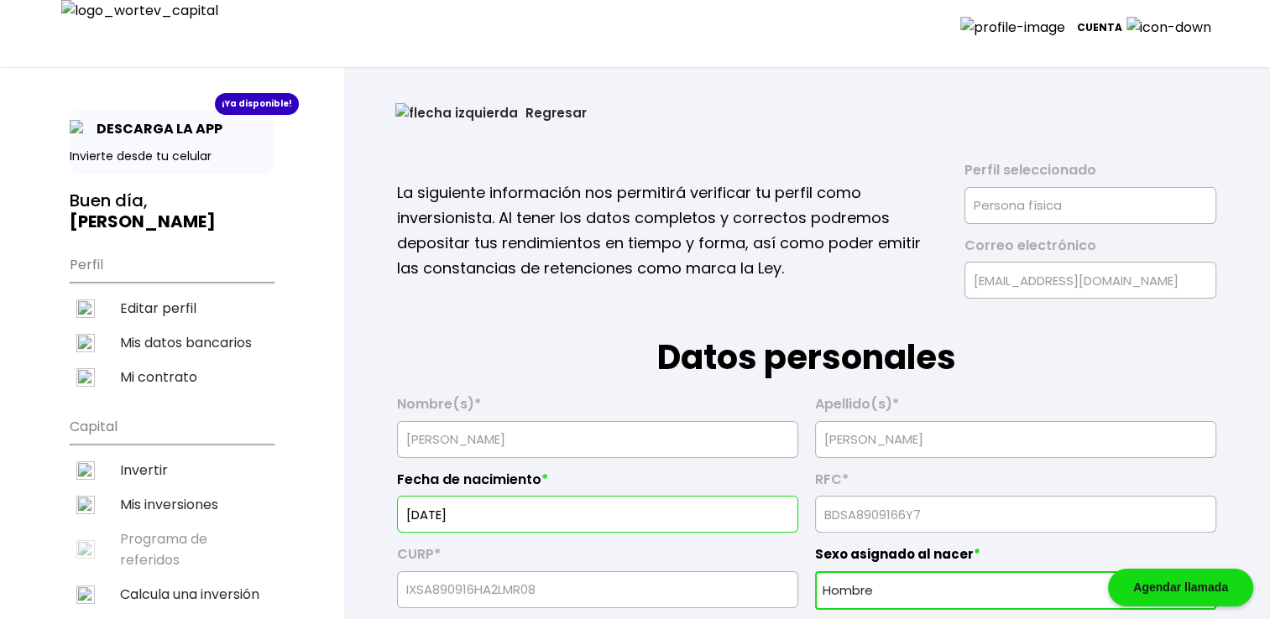
click at [467, 109] on button "Regresar" at bounding box center [491, 113] width 242 height 44
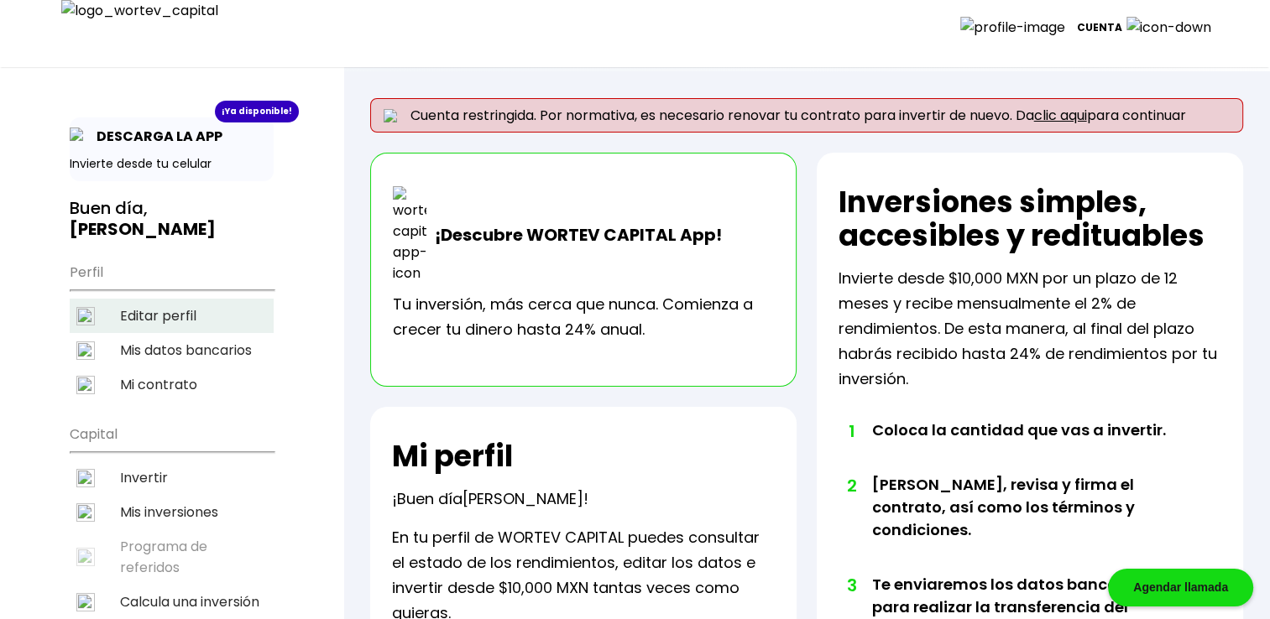
click at [154, 299] on li "Editar perfil" at bounding box center [172, 316] width 204 height 34
select select "Hombre"
select select "Secundaria"
select select "AG"
select select "BBVA Bancomer"
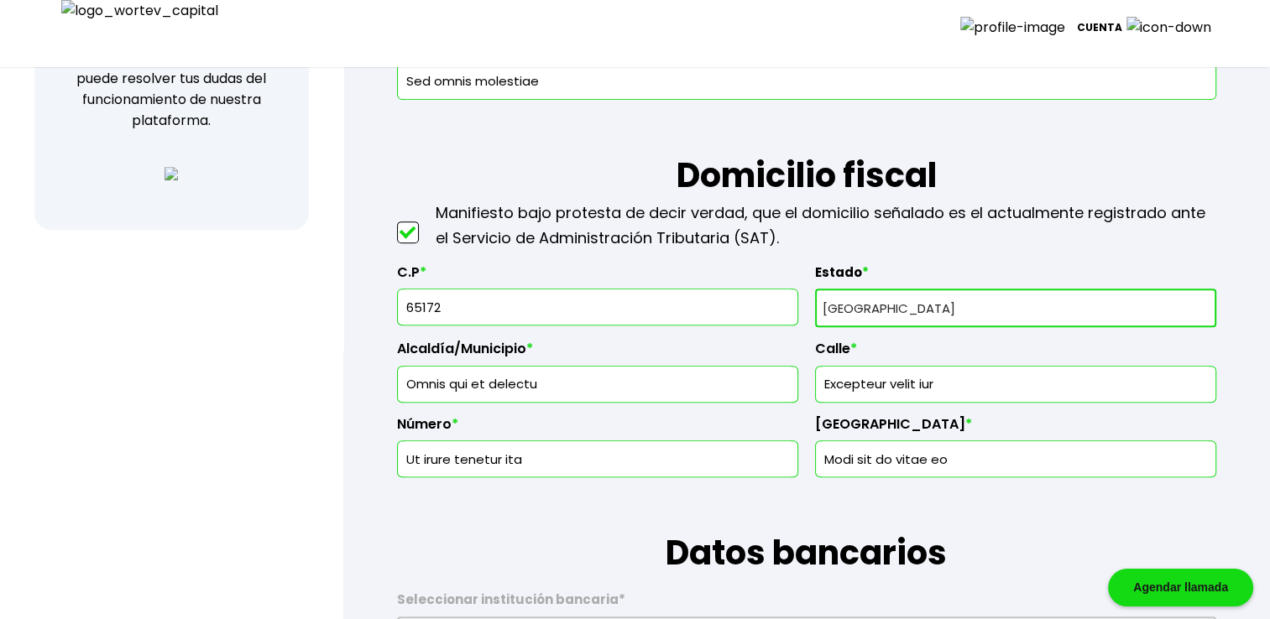
scroll to position [643, 0]
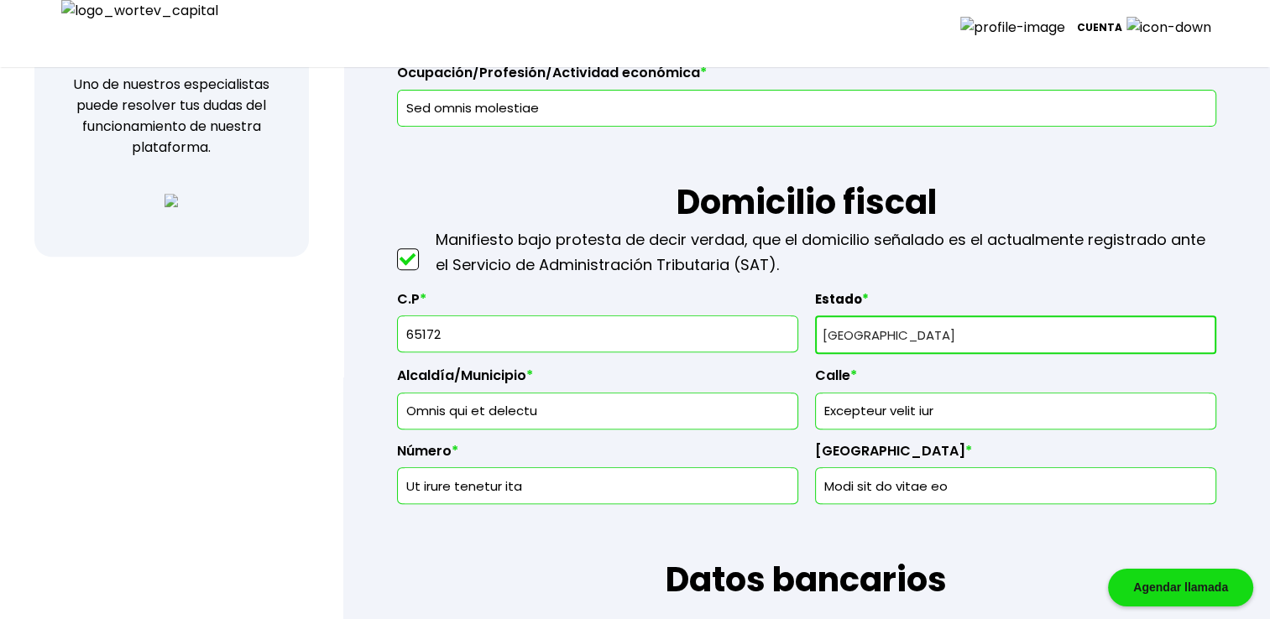
drag, startPoint x: 544, startPoint y: 401, endPoint x: 262, endPoint y: 370, distance: 283.7
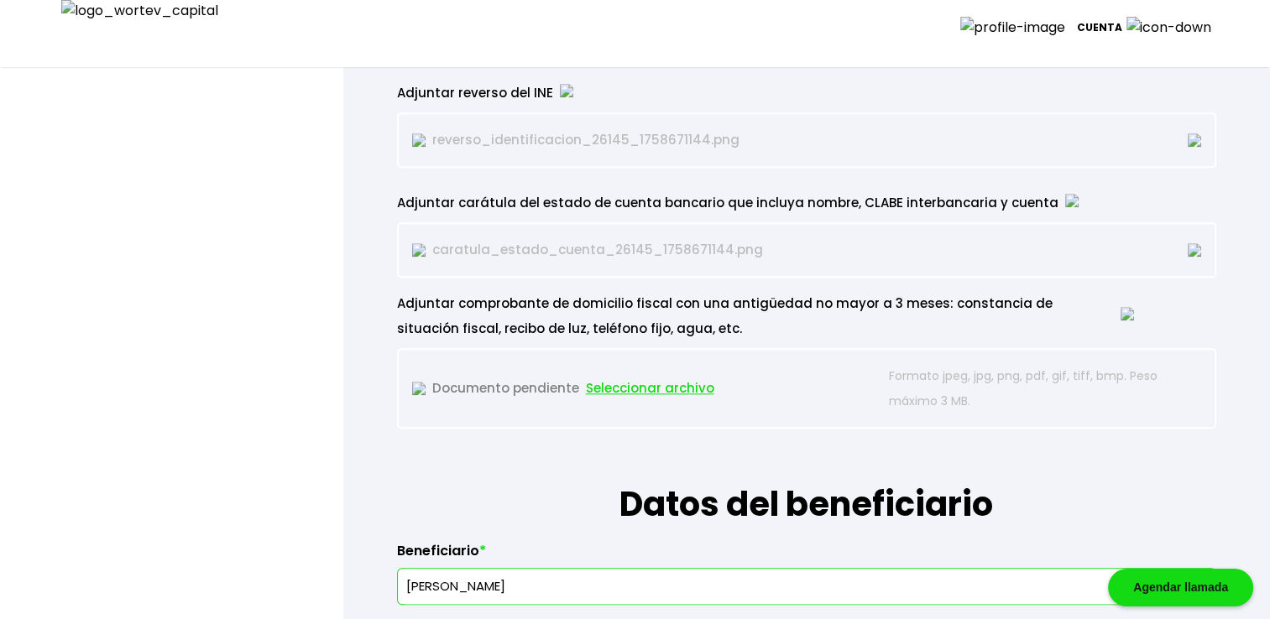
scroll to position [1679, 0]
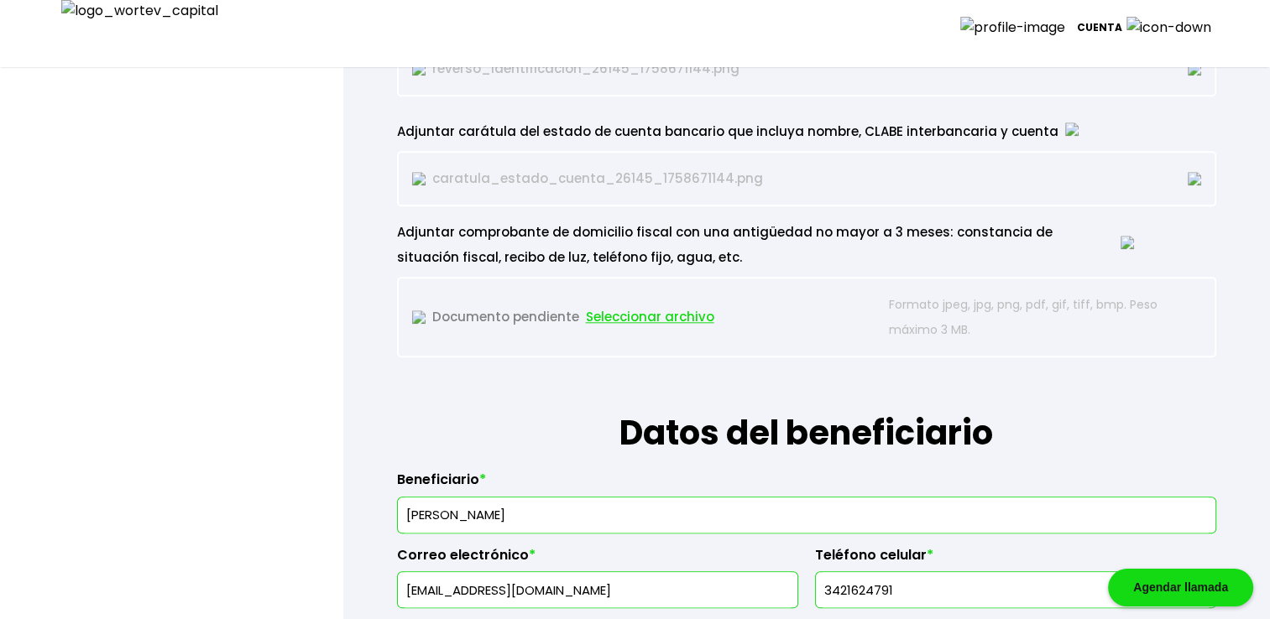
type input "Omnis qui et delectu"
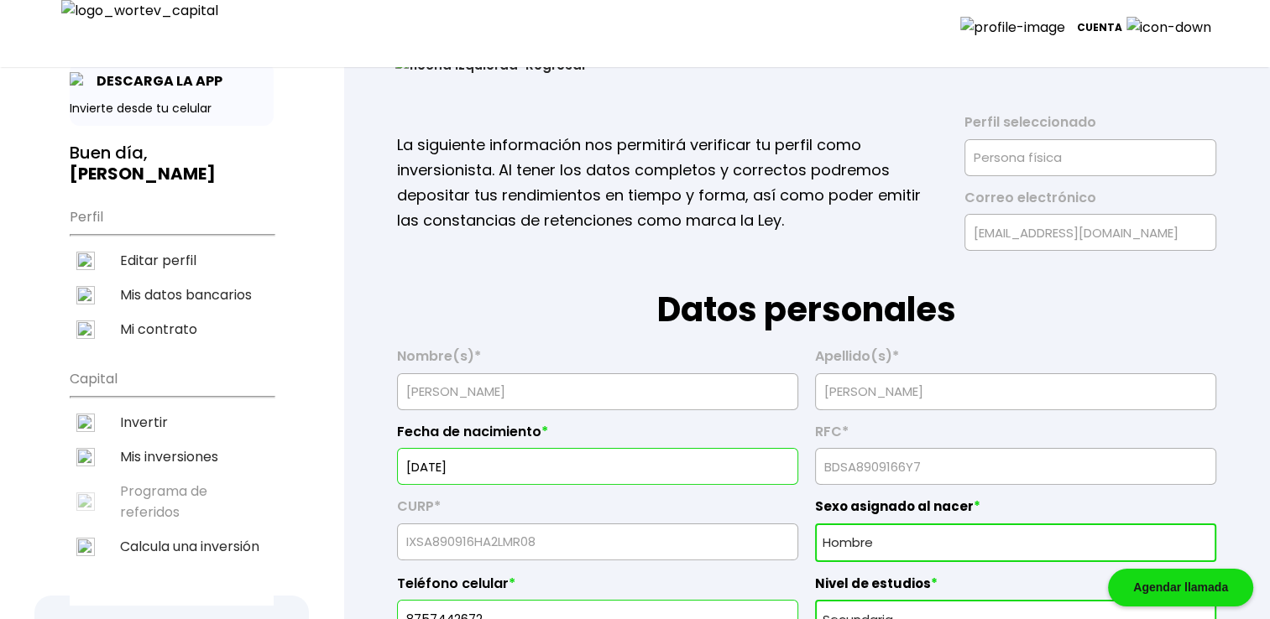
scroll to position [0, 0]
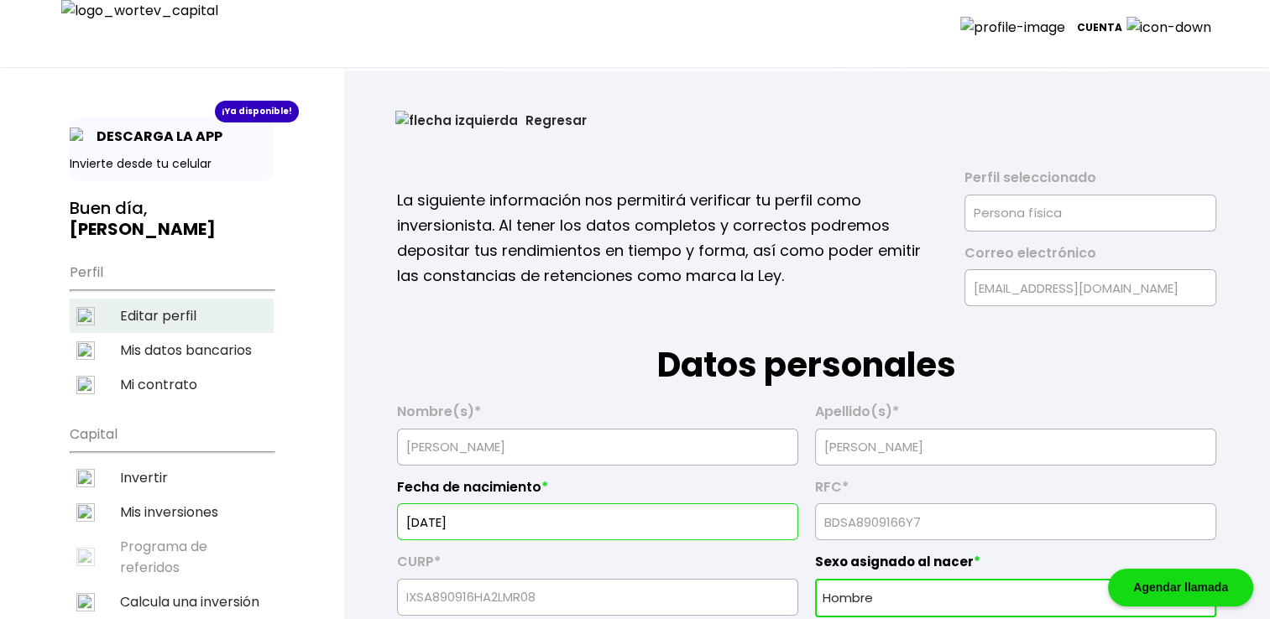
click at [175, 299] on li "Editar perfil" at bounding box center [172, 316] width 204 height 34
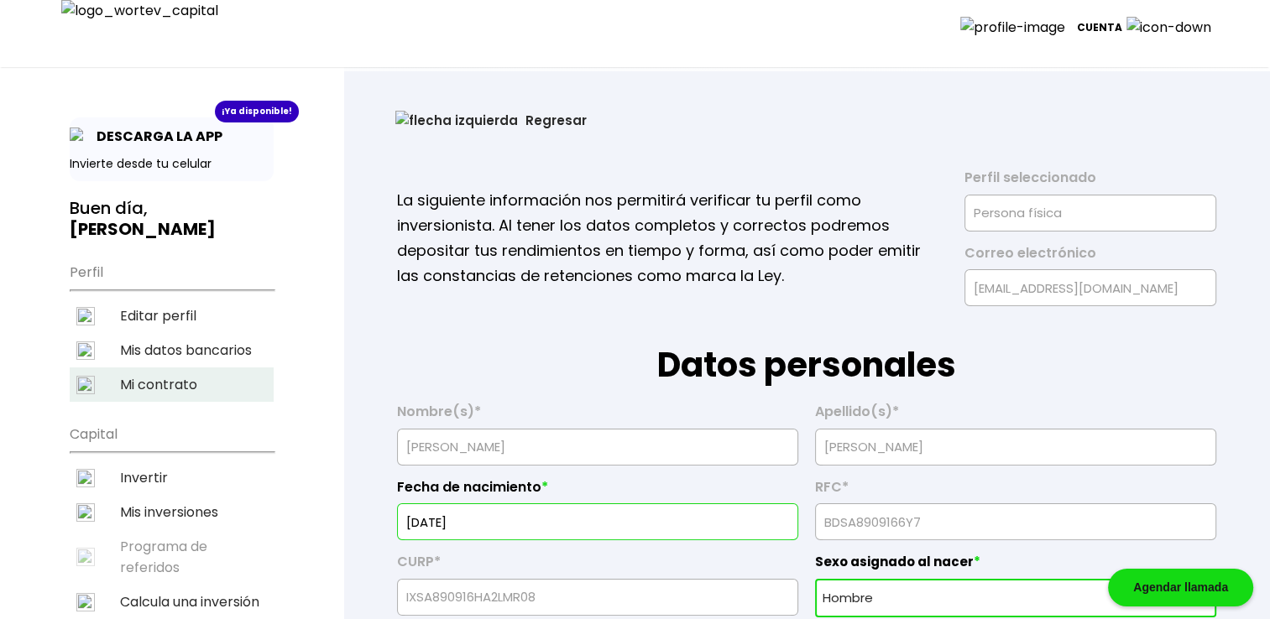
click at [160, 368] on li "Mi contrato" at bounding box center [172, 385] width 204 height 34
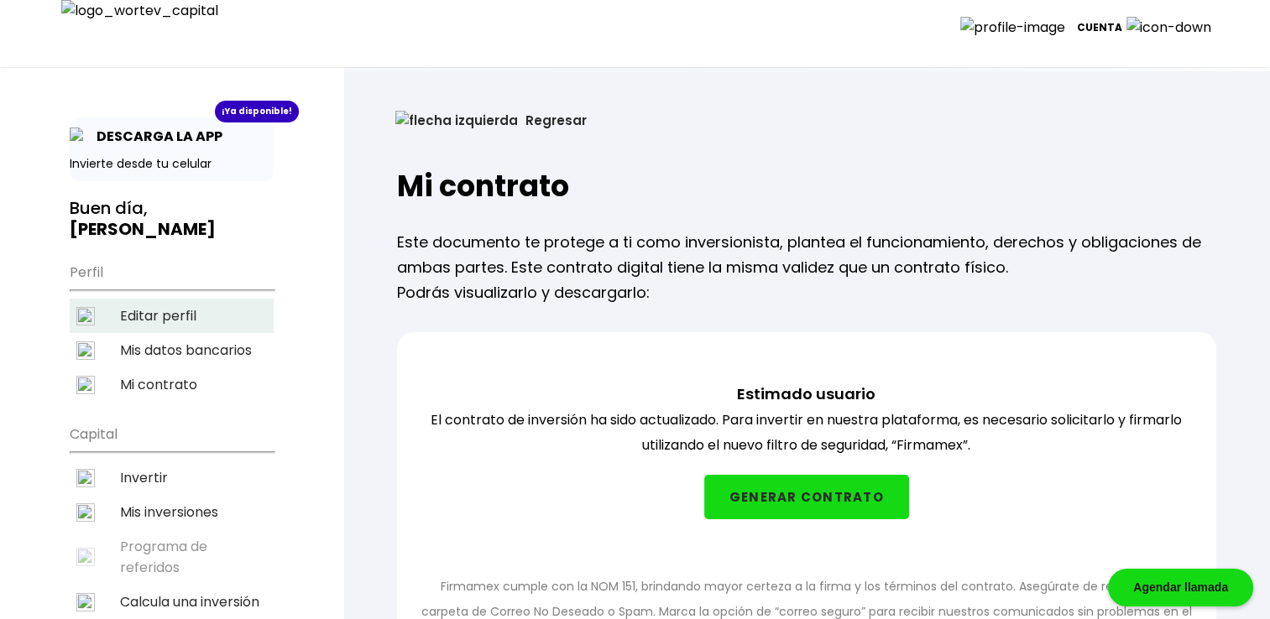
click at [158, 299] on li "Editar perfil" at bounding box center [172, 316] width 204 height 34
select select "Hombre"
select select "Secundaria"
select select "AG"
select select "BBVA Bancomer"
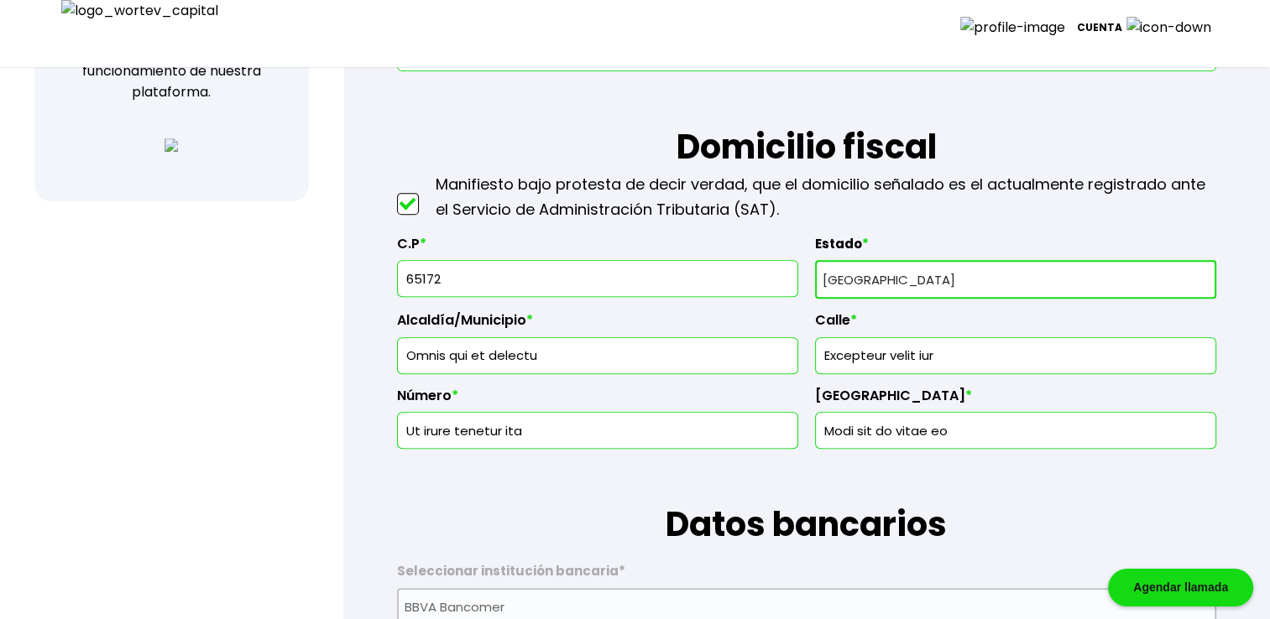
scroll to position [615, 0]
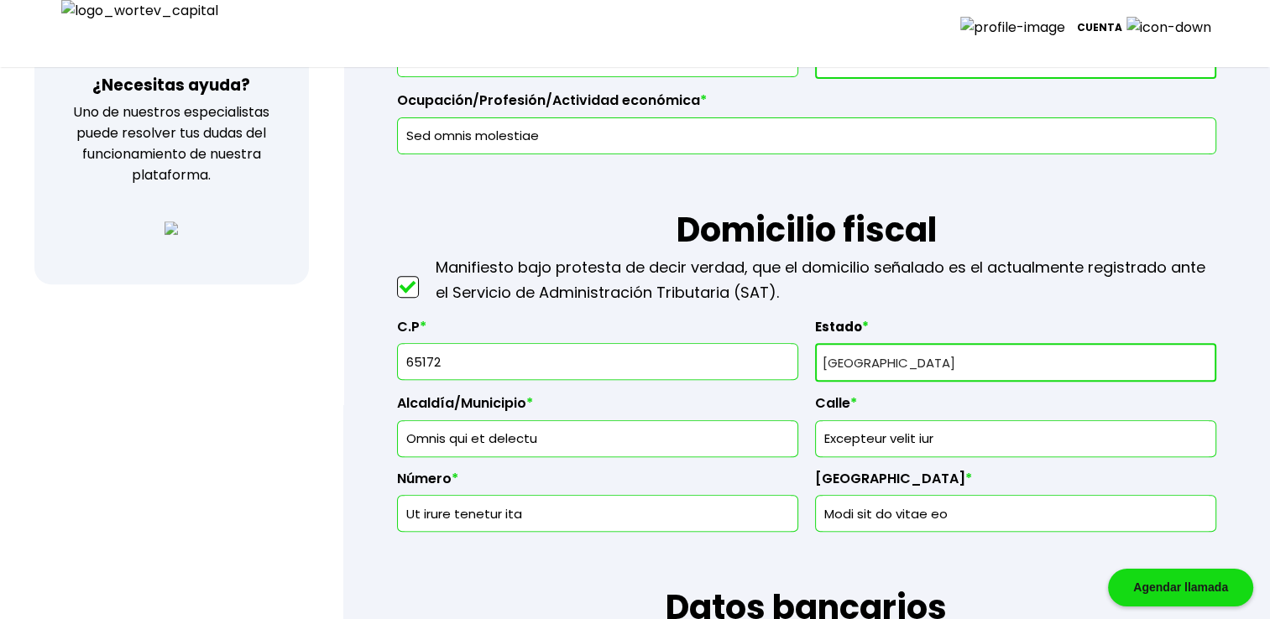
drag, startPoint x: 959, startPoint y: 435, endPoint x: 685, endPoint y: 408, distance: 275.8
click at [685, 408] on div "C.P * 65172 Estado * Selecciona tu estado Aguascalientes Baja California Baja C…" at bounding box center [806, 418] width 819 height 227
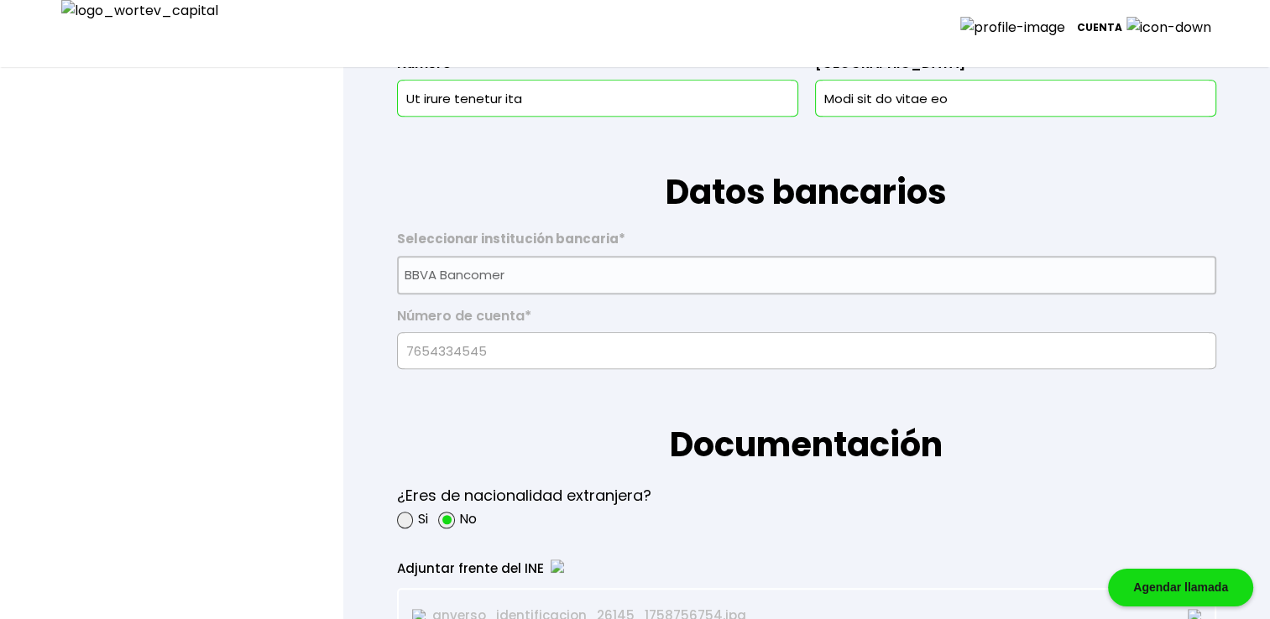
scroll to position [846, 0]
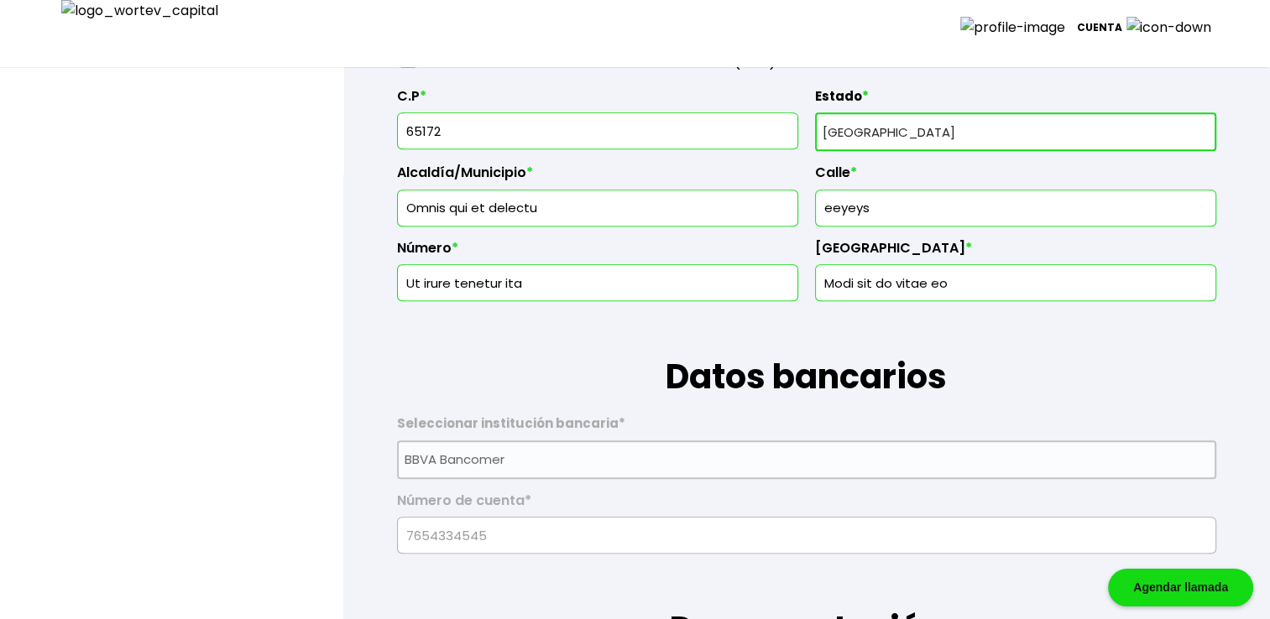
type input "Excepteur velit iur"
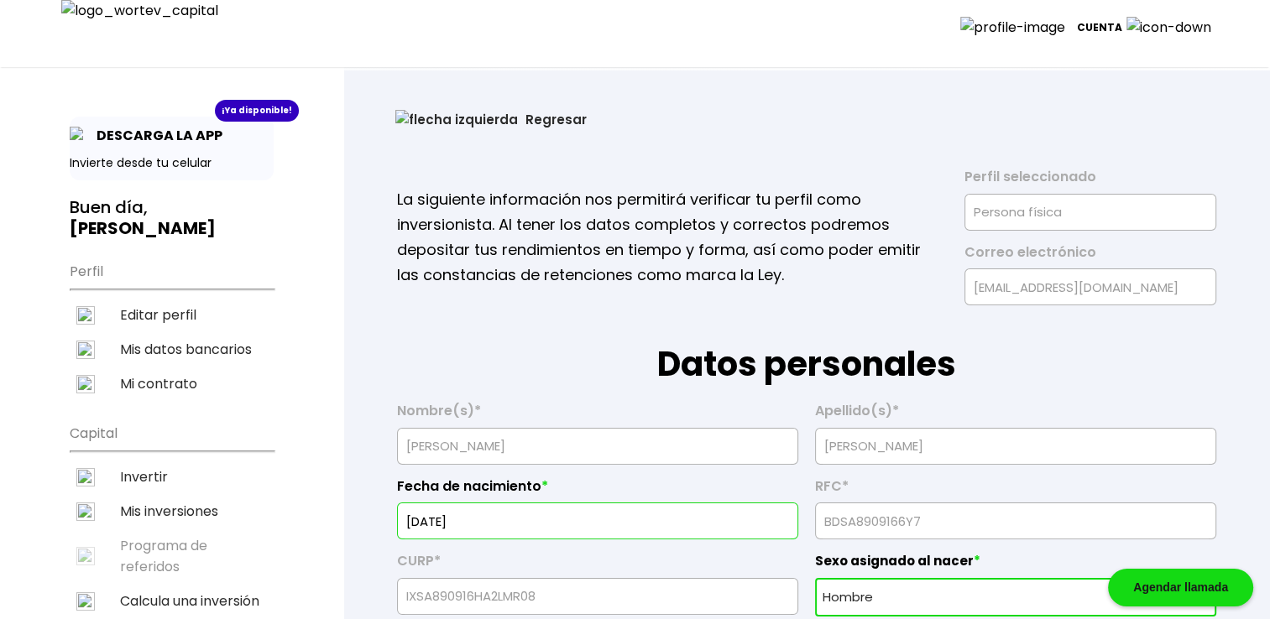
scroll to position [0, 0]
click at [445, 123] on button "Regresar" at bounding box center [491, 120] width 242 height 44
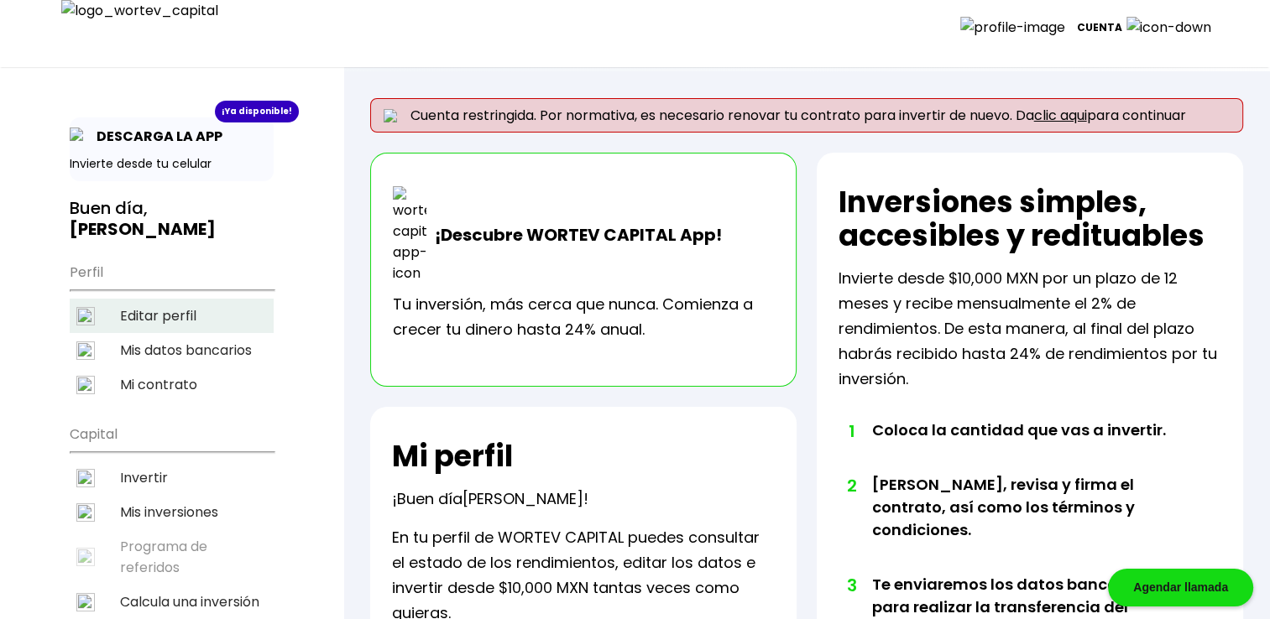
click at [151, 299] on li "Editar perfil" at bounding box center [172, 316] width 204 height 34
select select "Hombre"
select select "Secundaria"
select select "AG"
select select "BBVA Bancomer"
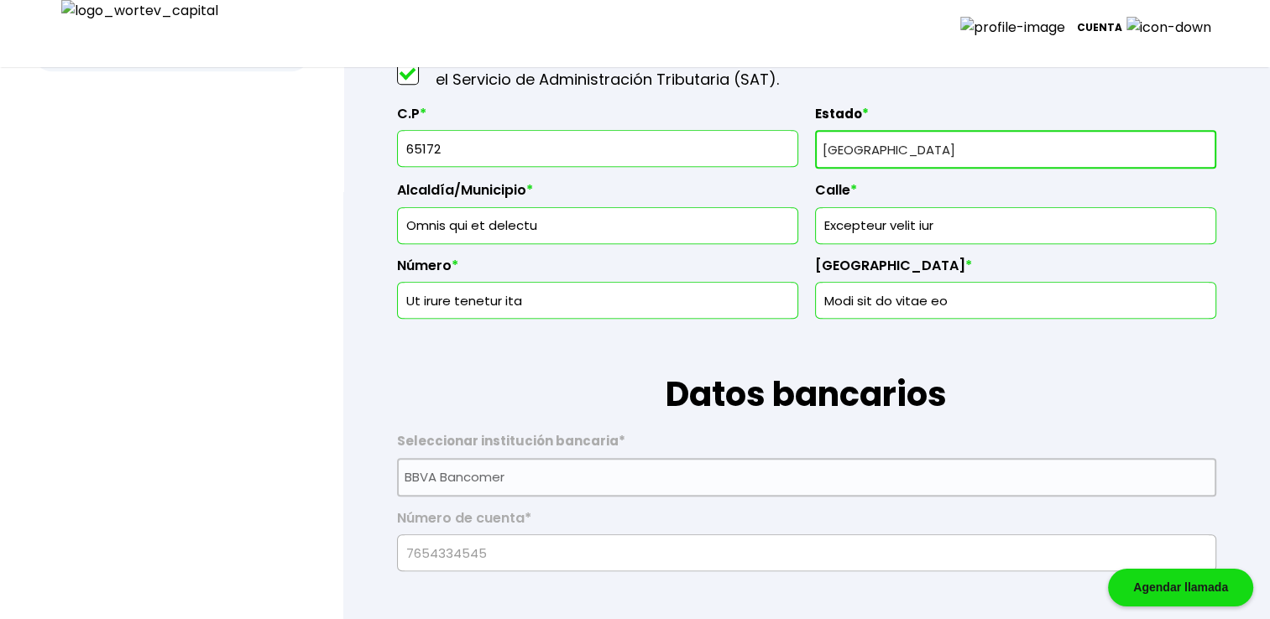
scroll to position [811, 0]
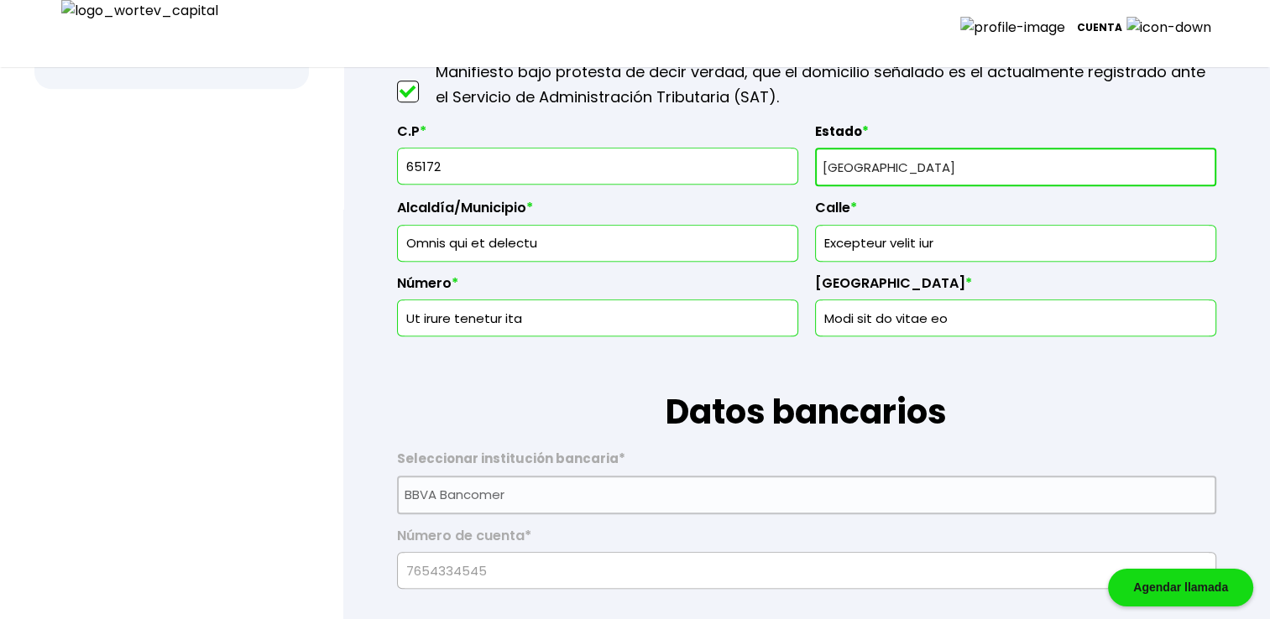
drag, startPoint x: 50, startPoint y: 300, endPoint x: -3, endPoint y: 300, distance: 52.9
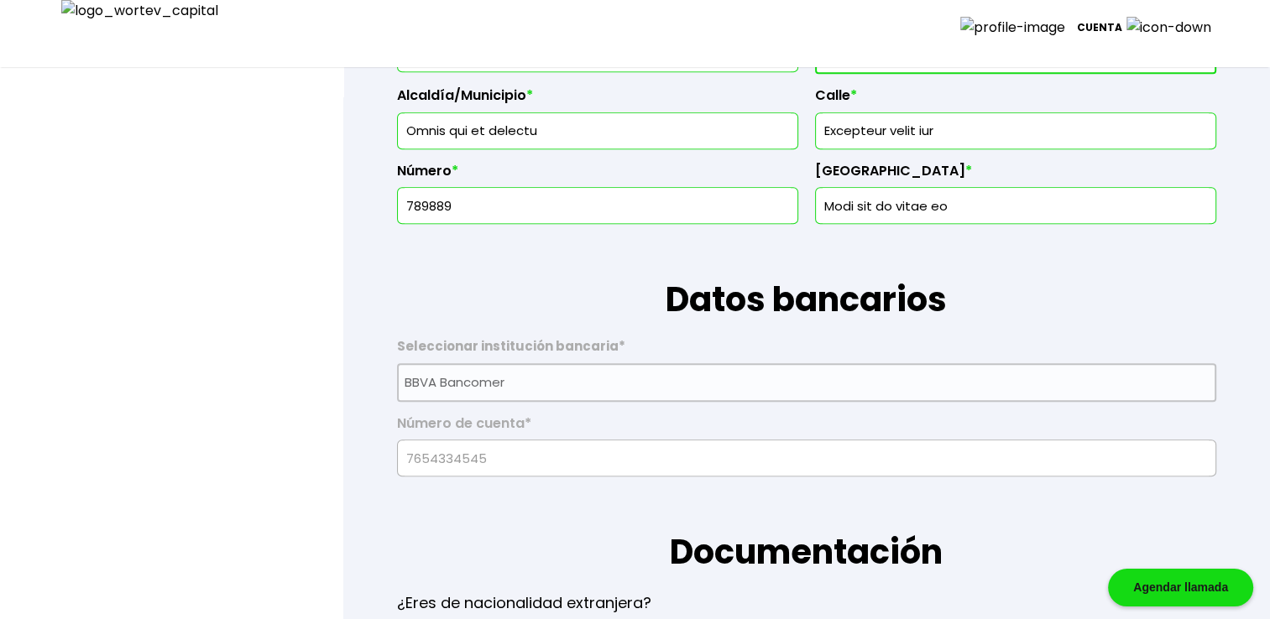
scroll to position [867, 0]
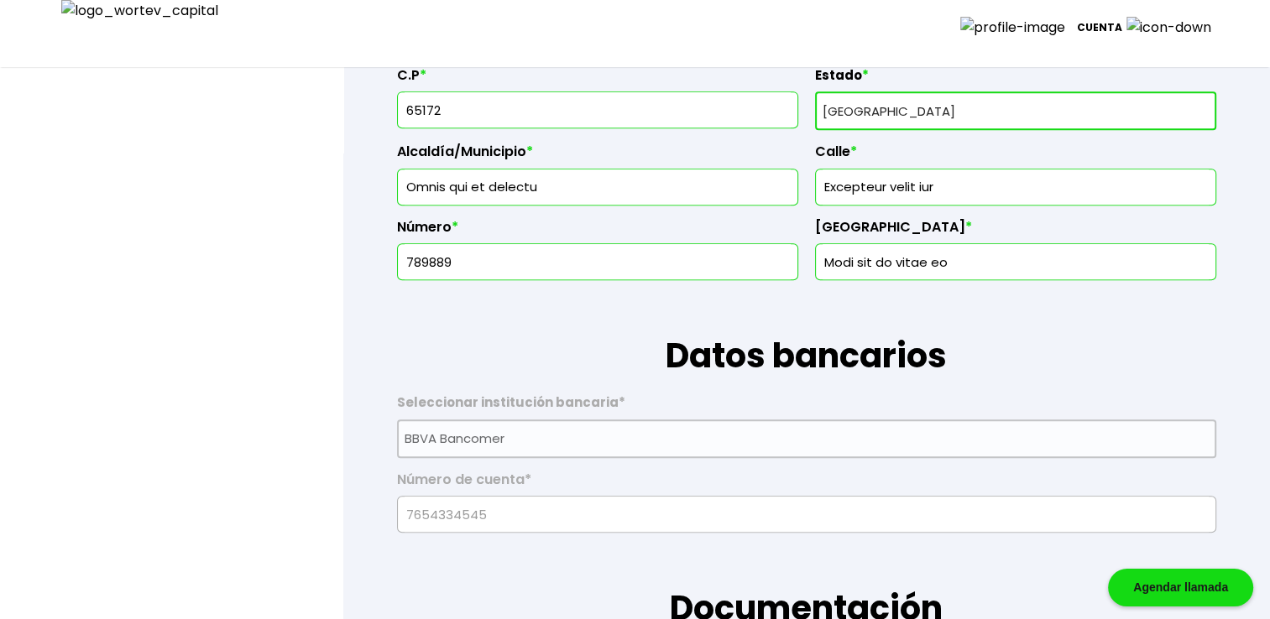
click at [524, 326] on h1 "Datos bancarios" at bounding box center [806, 330] width 819 height 101
click at [574, 250] on input "789889" at bounding box center [598, 261] width 386 height 35
click at [640, 347] on h1 "Datos bancarios" at bounding box center [806, 330] width 819 height 101
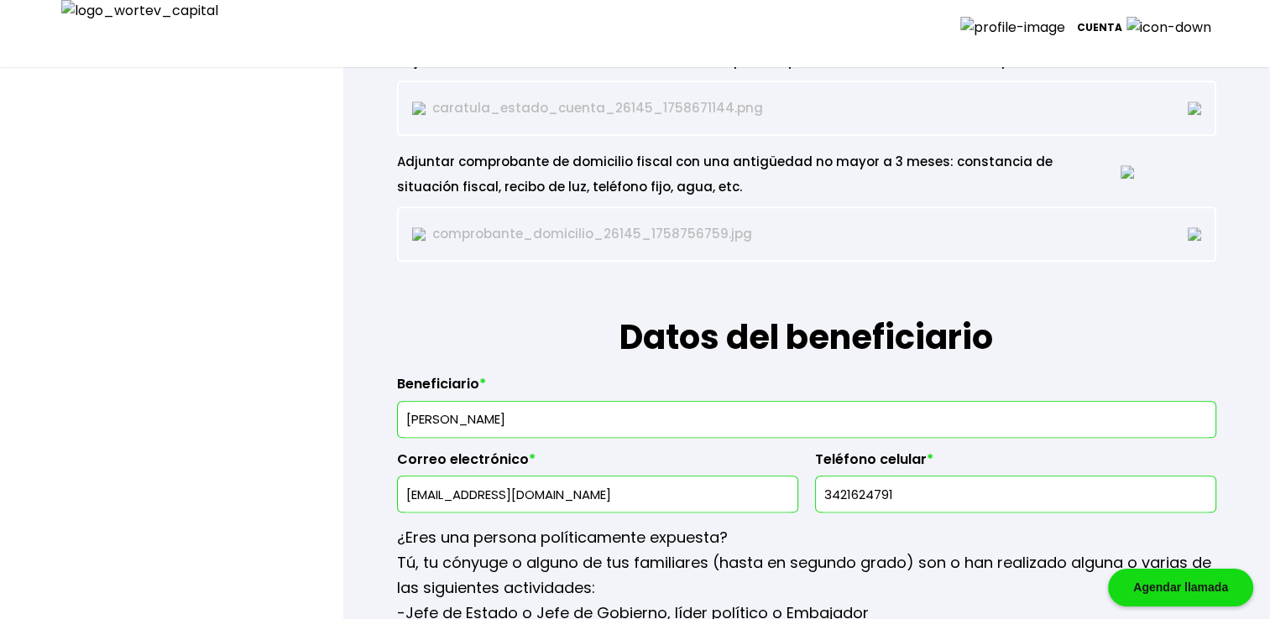
scroll to position [1762, 0]
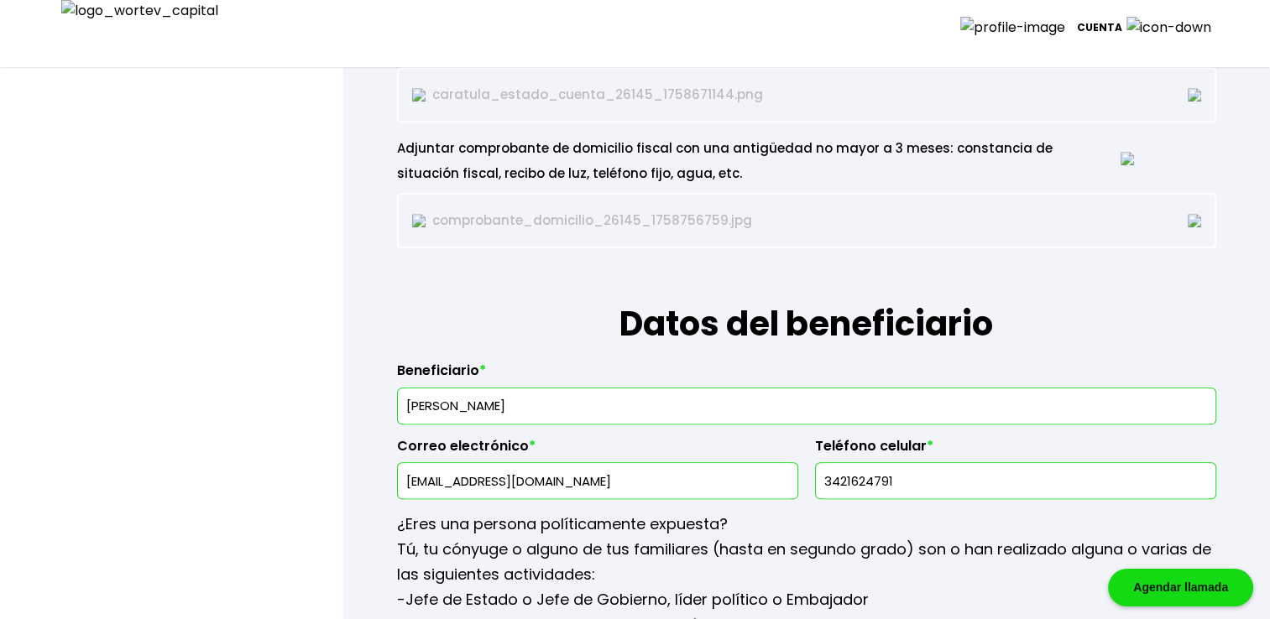
type input "Ut irure tenetur ita"
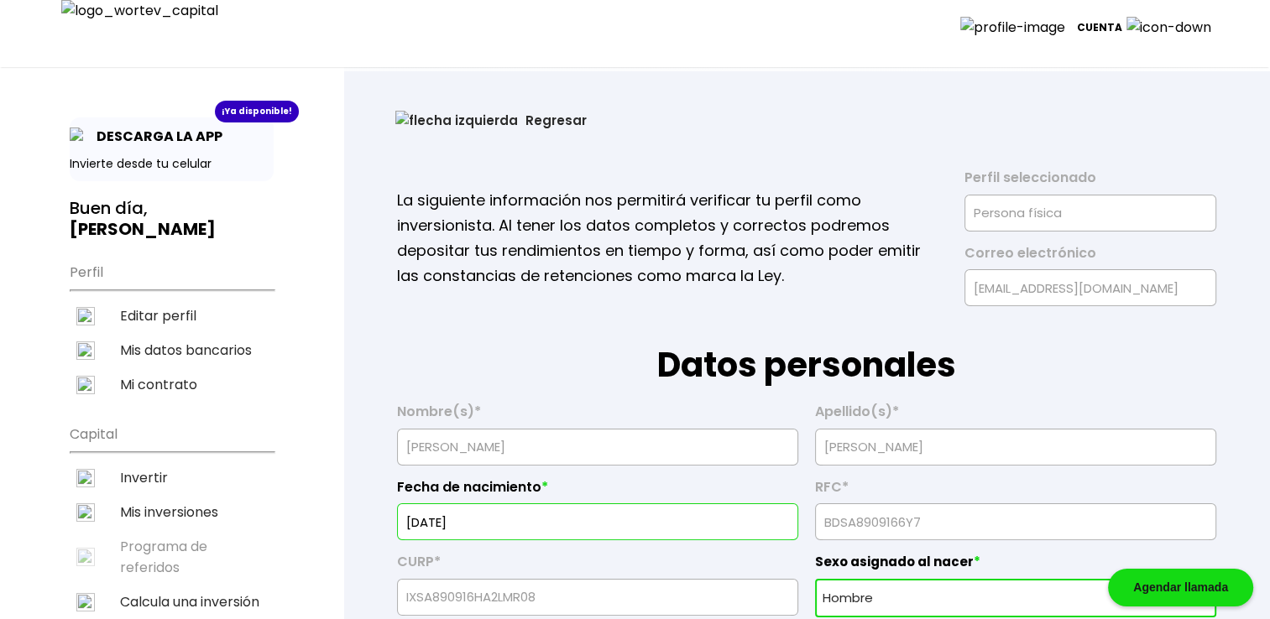
scroll to position [0, 0]
click at [423, 126] on button "Regresar" at bounding box center [491, 120] width 242 height 44
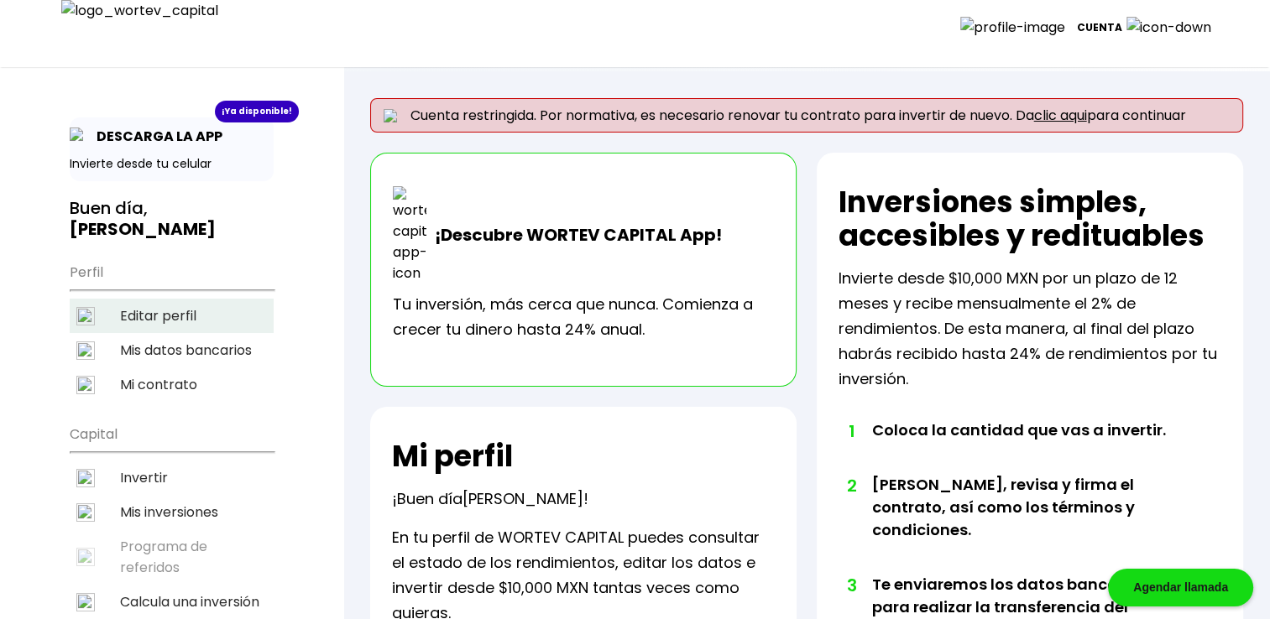
click at [138, 300] on li "Editar perfil" at bounding box center [172, 316] width 204 height 34
select select "Hombre"
select select "Secundaria"
select select "AG"
select select "BBVA Bancomer"
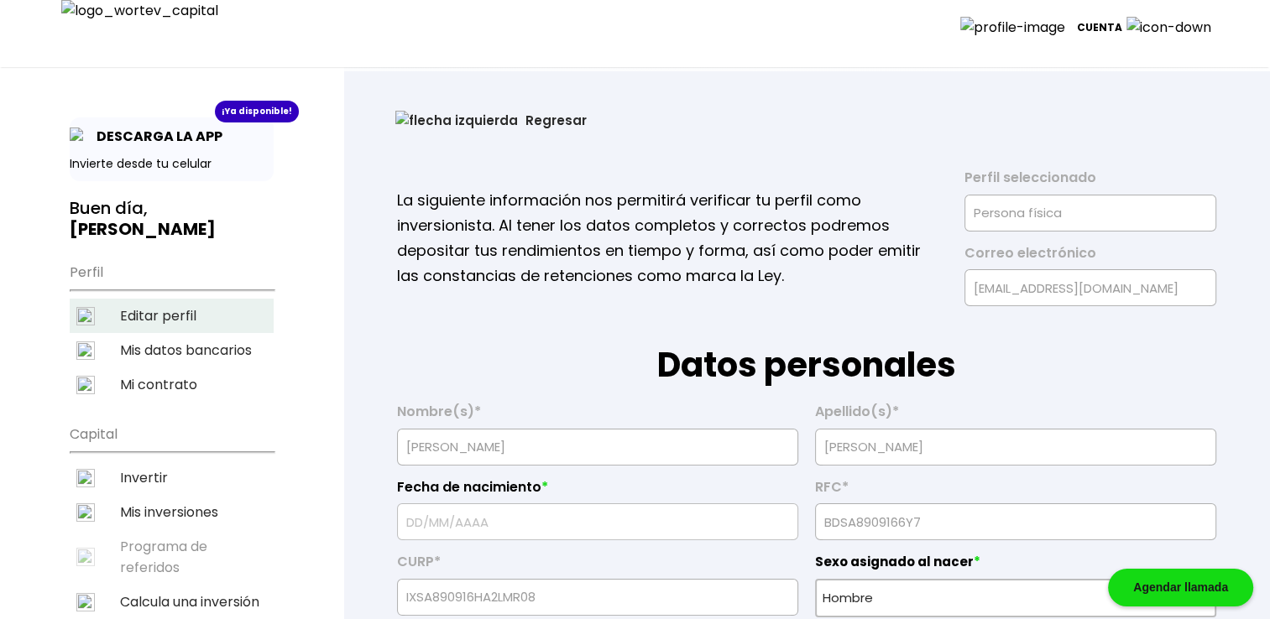
type input "16/09/1967"
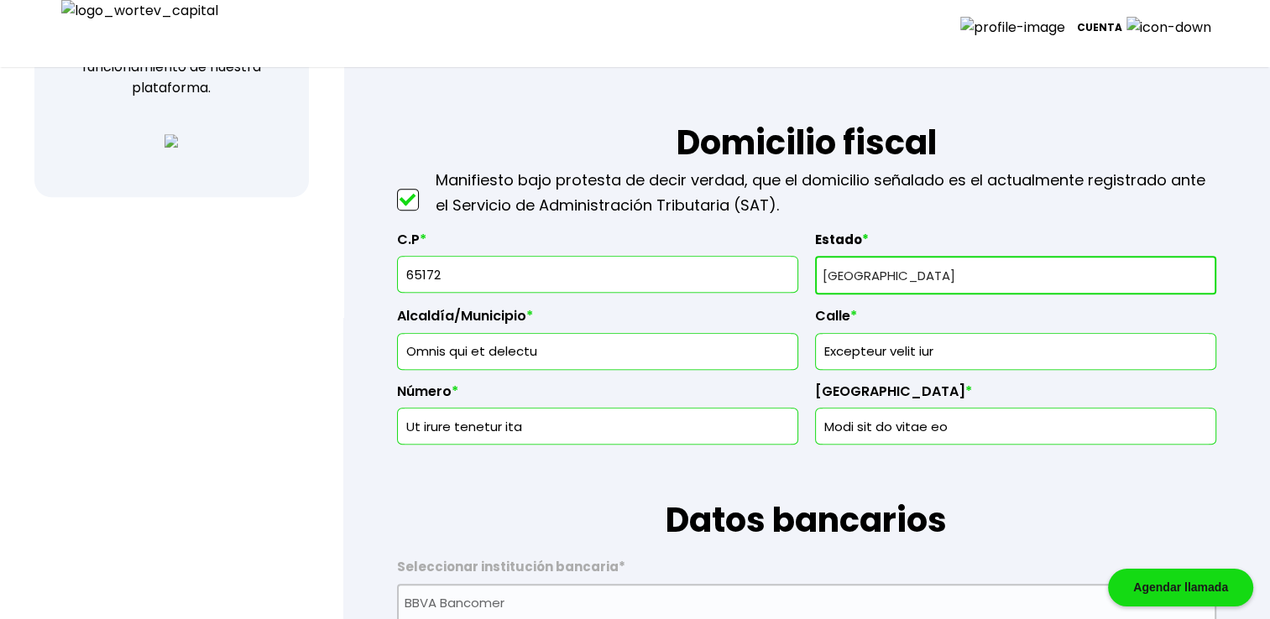
scroll to position [699, 0]
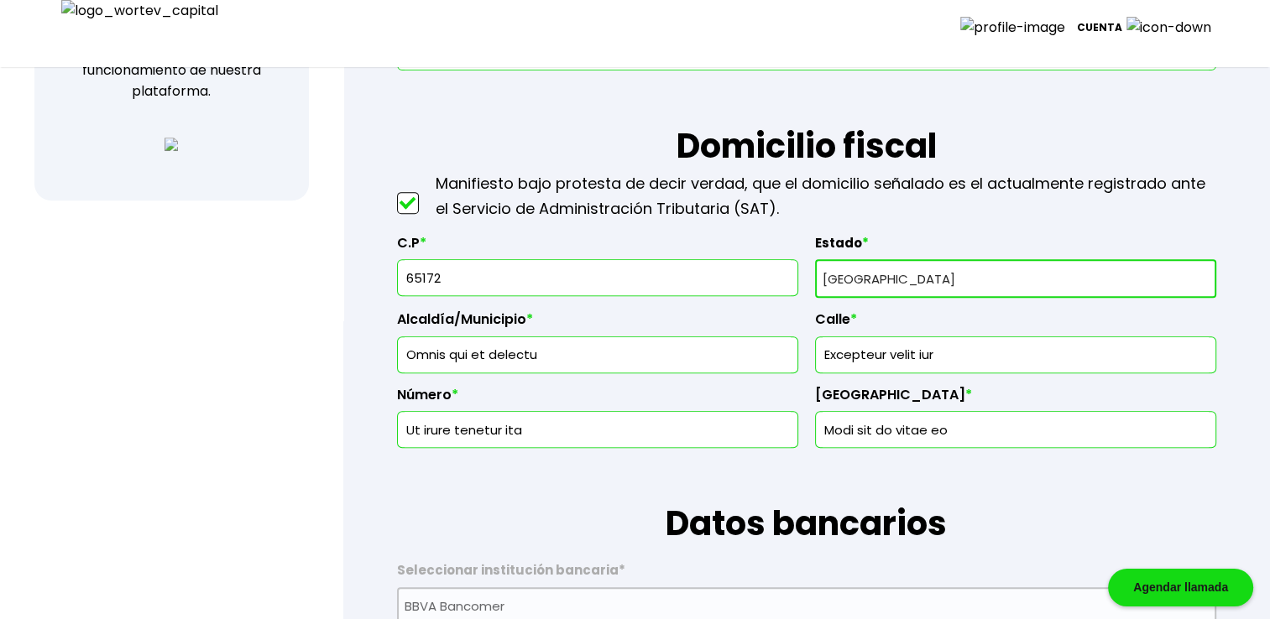
drag, startPoint x: 534, startPoint y: 426, endPoint x: 124, endPoint y: 337, distance: 419.1
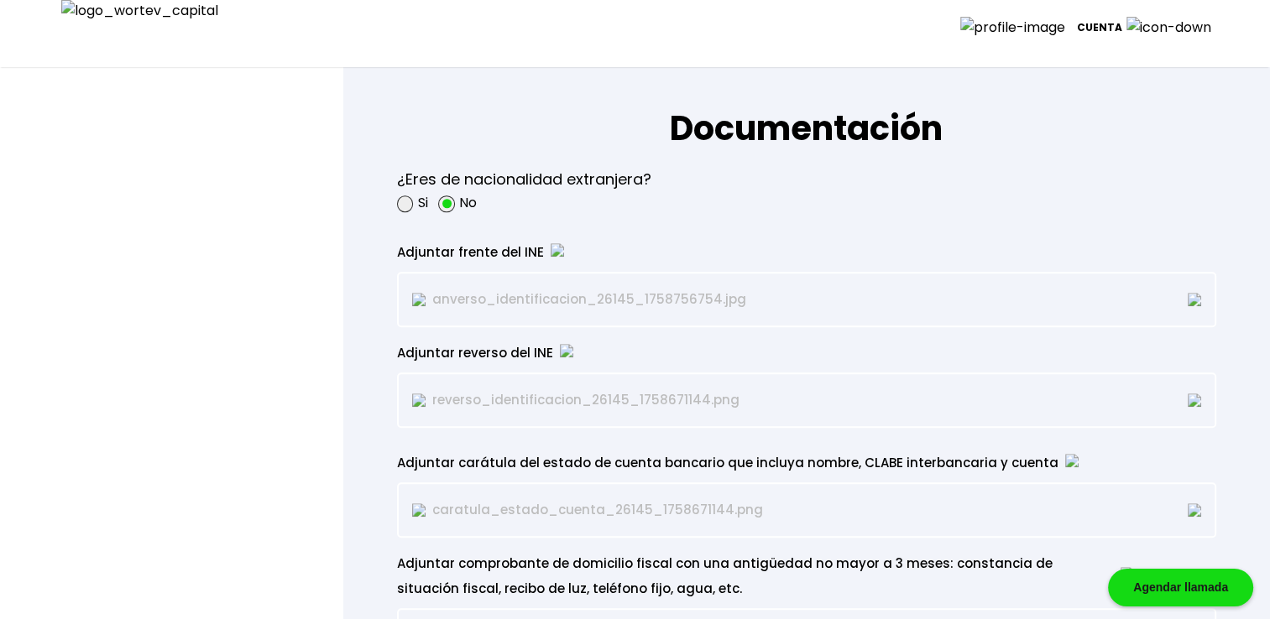
scroll to position [1343, 0]
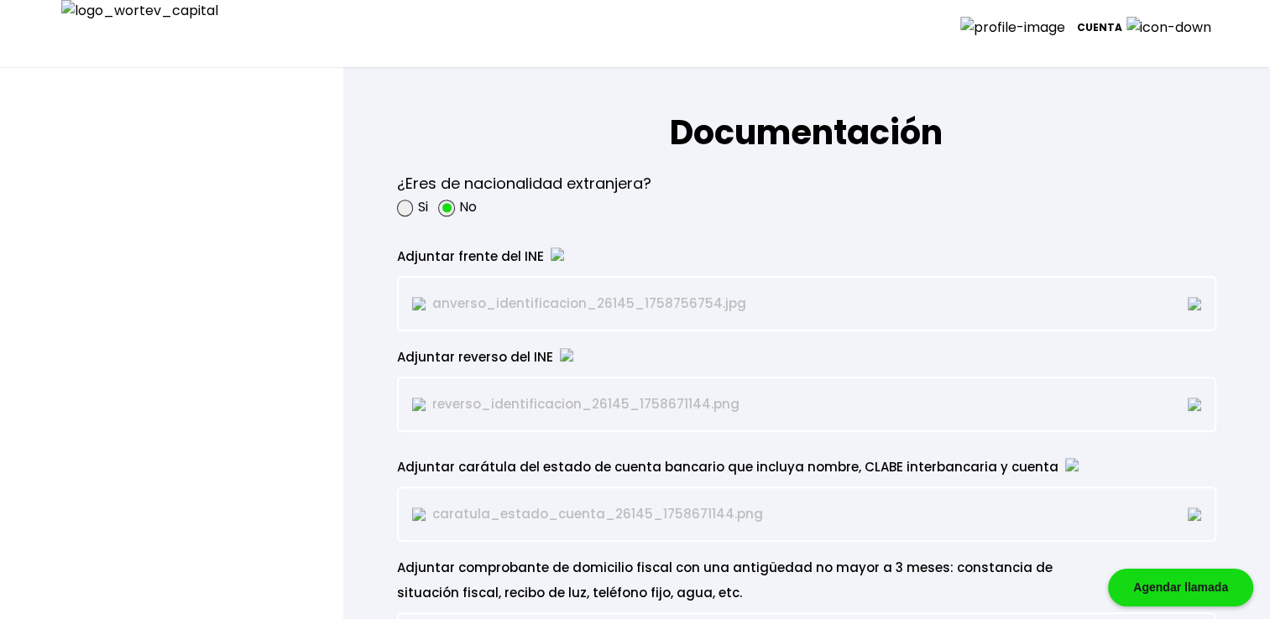
type input "Ut irure tenetur ita"
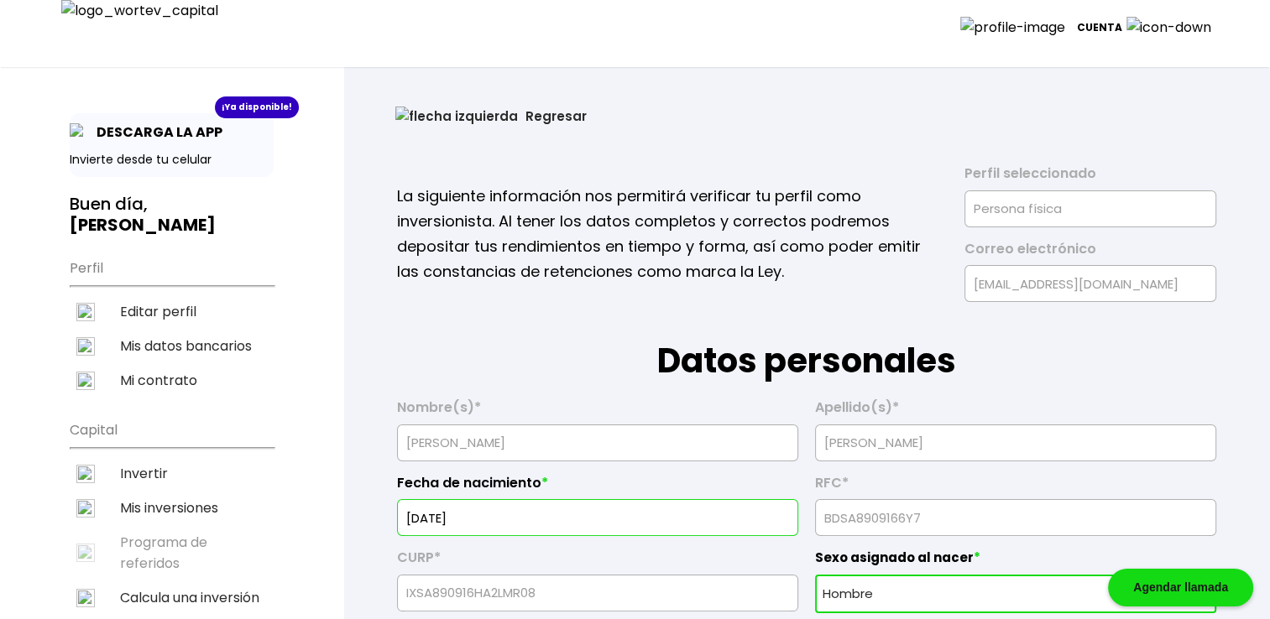
scroll to position [0, 0]
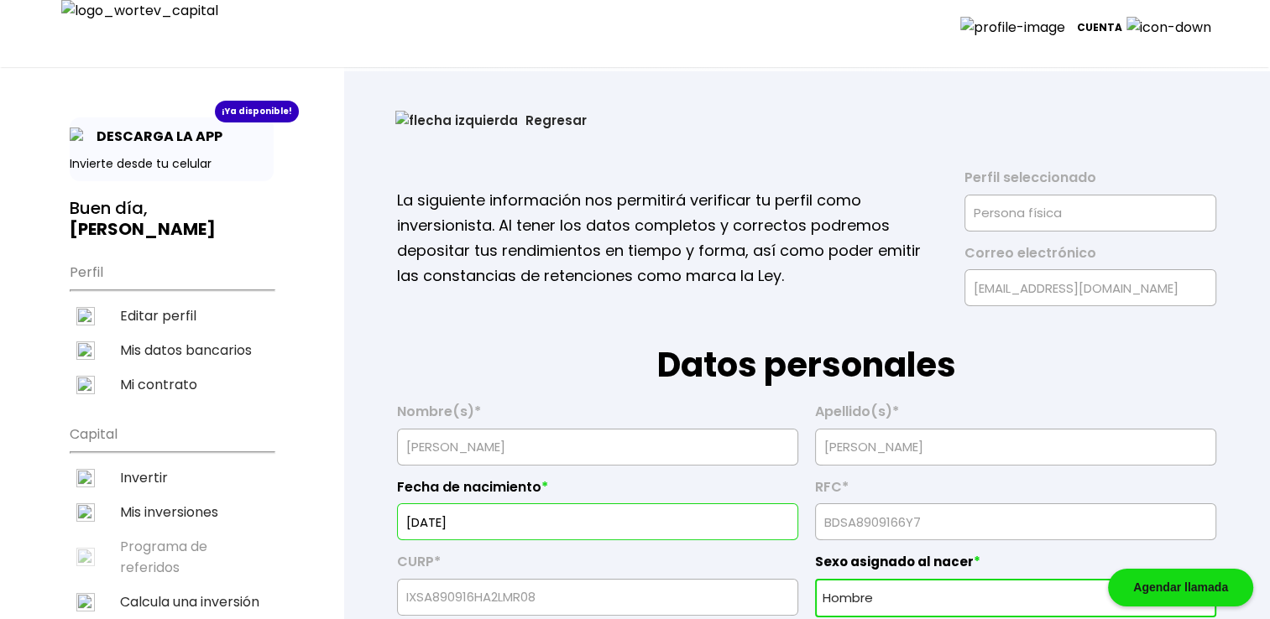
click at [449, 118] on button "Regresar" at bounding box center [491, 120] width 242 height 44
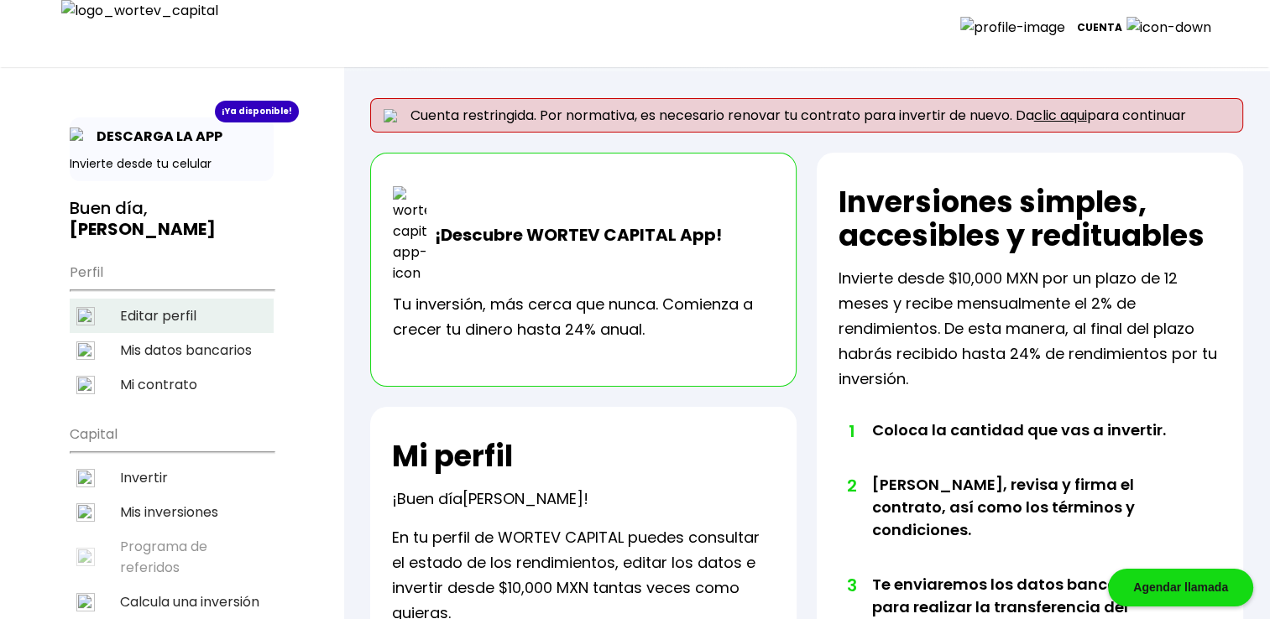
click at [189, 299] on li "Editar perfil" at bounding box center [172, 316] width 204 height 34
select select "Hombre"
select select "Secundaria"
select select "AG"
select select "BBVA Bancomer"
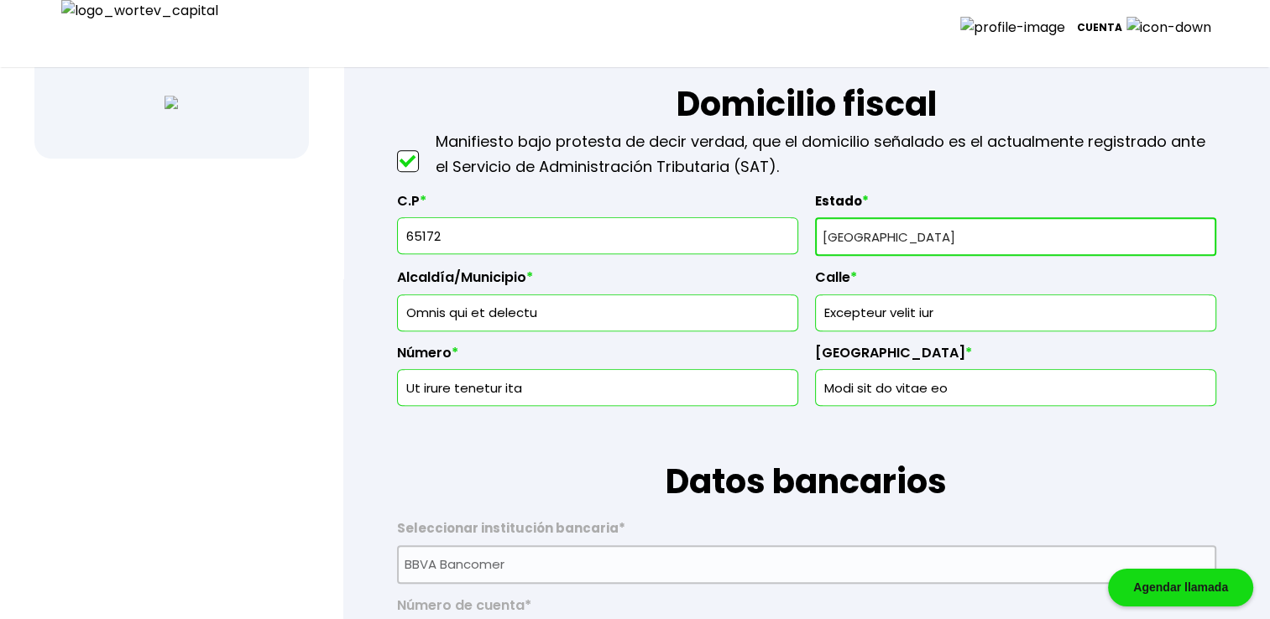
scroll to position [699, 0]
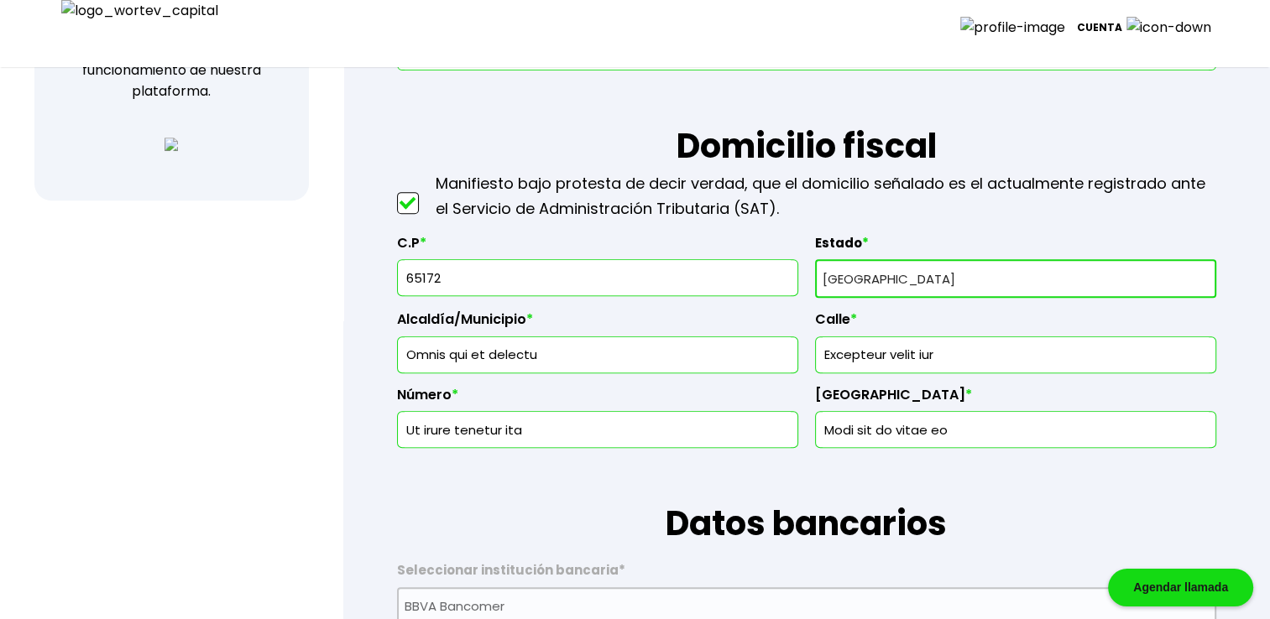
click at [539, 272] on input "65172" at bounding box center [598, 277] width 386 height 35
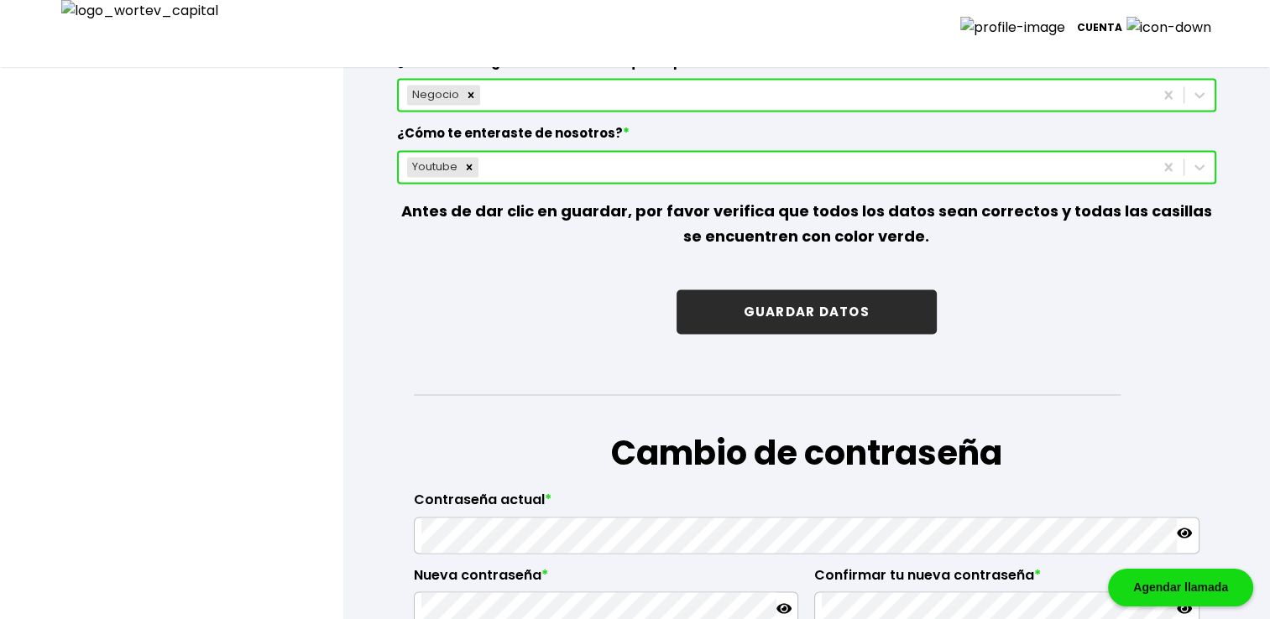
scroll to position [2489, 0]
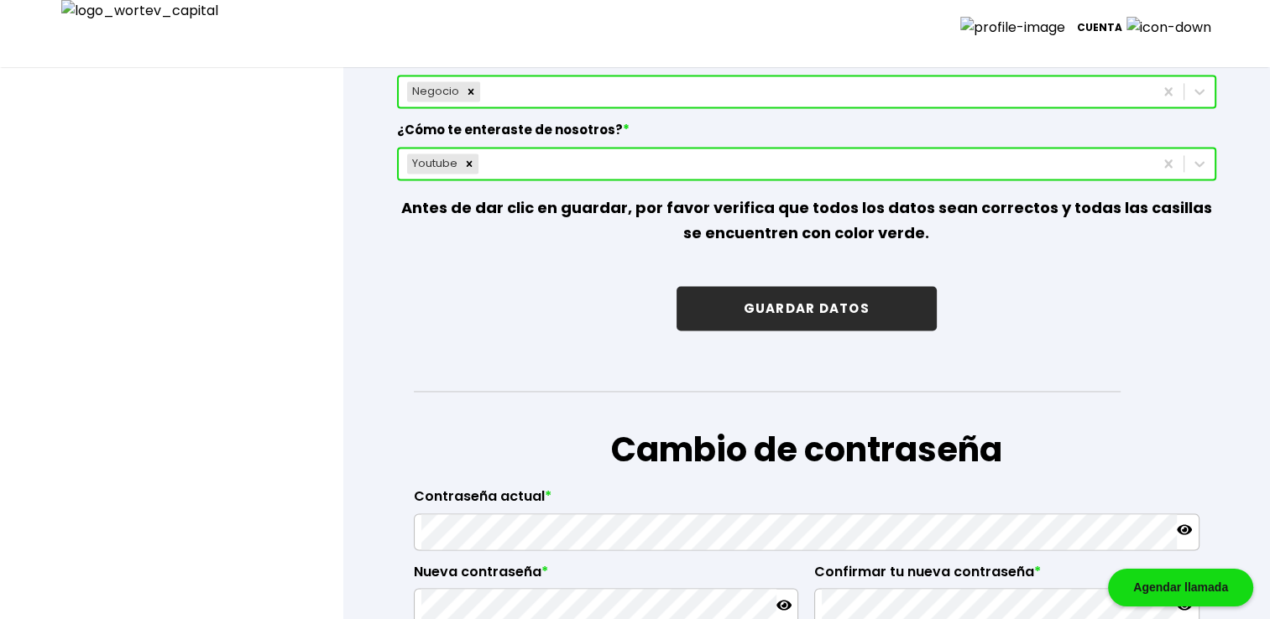
type input "Alameda"
click at [904, 304] on button "GUARDAR DATOS" at bounding box center [806, 308] width 260 height 44
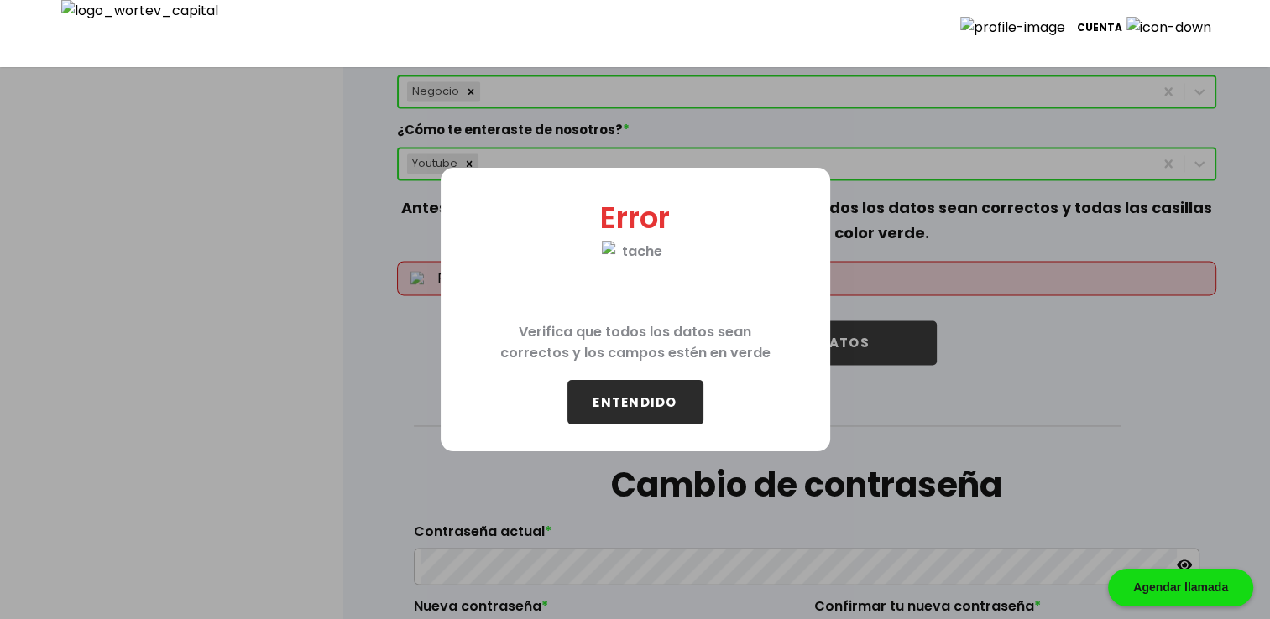
click at [681, 380] on button "ENTENDIDO" at bounding box center [635, 402] width 136 height 44
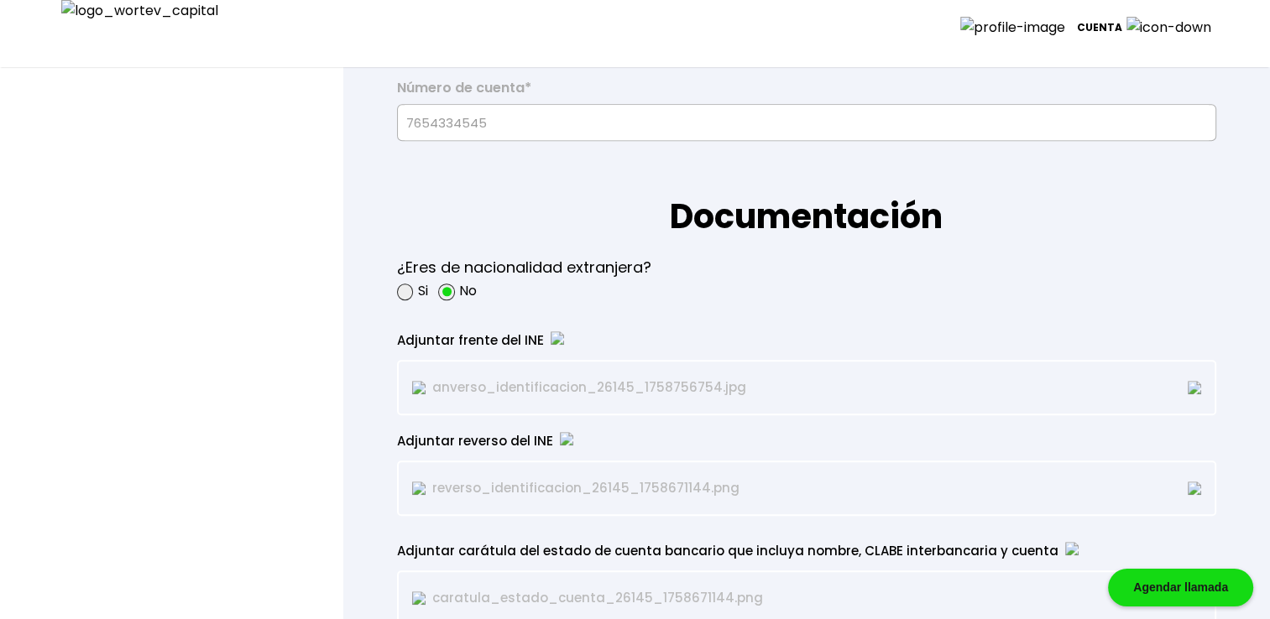
scroll to position [1259, 0]
